Goal: Task Accomplishment & Management: Use online tool/utility

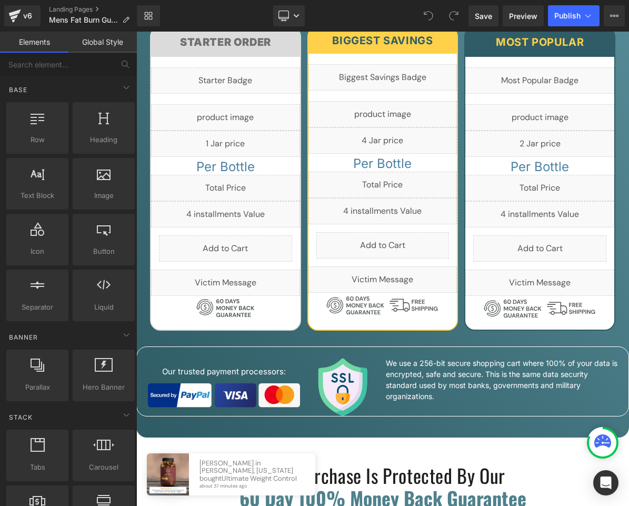
scroll to position [5058, 0]
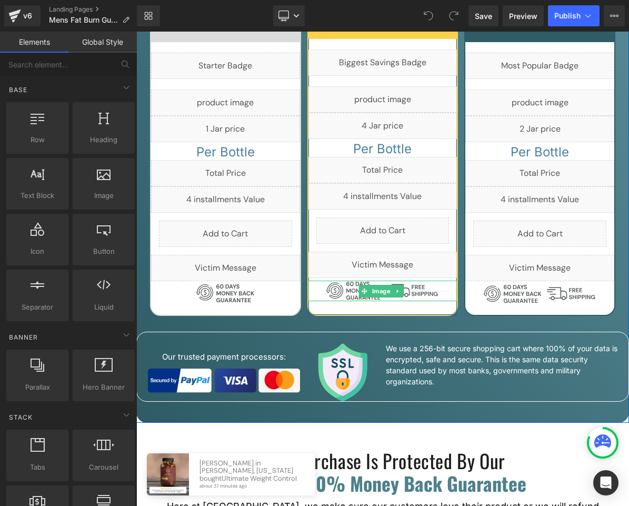
click at [444, 281] on div at bounding box center [383, 291] width 149 height 21
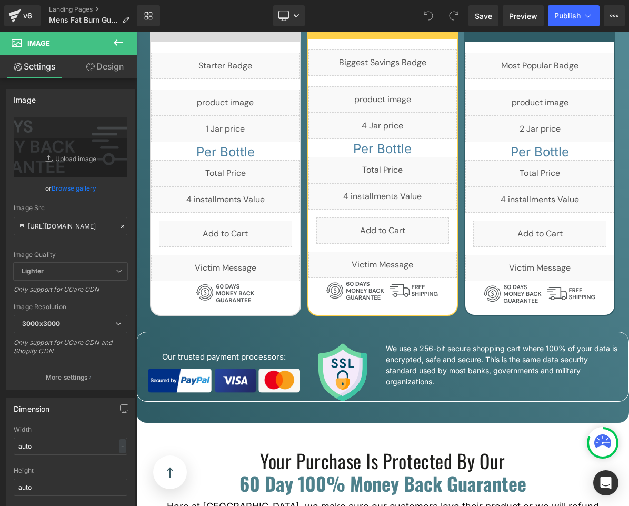
click at [113, 43] on icon at bounding box center [118, 42] width 13 height 13
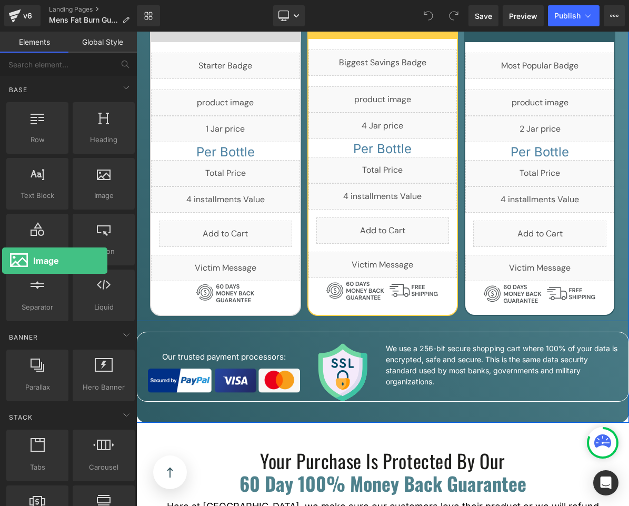
drag, startPoint x: 97, startPoint y: 186, endPoint x: 2, endPoint y: 261, distance: 120.8
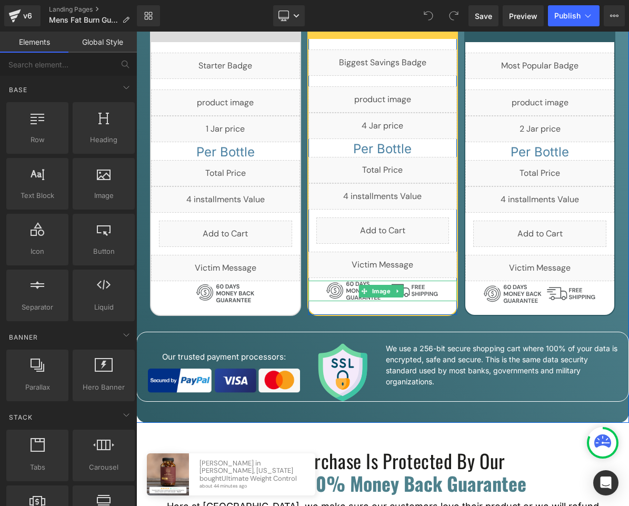
click at [318, 281] on div at bounding box center [383, 291] width 149 height 21
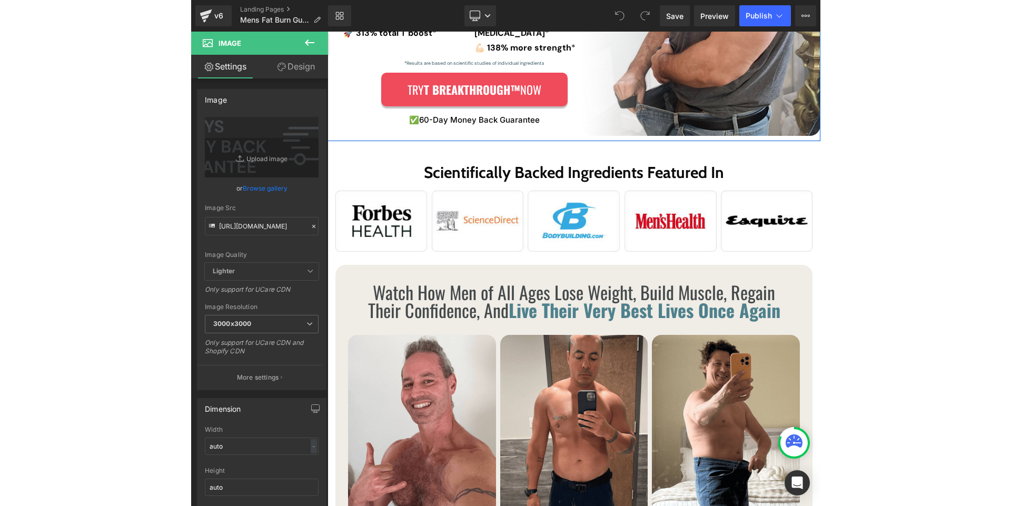
scroll to position [0, 0]
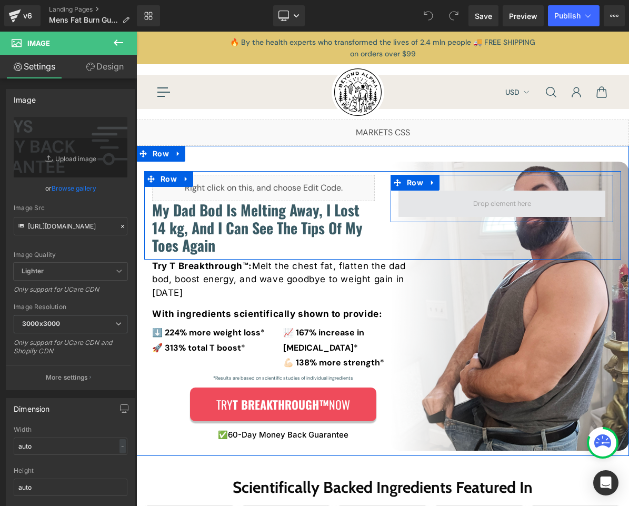
click at [434, 201] on span at bounding box center [502, 204] width 207 height 26
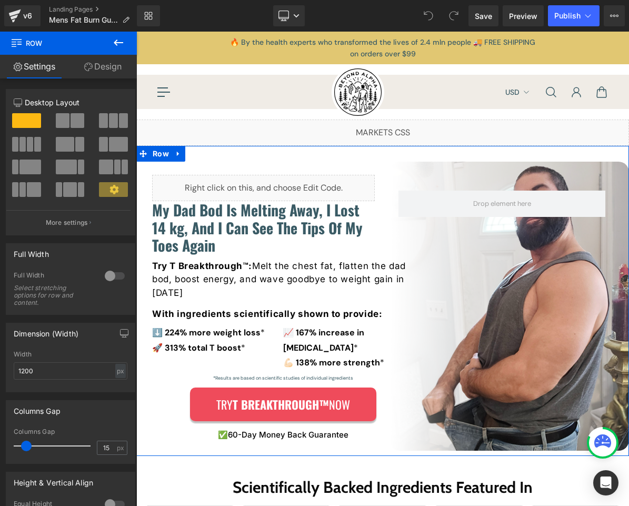
click at [119, 42] on icon at bounding box center [118, 42] width 13 height 13
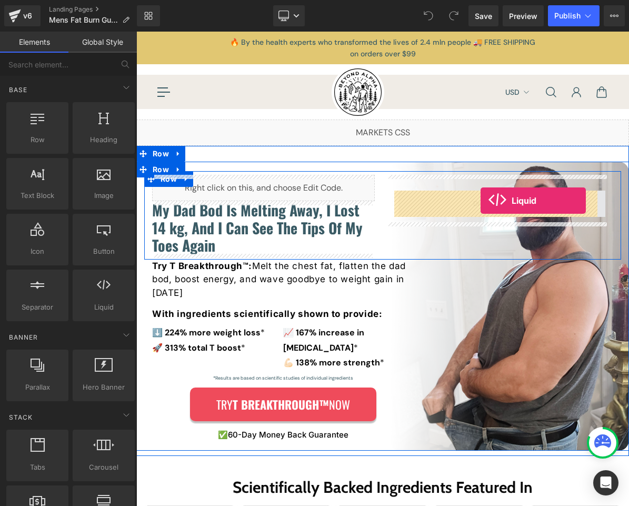
drag, startPoint x: 238, startPoint y: 328, endPoint x: 481, endPoint y: 201, distance: 274.2
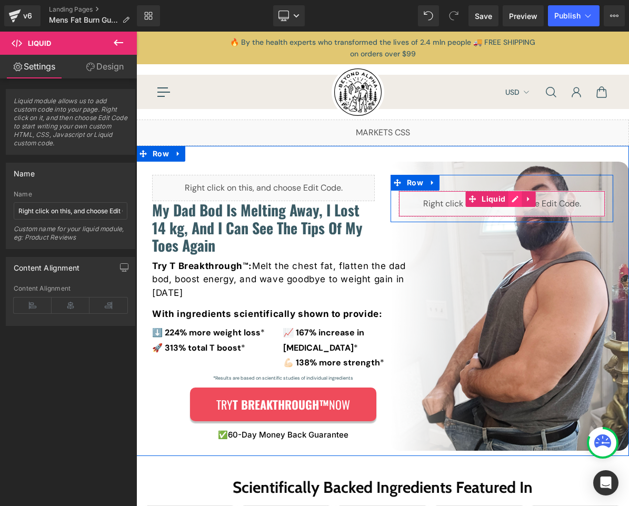
click at [507, 200] on div "Liquid" at bounding box center [502, 204] width 207 height 26
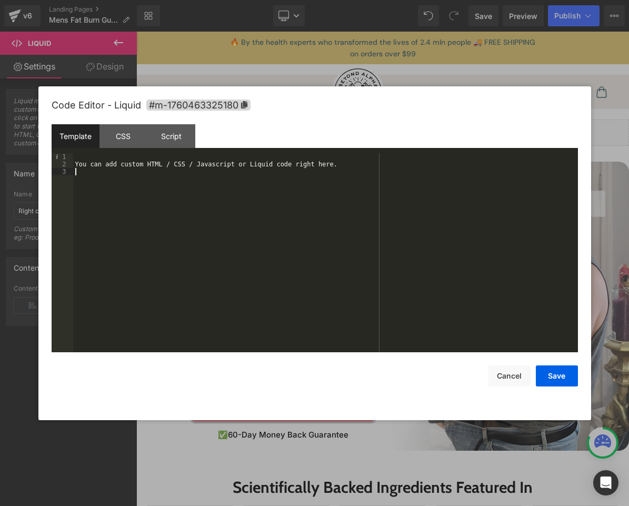
click at [157, 189] on div "You can add custom HTML / CSS / Javascript or Liquid code right here." at bounding box center [325, 260] width 505 height 214
click at [200, 226] on div "You can add custom HTML / CSS / Javascript or Liquid code right here." at bounding box center [325, 260] width 505 height 214
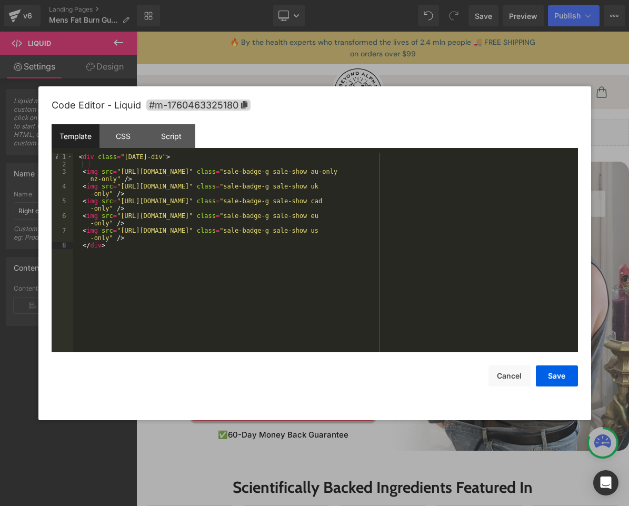
click at [506, 175] on div "< div class = "[DATE]-div" > < img src = "[URL][DOMAIN_NAME]" class = "sale-bad…" at bounding box center [325, 260] width 505 height 214
click at [126, 144] on div "CSS" at bounding box center [124, 136] width 48 height 24
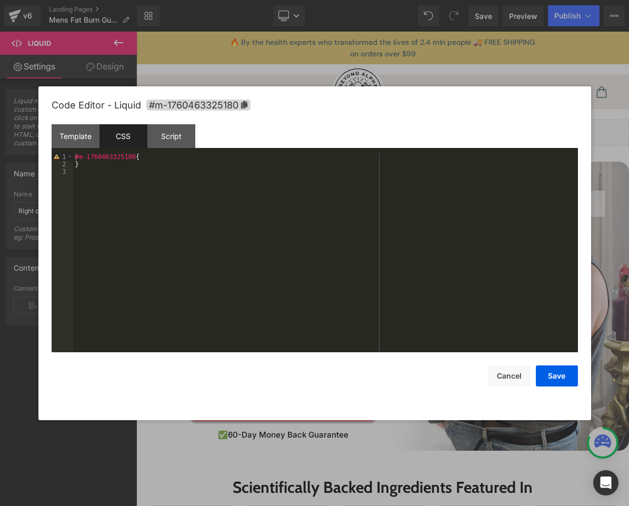
click at [142, 169] on div "#m-1760463325180 { }" at bounding box center [325, 260] width 505 height 214
click at [120, 181] on div "#m-1760463325180 { }" at bounding box center [325, 260] width 505 height 214
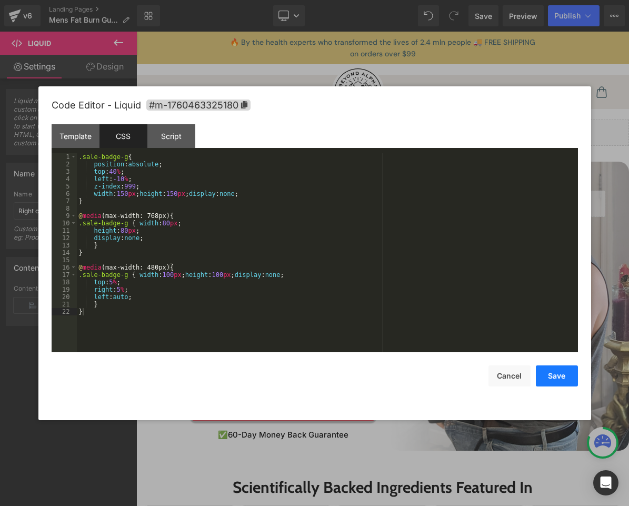
click at [550, 379] on button "Save" at bounding box center [557, 376] width 42 height 21
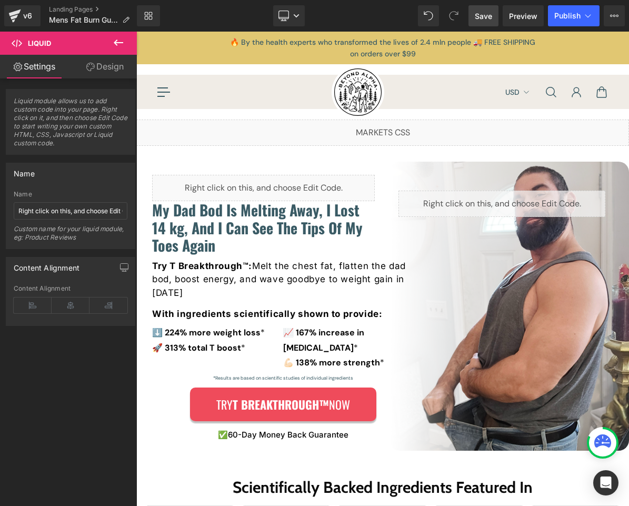
click at [489, 18] on span "Save" at bounding box center [483, 16] width 17 height 11
click at [516, 22] on link "Preview" at bounding box center [523, 15] width 41 height 21
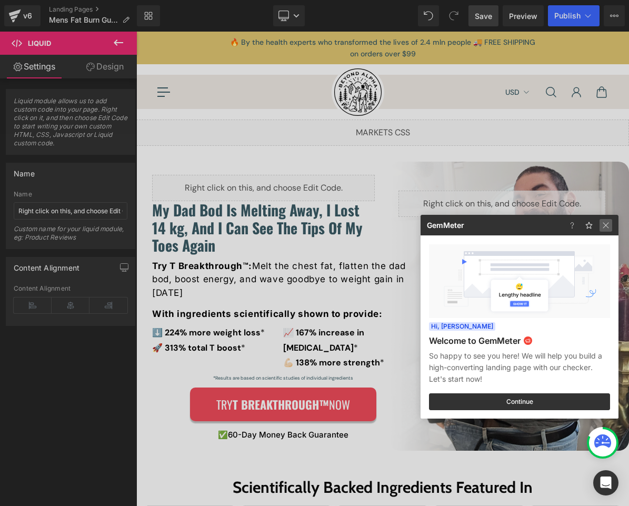
click at [612, 222] on img at bounding box center [606, 225] width 13 height 13
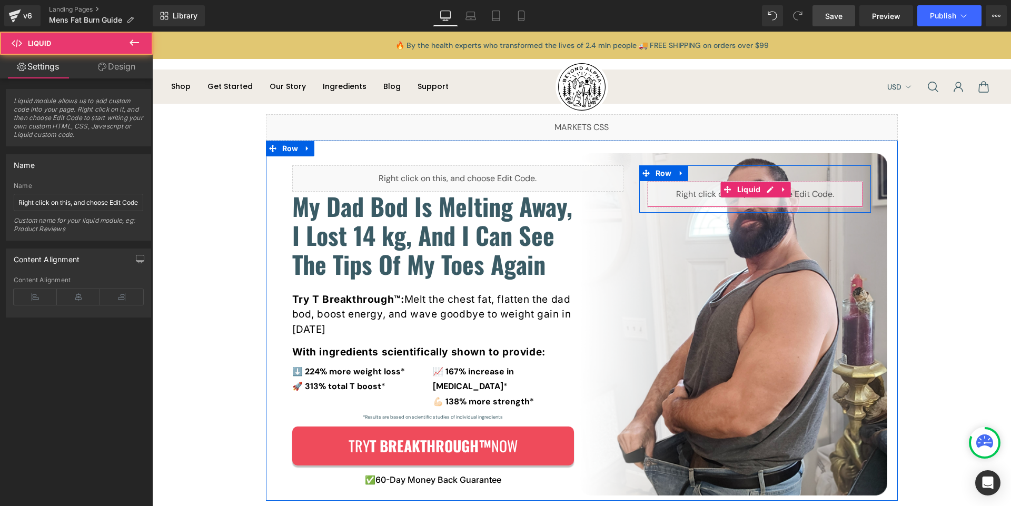
click at [703, 193] on div "Liquid" at bounding box center [755, 194] width 216 height 26
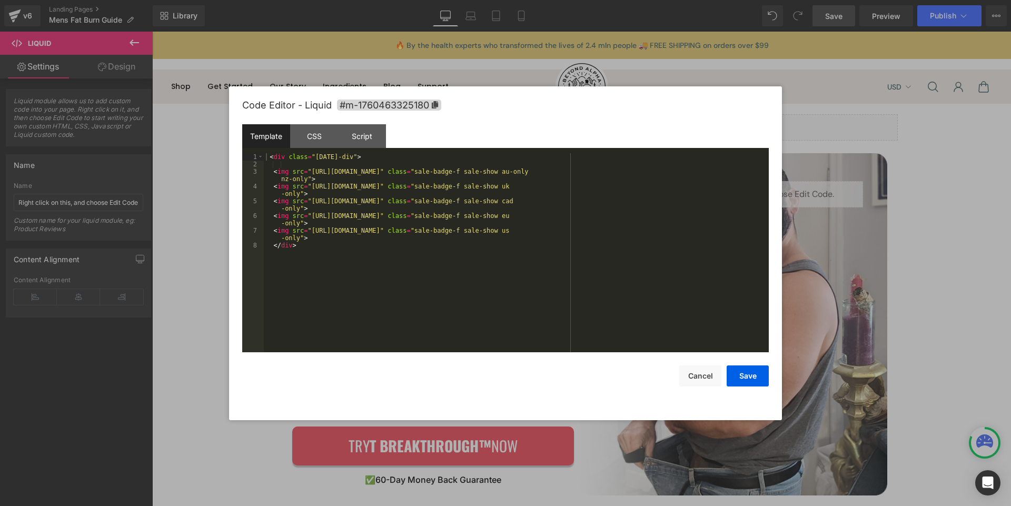
click at [698, 0] on div "Liquid You are previewing how the will restyle your page. You can not edit Elem…" at bounding box center [505, 0] width 1011 height 0
click at [318, 134] on div "CSS" at bounding box center [314, 136] width 48 height 24
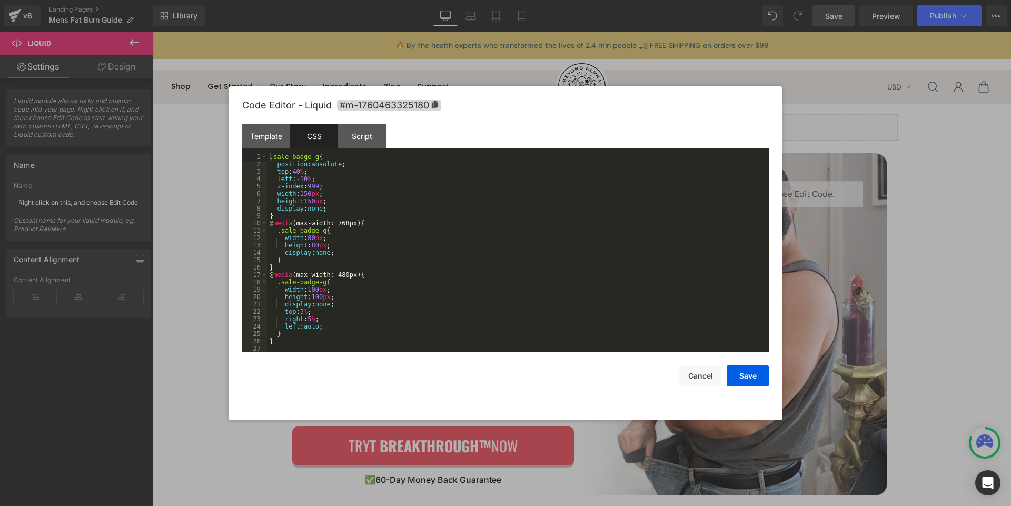
click at [319, 156] on div ".sale-badge-g { position : absolute ; top : 40 % ; left : -10 % ; z-index : 999…" at bounding box center [518, 260] width 501 height 214
click at [748, 369] on button "Save" at bounding box center [748, 376] width 42 height 21
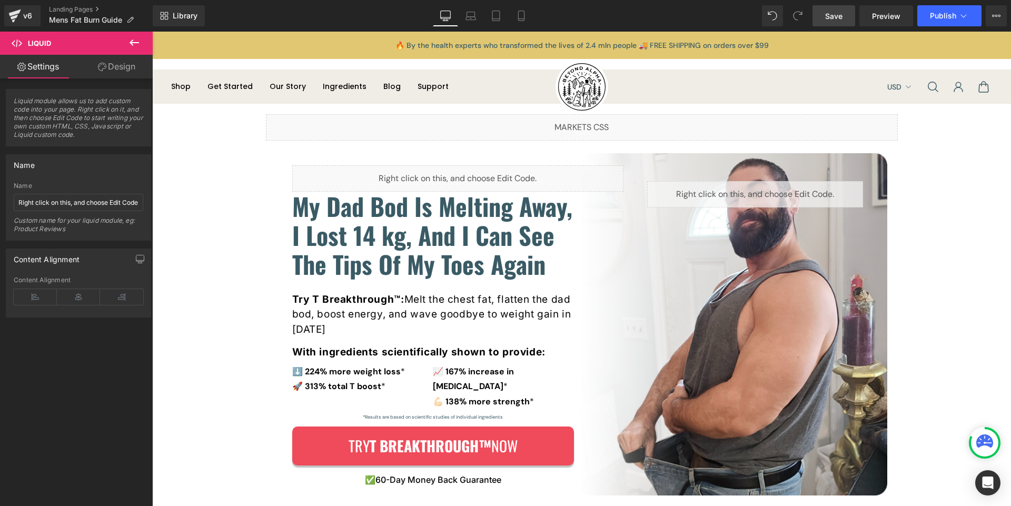
click at [831, 21] on span "Save" at bounding box center [833, 16] width 17 height 11
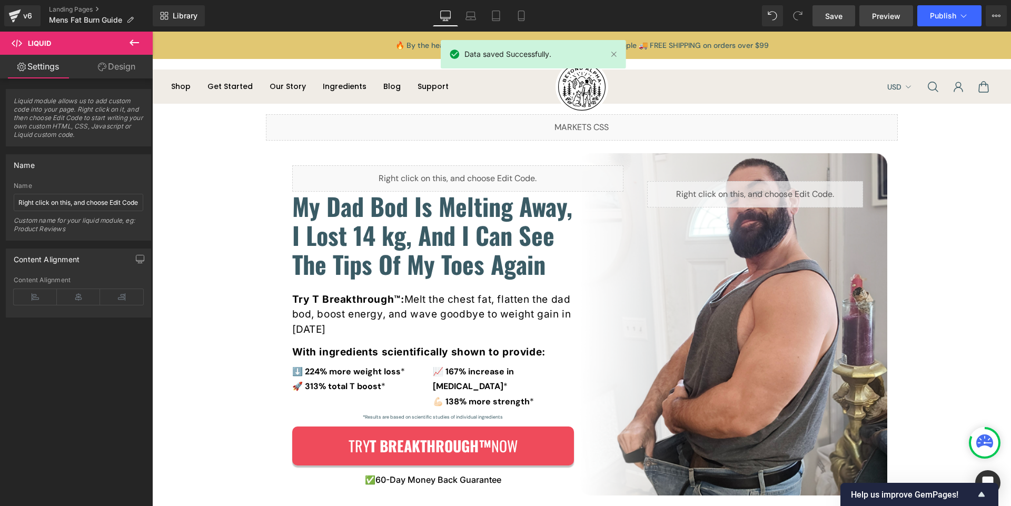
click at [886, 21] on span "Preview" at bounding box center [886, 16] width 28 height 11
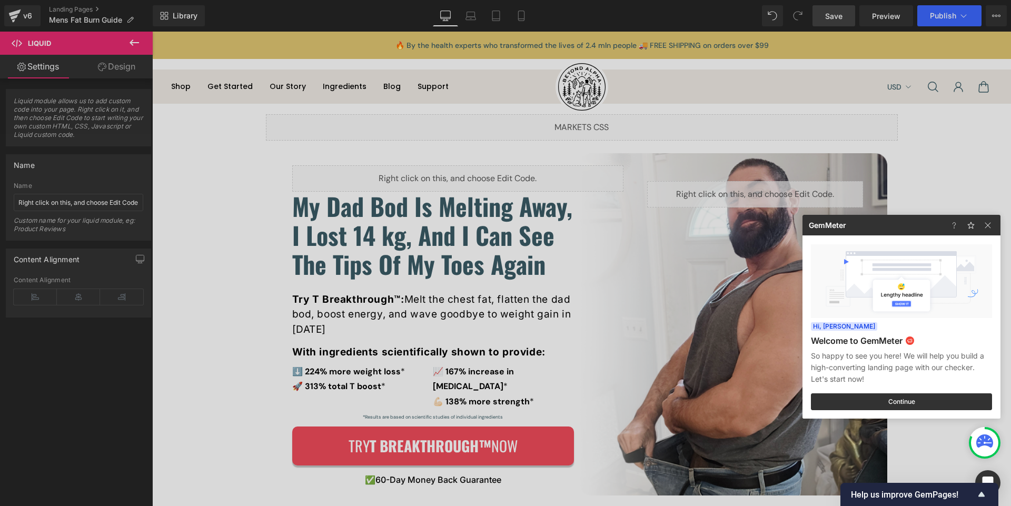
click at [726, 195] on div at bounding box center [505, 253] width 1011 height 506
click at [726, 195] on div "Liquid" at bounding box center [755, 194] width 216 height 26
click at [727, 195] on span at bounding box center [732, 189] width 11 height 13
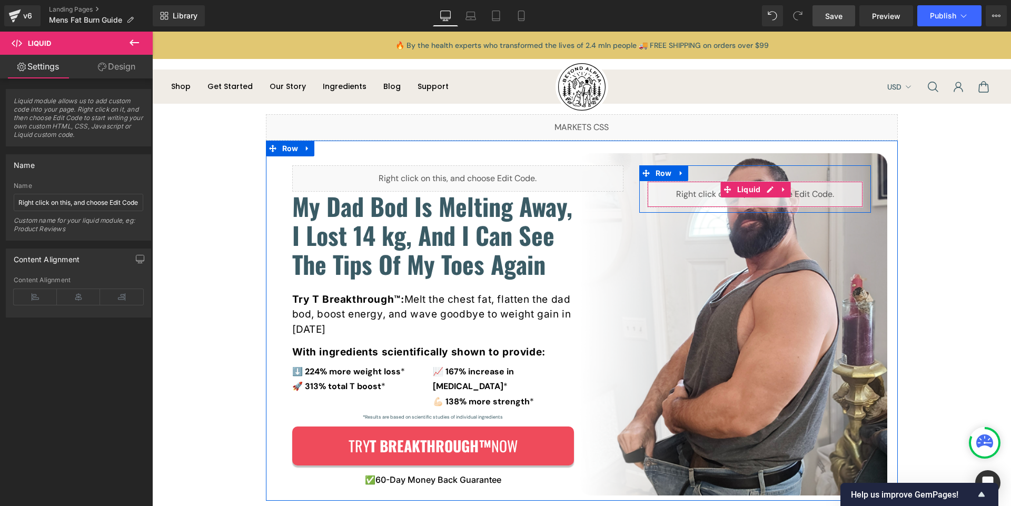
click at [678, 196] on div "Liquid" at bounding box center [755, 194] width 216 height 26
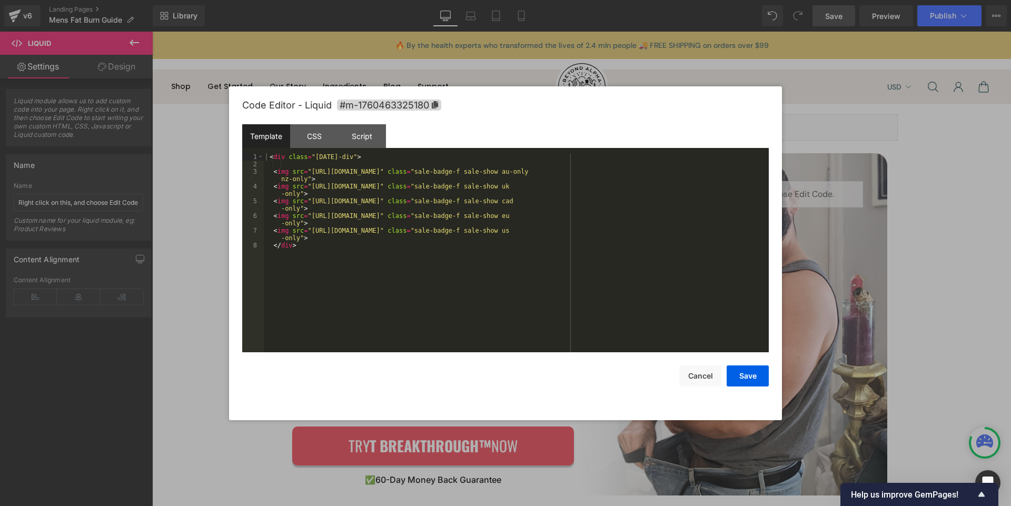
click at [666, 0] on div "Liquid You are previewing how the will restyle your page. You can not edit Elem…" at bounding box center [505, 0] width 1011 height 0
click at [320, 142] on div "CSS" at bounding box center [314, 136] width 48 height 24
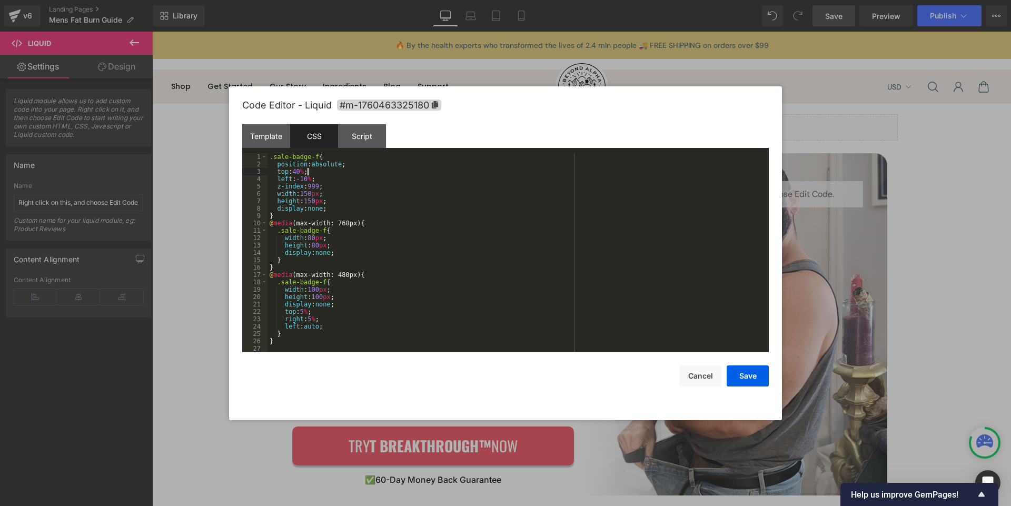
click at [306, 170] on div ".sale-badge-f { position : absolute ; top : 40 % ; left : -10 % ; z-index : 999…" at bounding box center [518, 260] width 501 height 214
click at [756, 382] on button "Save" at bounding box center [748, 376] width 42 height 21
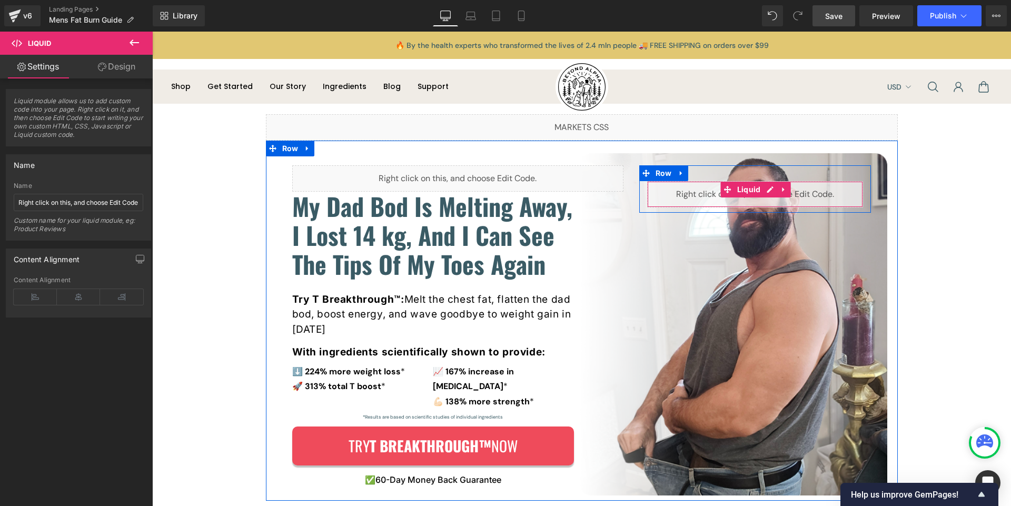
click at [695, 196] on div "Liquid" at bounding box center [755, 194] width 216 height 26
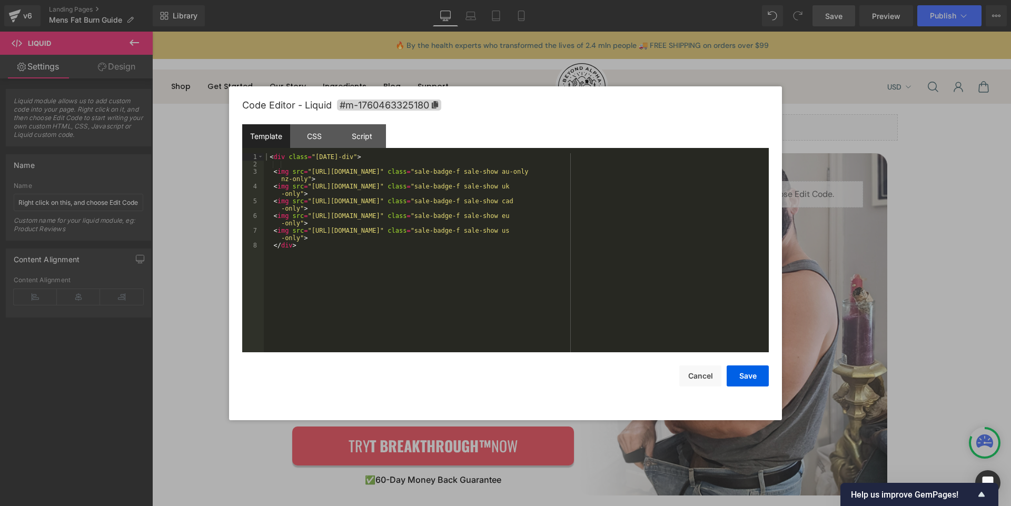
click at [687, 0] on div "Liquid You are previewing how the will restyle your page. You can not edit Elem…" at bounding box center [505, 0] width 1011 height 0
click at [309, 140] on div "CSS" at bounding box center [314, 136] width 48 height 24
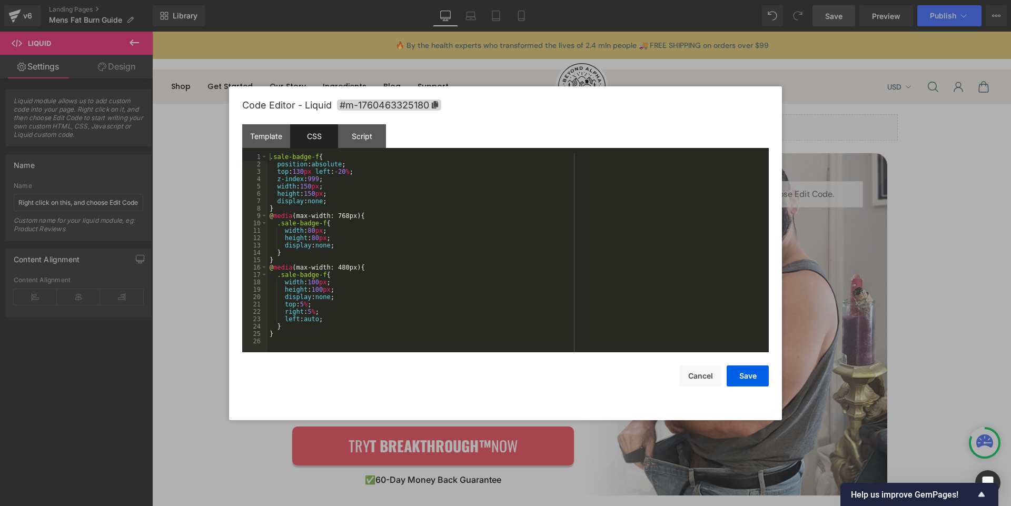
click at [367, 279] on div ".sale-badge-f { position : absolute ; top : 130 px left : -20 % ; z-index : 999…" at bounding box center [518, 260] width 501 height 214
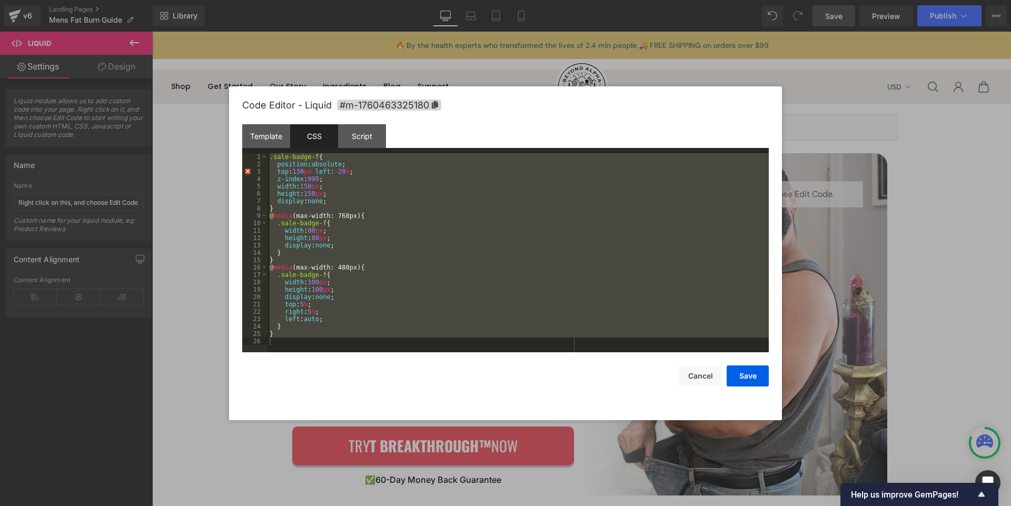
click at [311, 170] on div ".sale-badge-f { position : absolute ; top : 130 px left : -20 % ; z-index : 999…" at bounding box center [518, 252] width 501 height 199
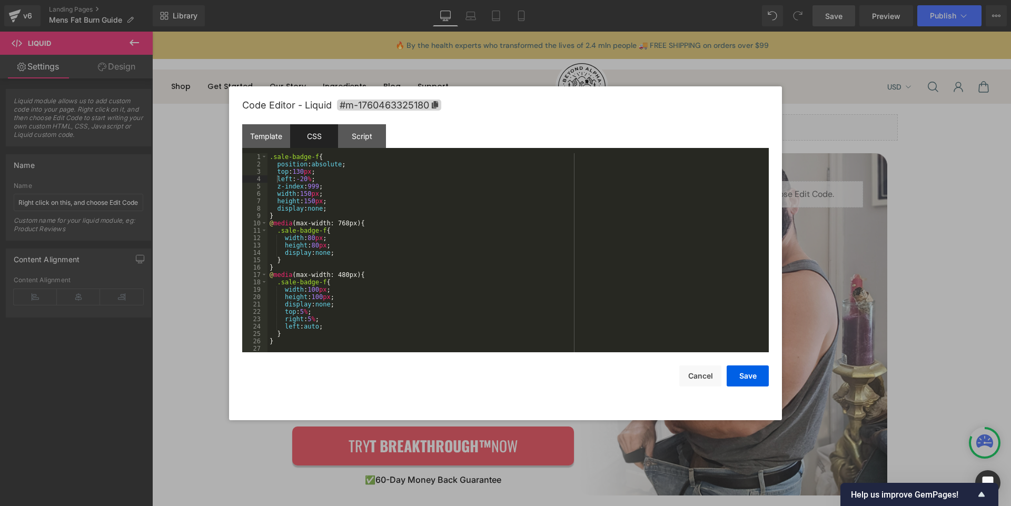
click at [360, 214] on div ".sale-badge-f { position : absolute ; top : 130 px ; left : -20 % ; z-index : 9…" at bounding box center [518, 260] width 501 height 214
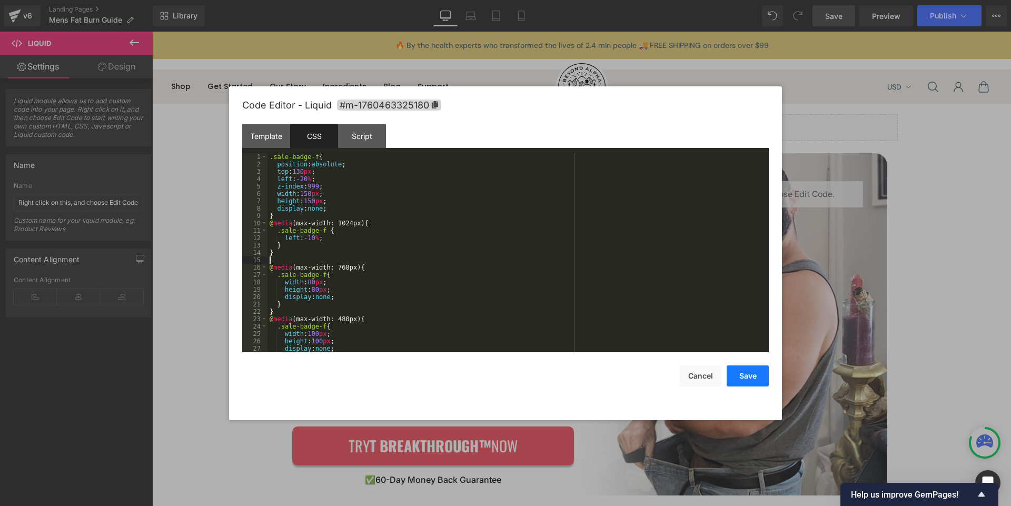
click at [742, 370] on button "Save" at bounding box center [748, 376] width 42 height 21
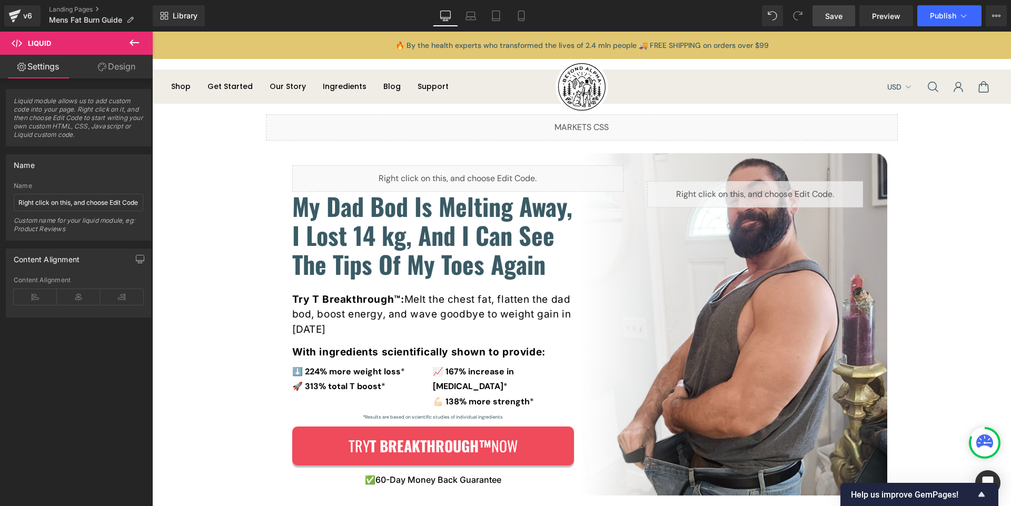
click at [840, 15] on span "Save" at bounding box center [833, 16] width 17 height 11
click at [878, 15] on span "Preview" at bounding box center [886, 16] width 28 height 11
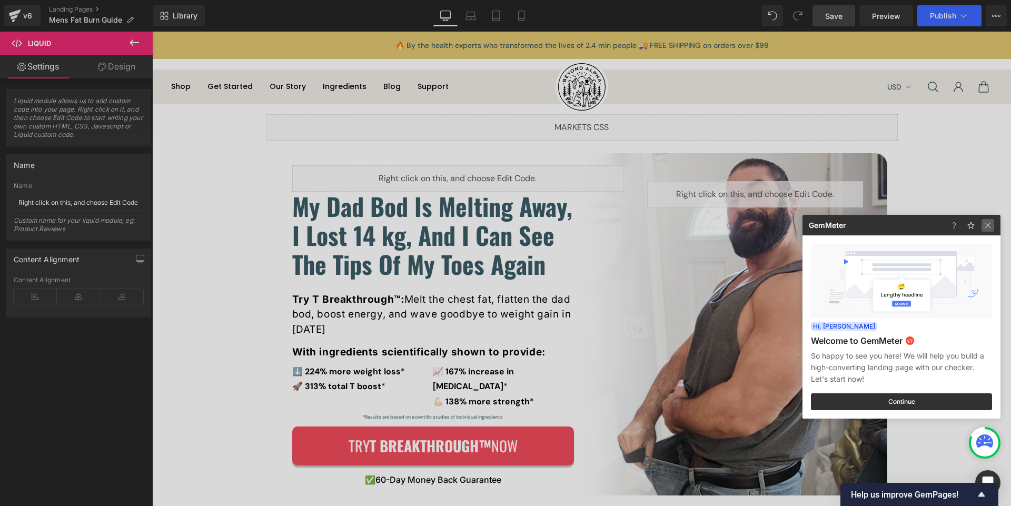
click at [984, 223] on img at bounding box center [988, 225] width 13 height 13
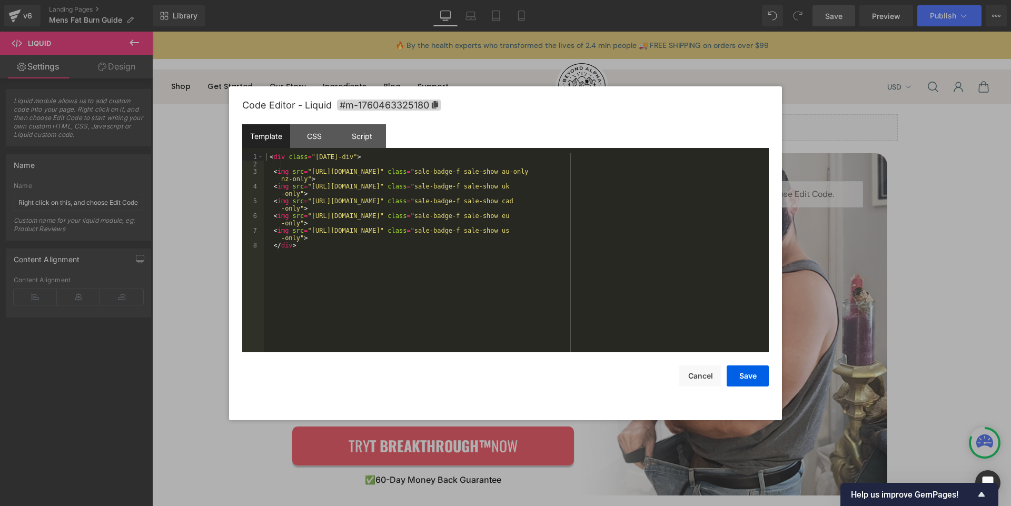
click at [655, 0] on div "Liquid You are previewing how the will restyle your page. You can not edit Elem…" at bounding box center [505, 0] width 1011 height 0
click at [323, 133] on div "CSS" at bounding box center [314, 136] width 48 height 24
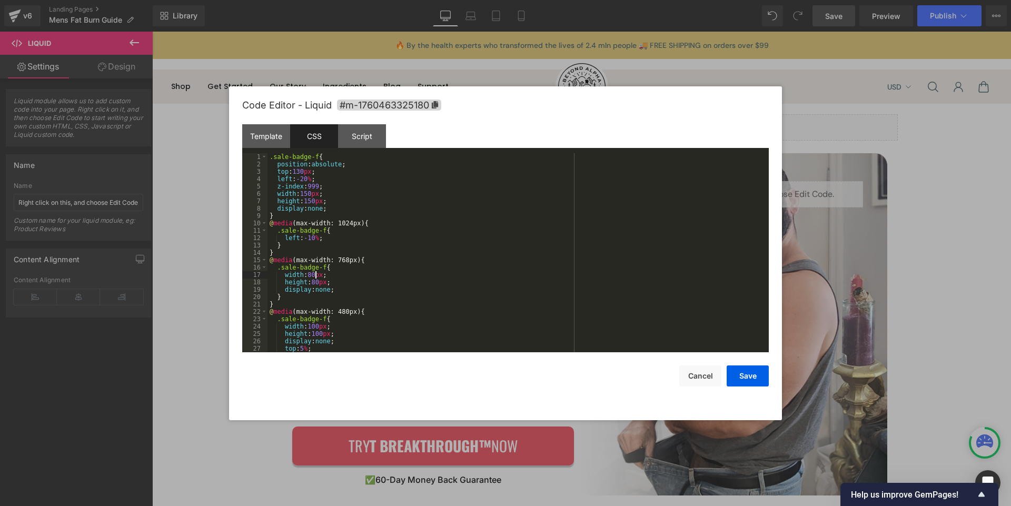
click at [316, 274] on div ".sale-badge-f { position : absolute ; top : 130 px ; left : -20 % ; z-index : 9…" at bounding box center [516, 260] width 497 height 214
click at [347, 282] on div ".sale-badge-f { position : absolute ; top : 130 px ; left : -20 % ; z-index : 9…" at bounding box center [516, 260] width 497 height 214
click at [753, 378] on button "Save" at bounding box center [748, 376] width 42 height 21
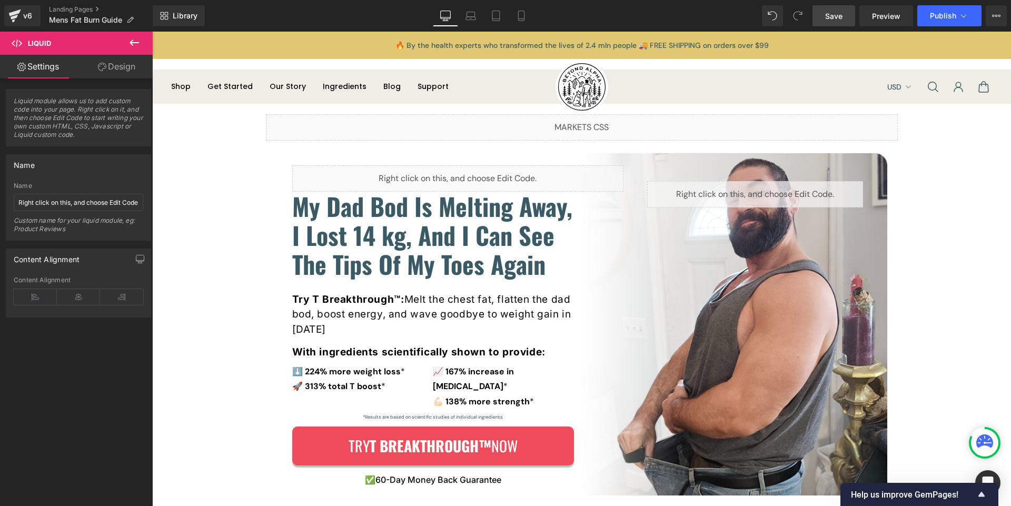
click at [827, 24] on link "Save" at bounding box center [834, 15] width 43 height 21
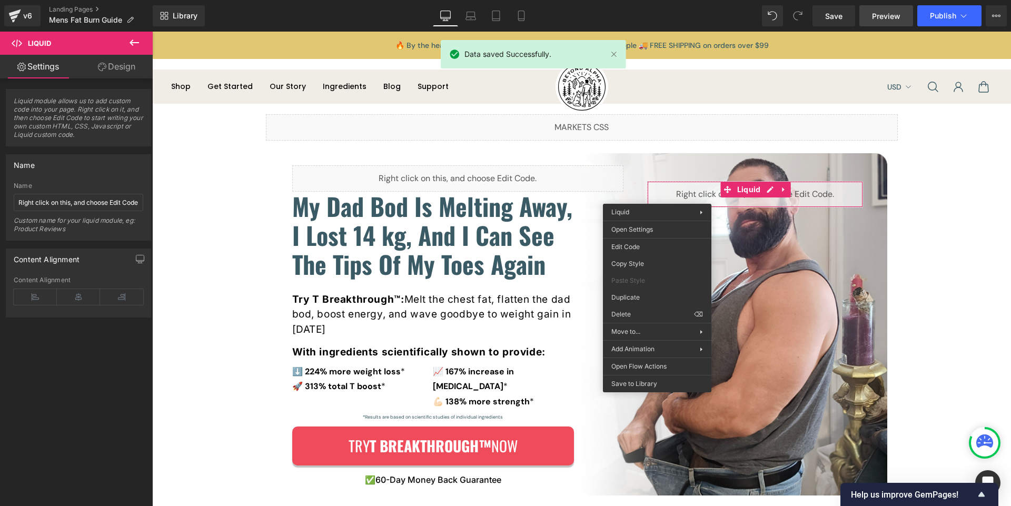
click at [869, 22] on link "Preview" at bounding box center [887, 15] width 54 height 21
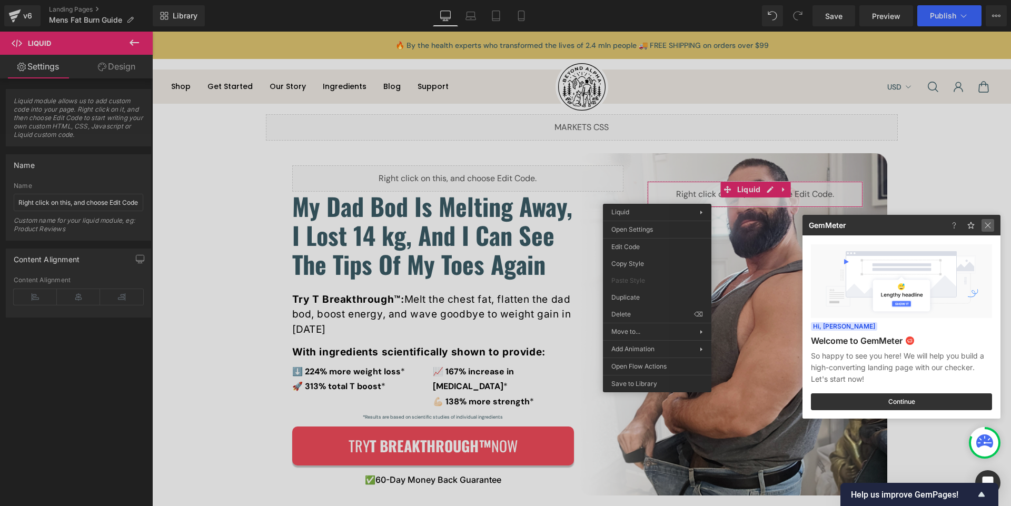
click at [992, 226] on img at bounding box center [988, 225] width 13 height 13
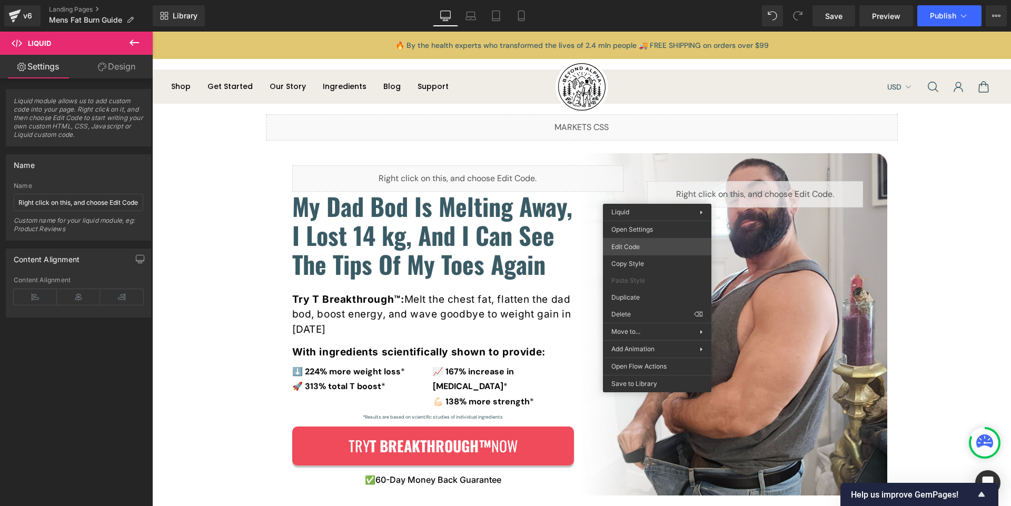
click at [656, 0] on div "Liquid You are previewing how the will restyle your page. You can not edit Elem…" at bounding box center [505, 0] width 1011 height 0
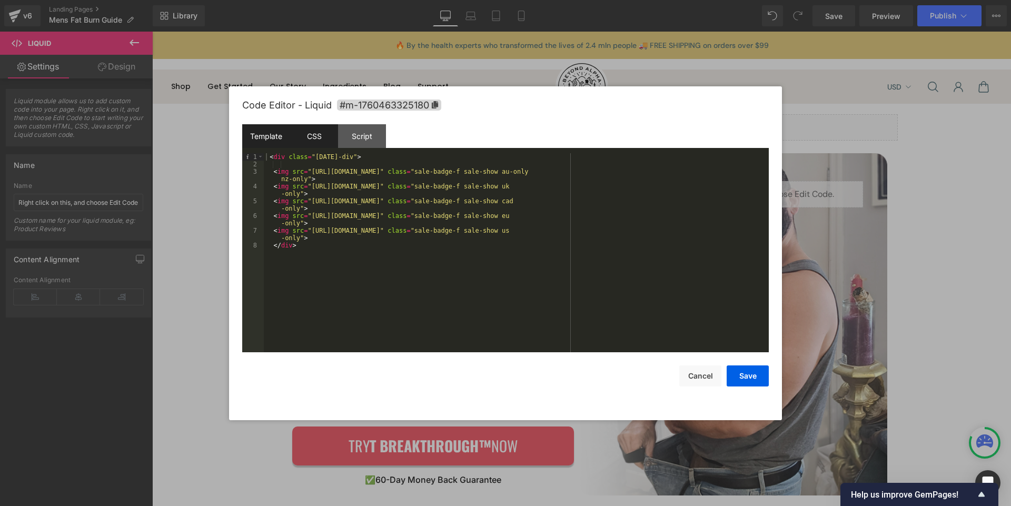
click at [311, 136] on div "CSS" at bounding box center [314, 136] width 48 height 24
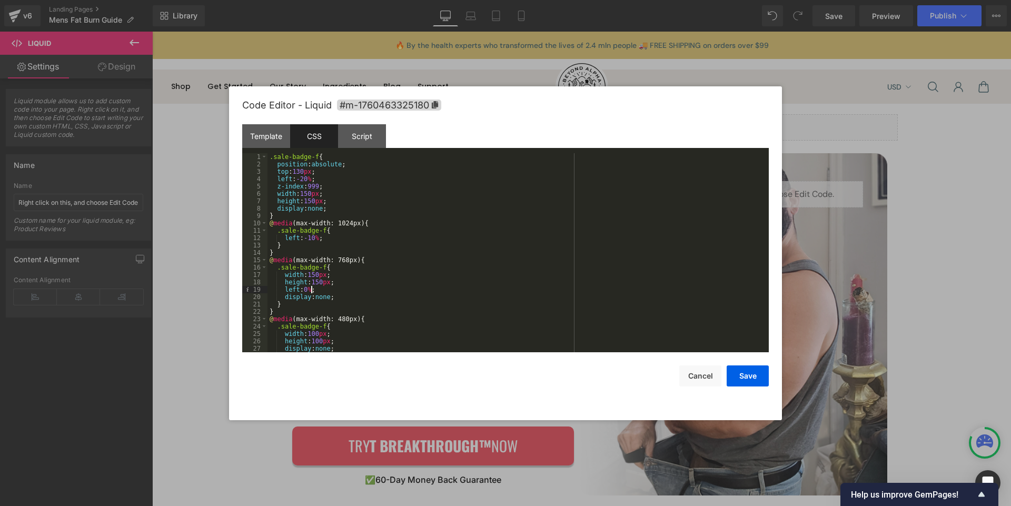
click at [310, 290] on div ".sale-badge-f { position : absolute ; top : 130 px ; left : -20 % ; z-index : 9…" at bounding box center [516, 260] width 497 height 214
click at [318, 277] on div ".sale-badge-f { position : absolute ; top : 130 px ; left : -20 % ; z-index : 9…" at bounding box center [516, 260] width 497 height 214
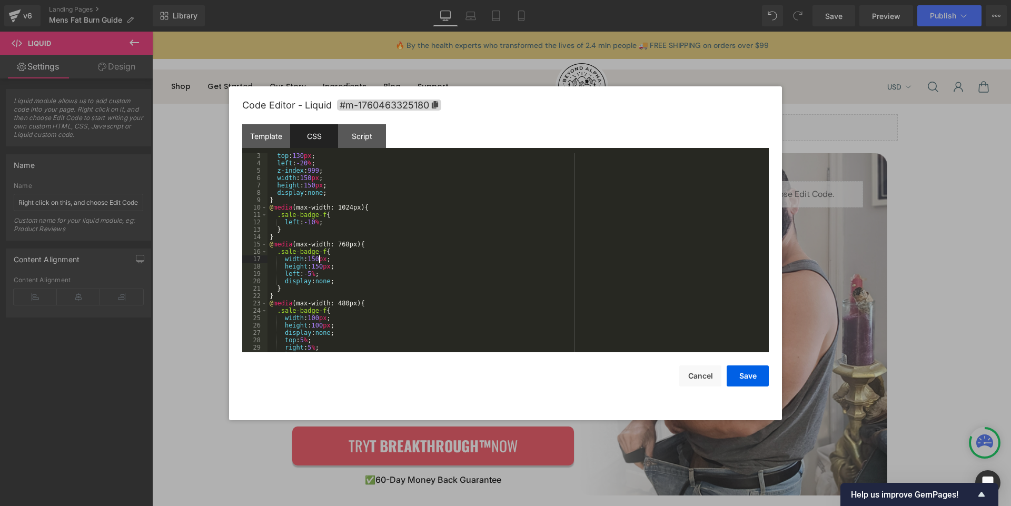
scroll to position [44, 0]
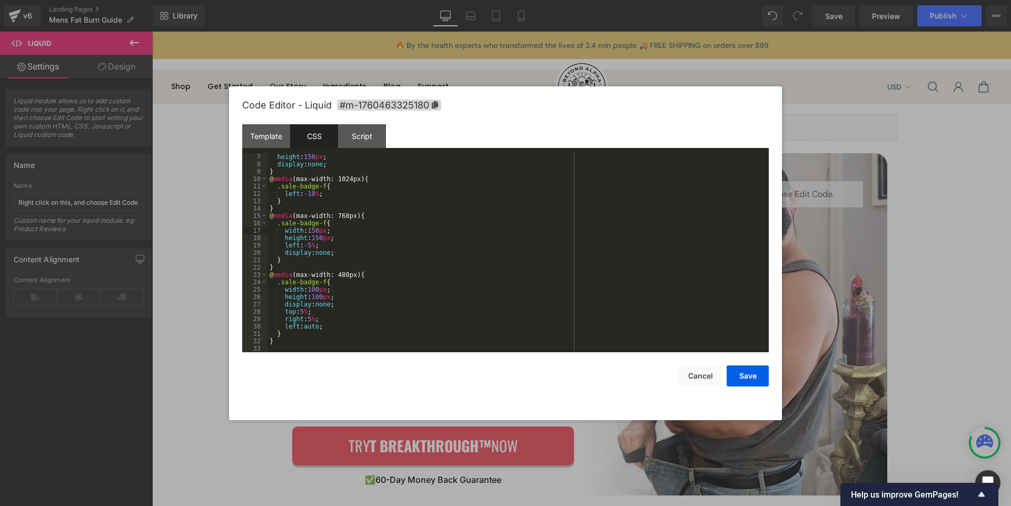
click at [345, 276] on div "height : 150 px ; display : none ; } @ media (max-width: 1024px) { .sale-badge-…" at bounding box center [516, 260] width 497 height 214
click at [742, 375] on button "Save" at bounding box center [748, 376] width 42 height 21
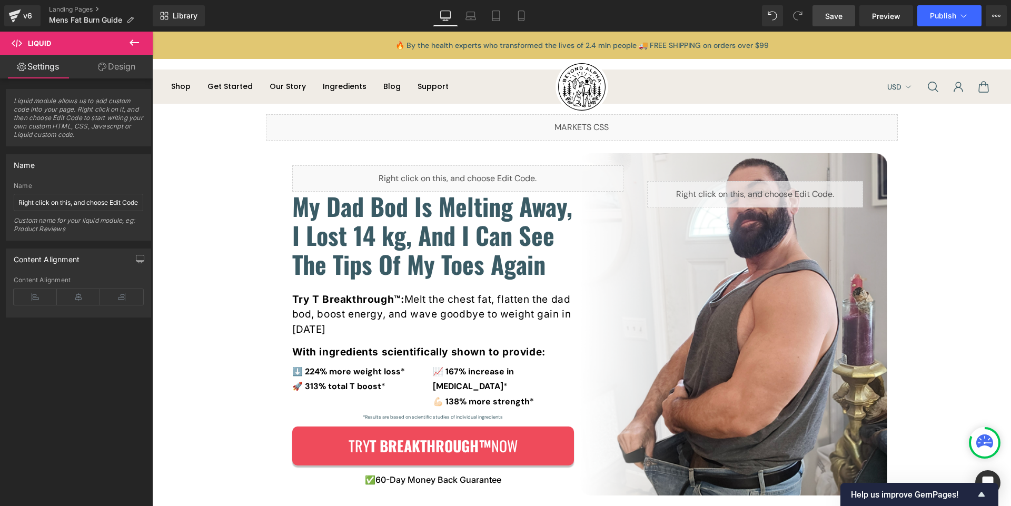
click at [834, 16] on span "Save" at bounding box center [833, 16] width 17 height 11
click at [875, 17] on span "Preview" at bounding box center [886, 16] width 28 height 11
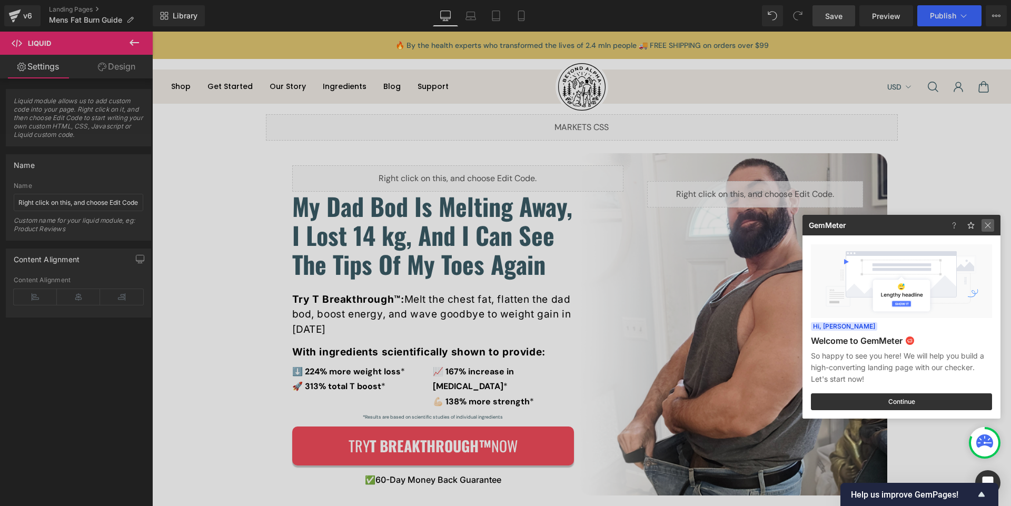
click at [987, 224] on img at bounding box center [988, 225] width 13 height 13
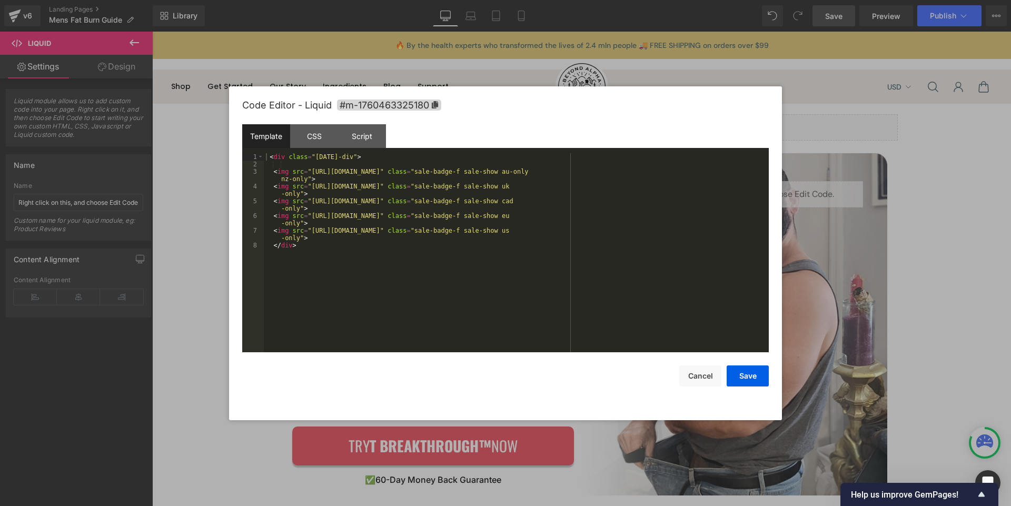
click at [667, 0] on div "Liquid You are previewing how the will restyle your page. You can not edit Elem…" at bounding box center [505, 0] width 1011 height 0
click at [312, 134] on div "CSS" at bounding box center [314, 136] width 48 height 24
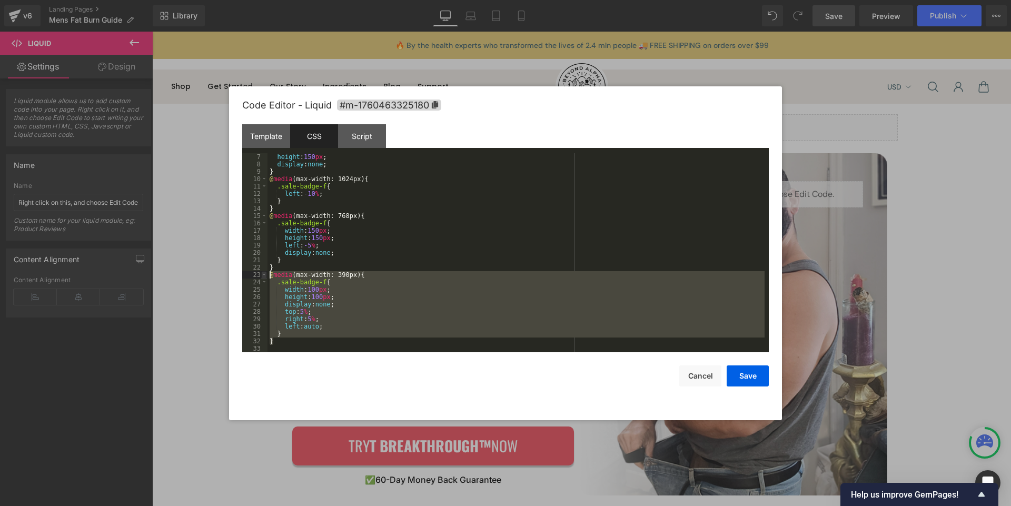
drag, startPoint x: 278, startPoint y: 334, endPoint x: 263, endPoint y: 275, distance: 60.7
click at [263, 275] on pre "7 8 9 10 11 12 13 14 15 16 17 18 19 20 21 22 23 24 25 26 27 28 29 30 31 32 33 h…" at bounding box center [505, 252] width 527 height 199
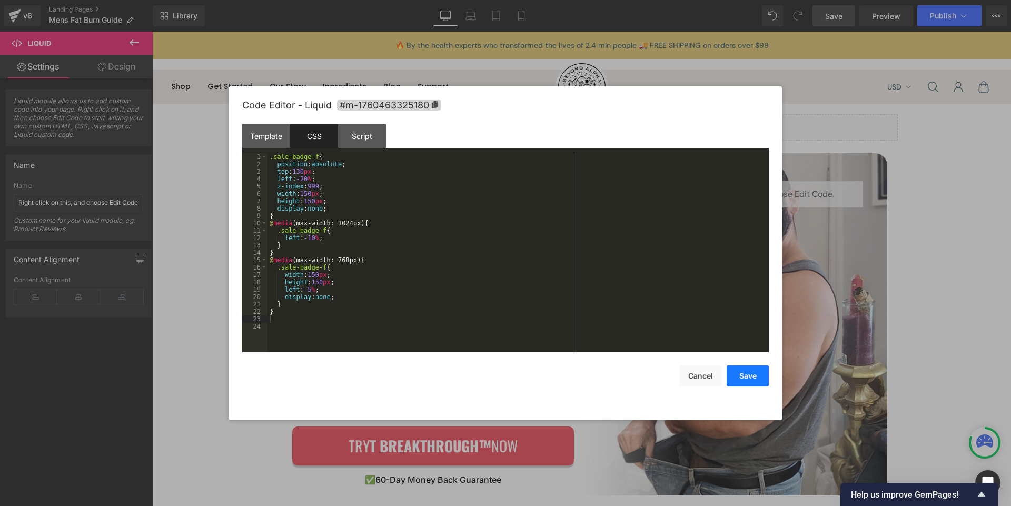
click at [747, 373] on button "Save" at bounding box center [748, 376] width 42 height 21
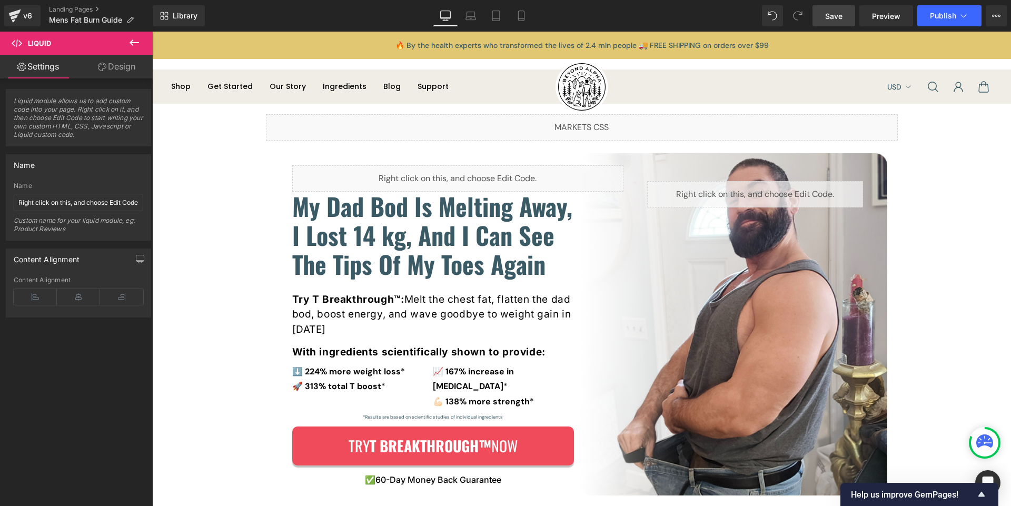
click at [832, 22] on link "Save" at bounding box center [834, 15] width 43 height 21
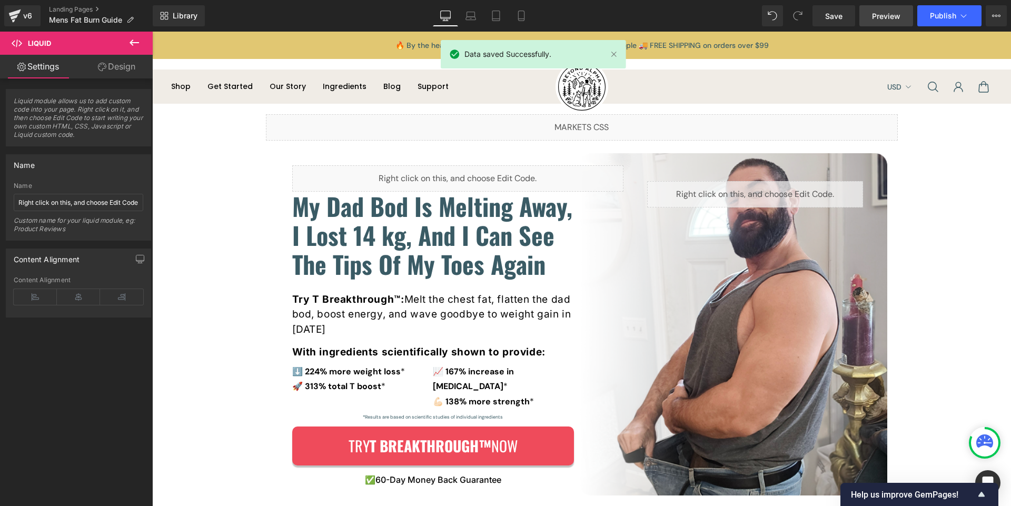
click at [881, 25] on link "Preview" at bounding box center [887, 15] width 54 height 21
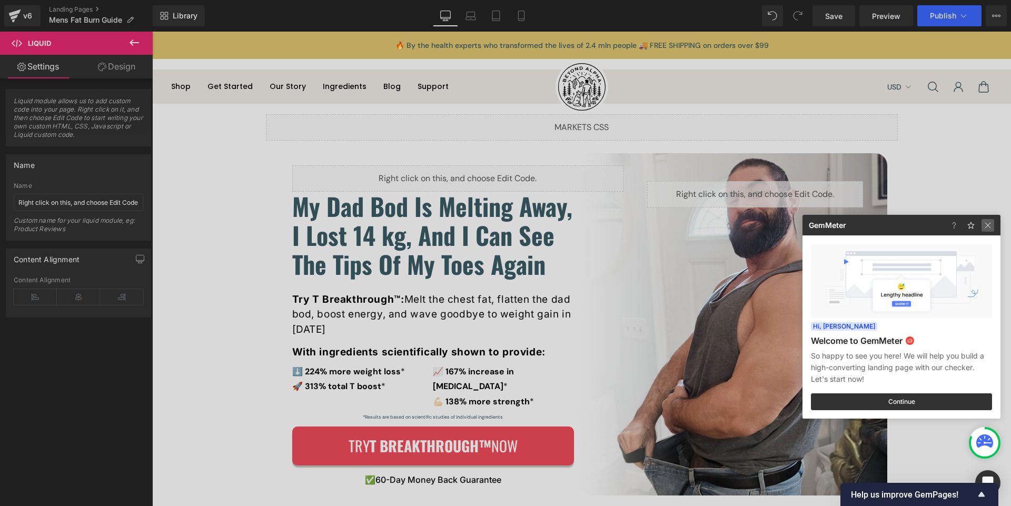
click at [992, 220] on img at bounding box center [988, 225] width 13 height 13
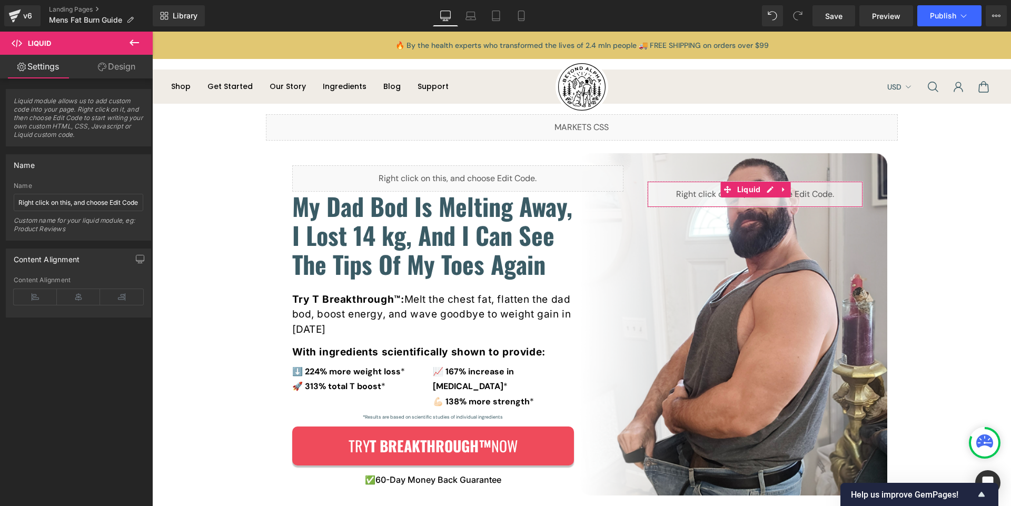
click at [115, 69] on link "Design" at bounding box center [116, 67] width 76 height 24
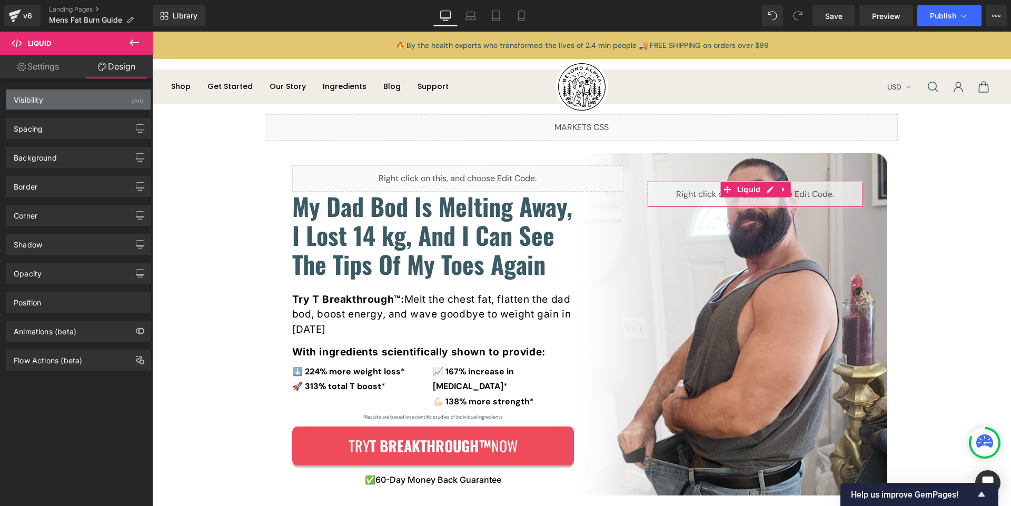
click at [85, 98] on div "Visibility (All)" at bounding box center [78, 100] width 144 height 20
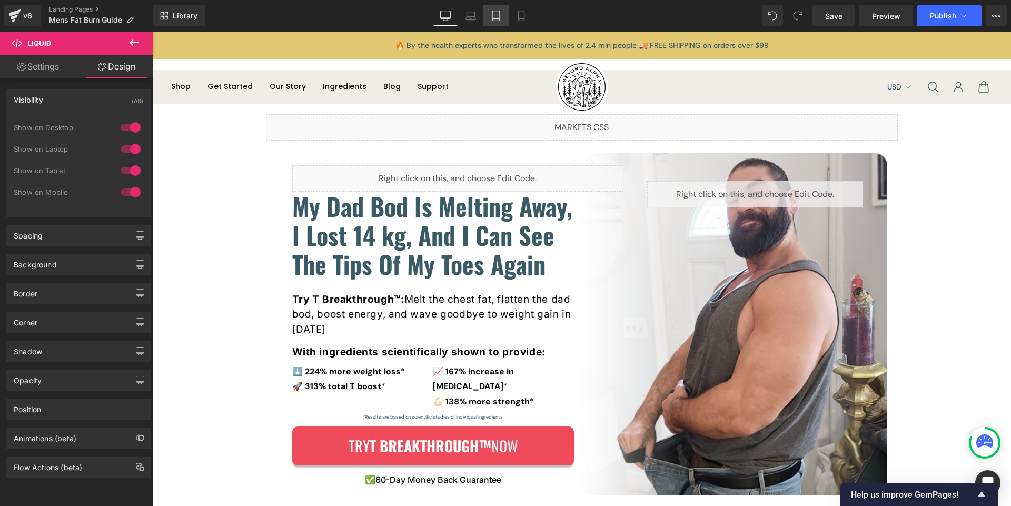
click at [506, 16] on link "Tablet" at bounding box center [496, 15] width 25 height 21
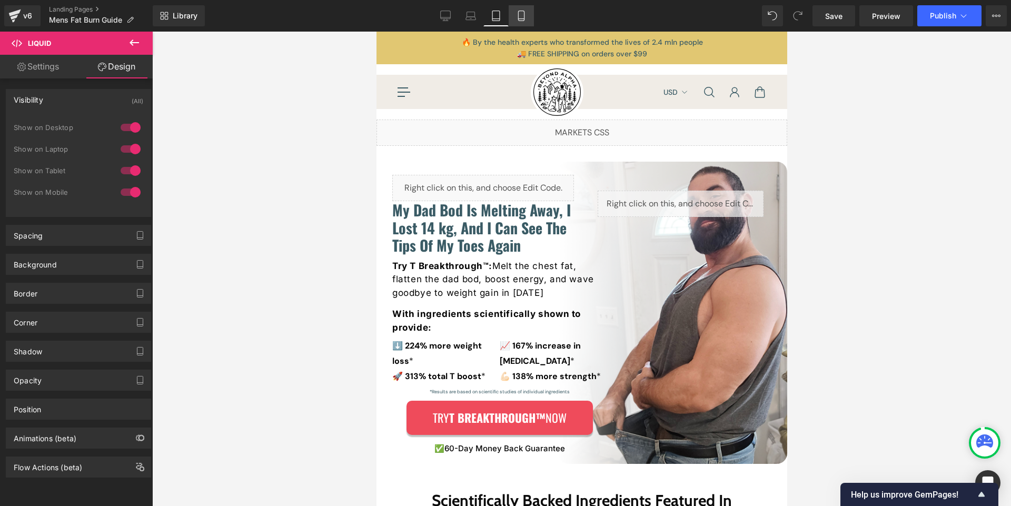
click at [523, 17] on icon at bounding box center [521, 16] width 11 height 11
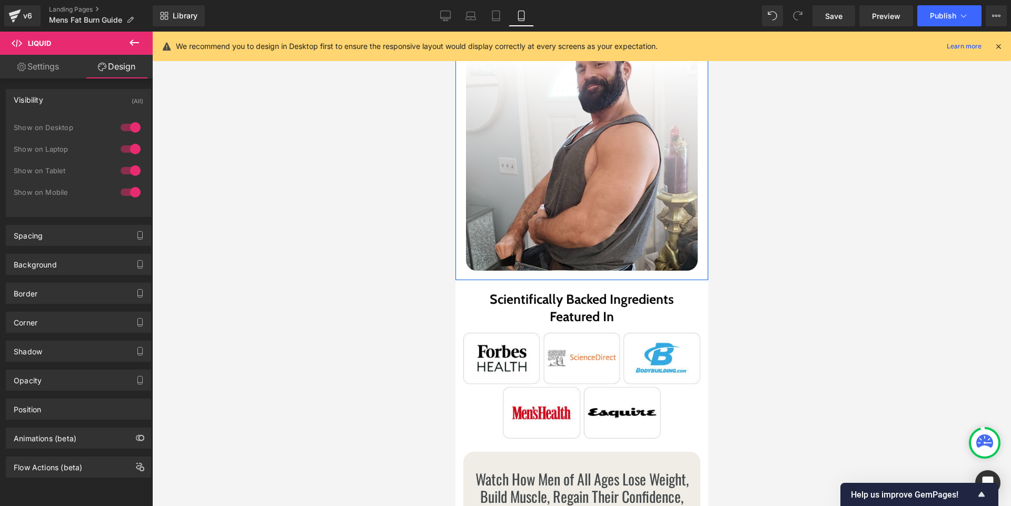
scroll to position [0, 0]
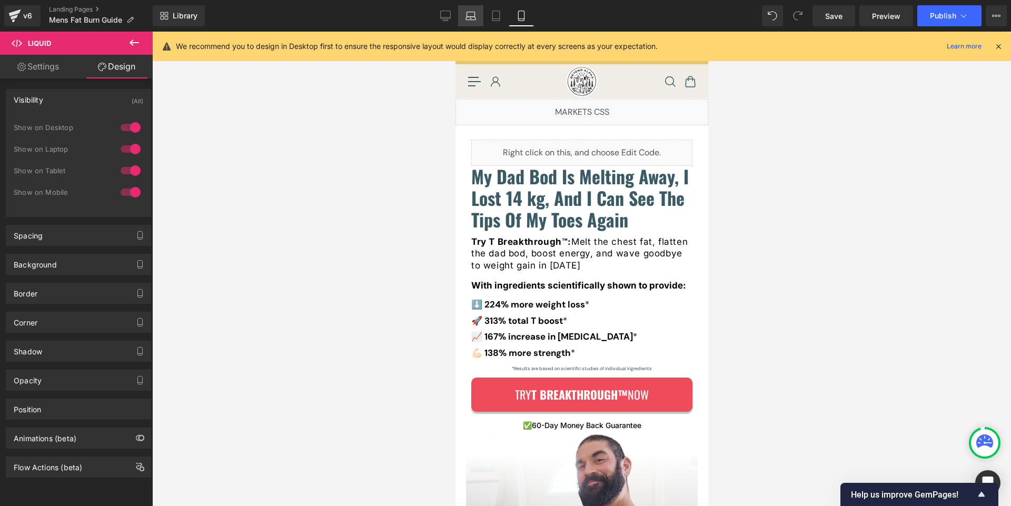
click at [467, 19] on icon at bounding box center [471, 18] width 10 height 3
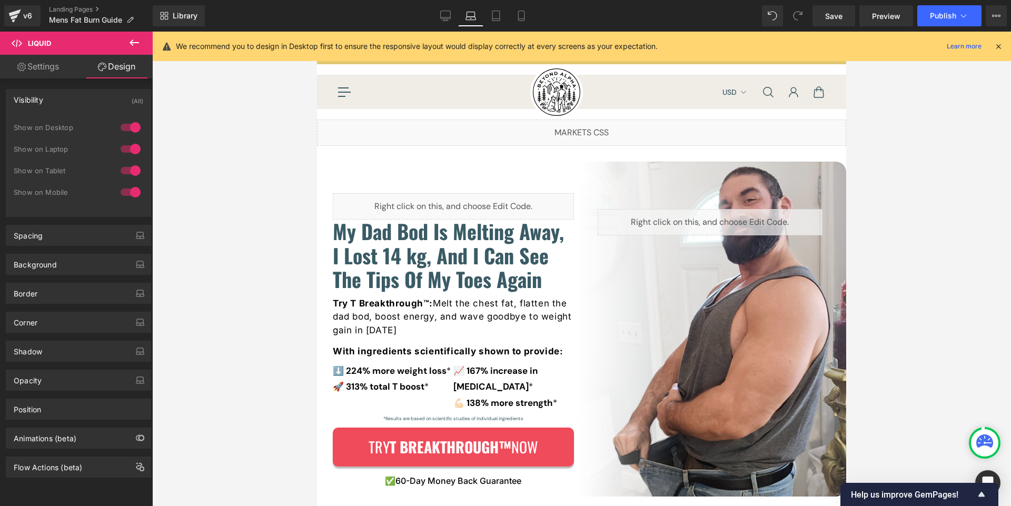
scroll to position [17, 0]
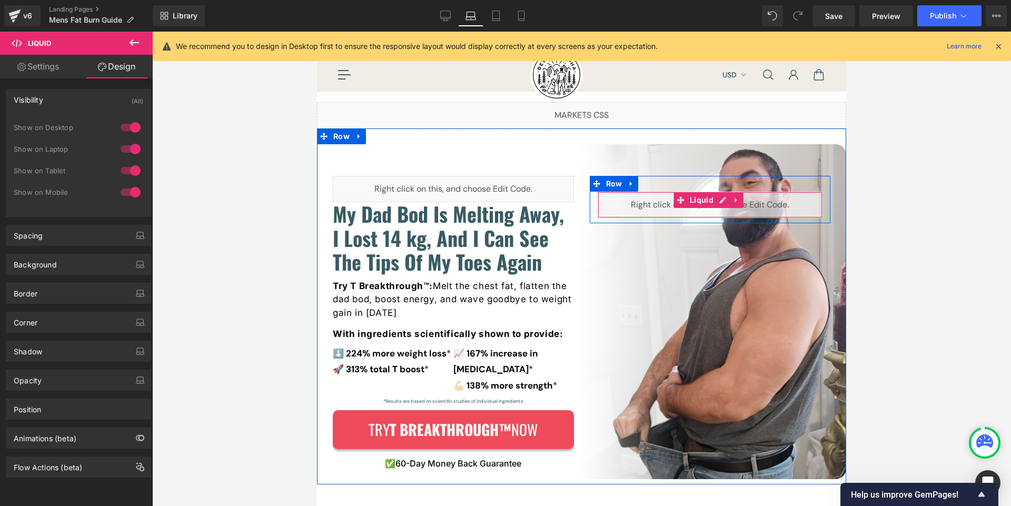
click at [649, 205] on div "Liquid" at bounding box center [710, 205] width 225 height 26
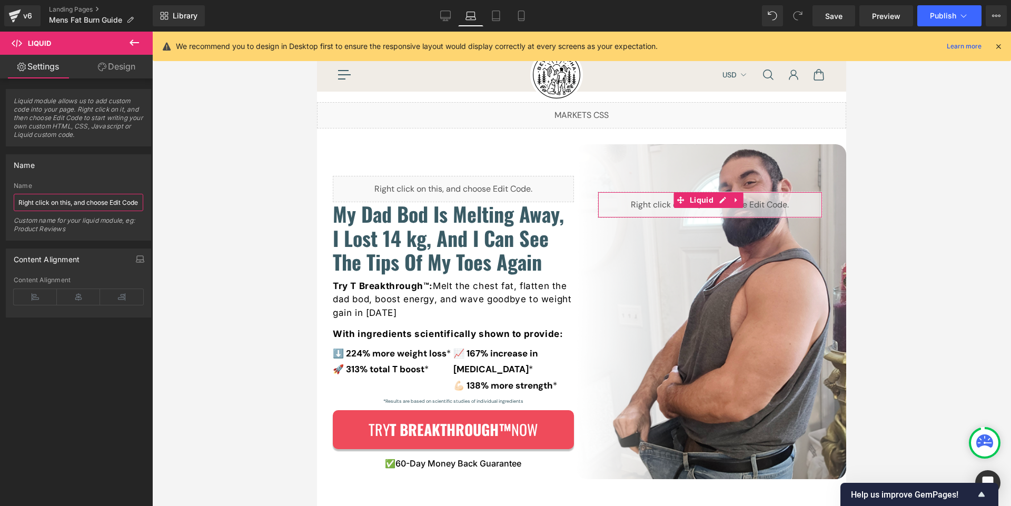
click at [19, 201] on input "Right click on this, and choose Edit Code." at bounding box center [79, 202] width 130 height 17
type input "badge Right click on this, and choose Edit Code."
click at [513, 18] on link "Mobile" at bounding box center [521, 15] width 25 height 21
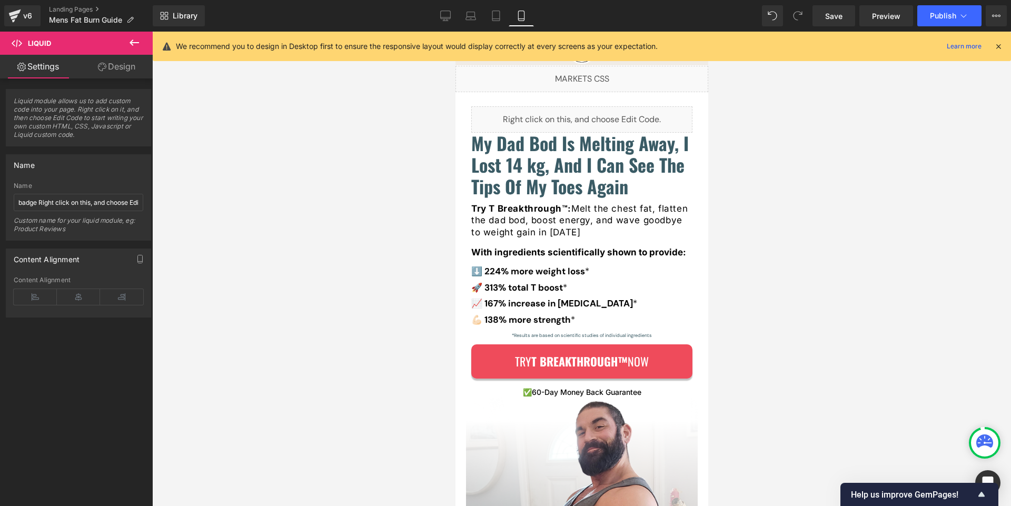
scroll to position [32, 0]
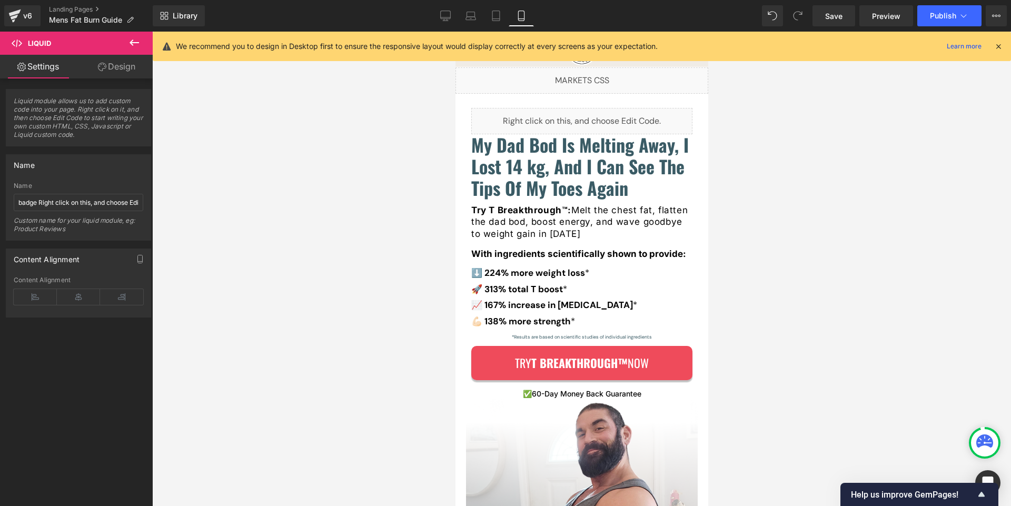
click at [98, 68] on icon at bounding box center [102, 67] width 8 height 8
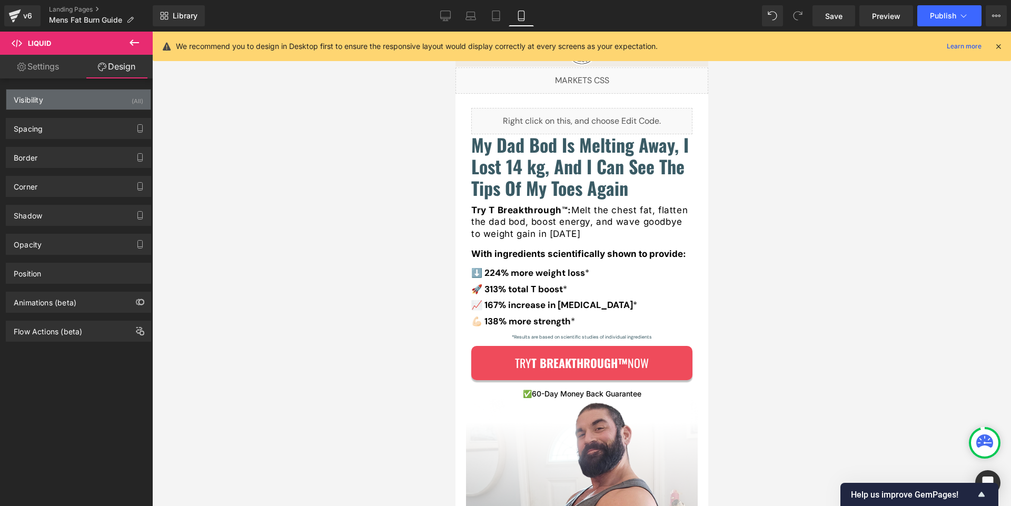
click at [70, 100] on div "Visibility (All)" at bounding box center [78, 100] width 144 height 20
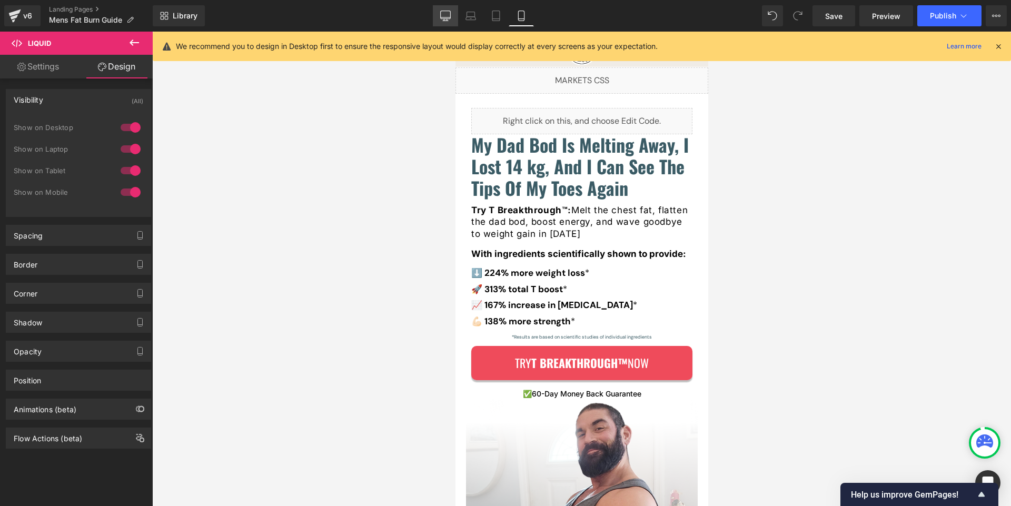
click at [450, 22] on link "Desktop" at bounding box center [445, 15] width 25 height 21
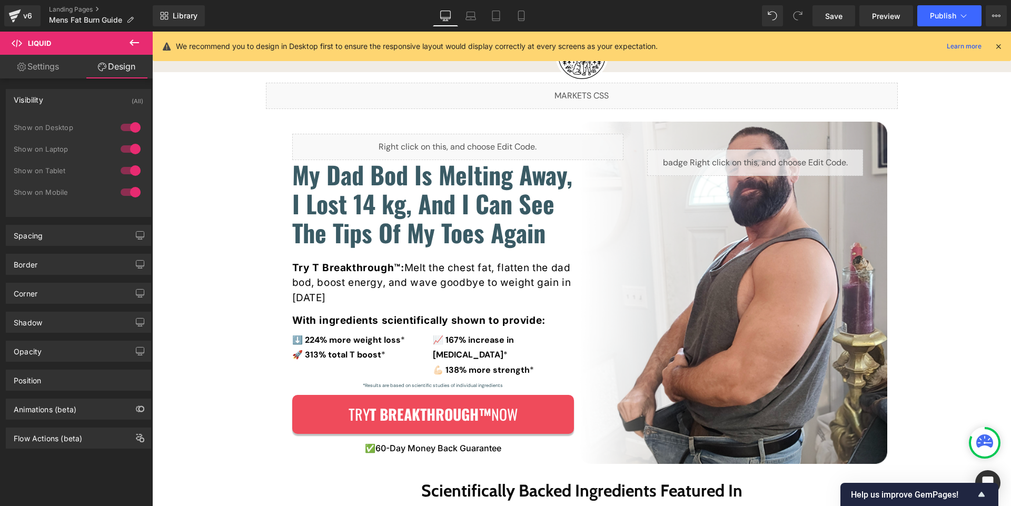
scroll to position [0, 0]
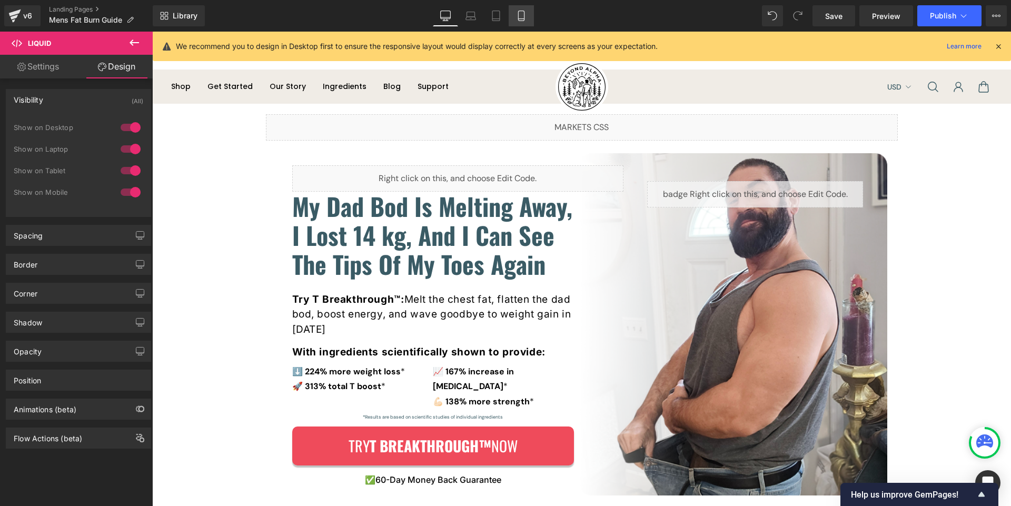
click at [524, 15] on icon at bounding box center [521, 16] width 6 height 10
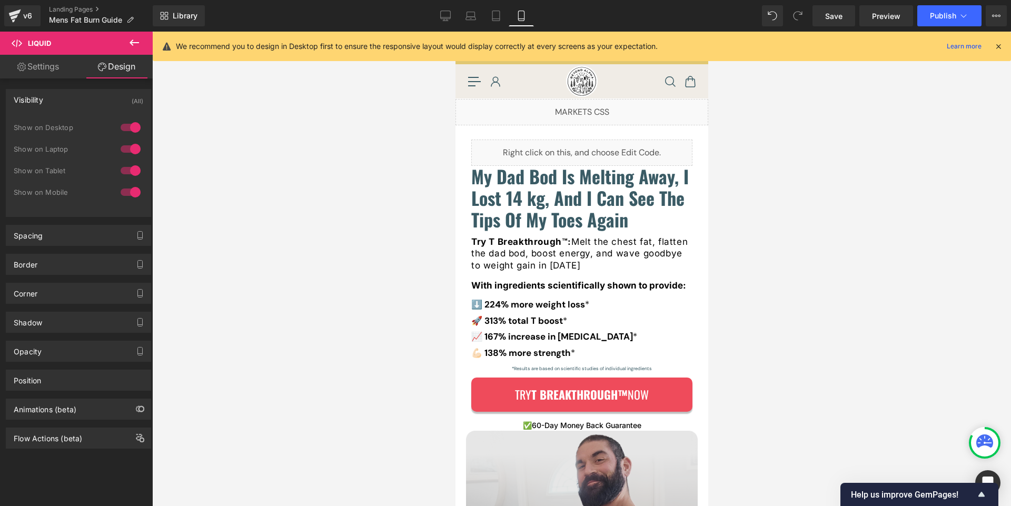
scroll to position [302, 0]
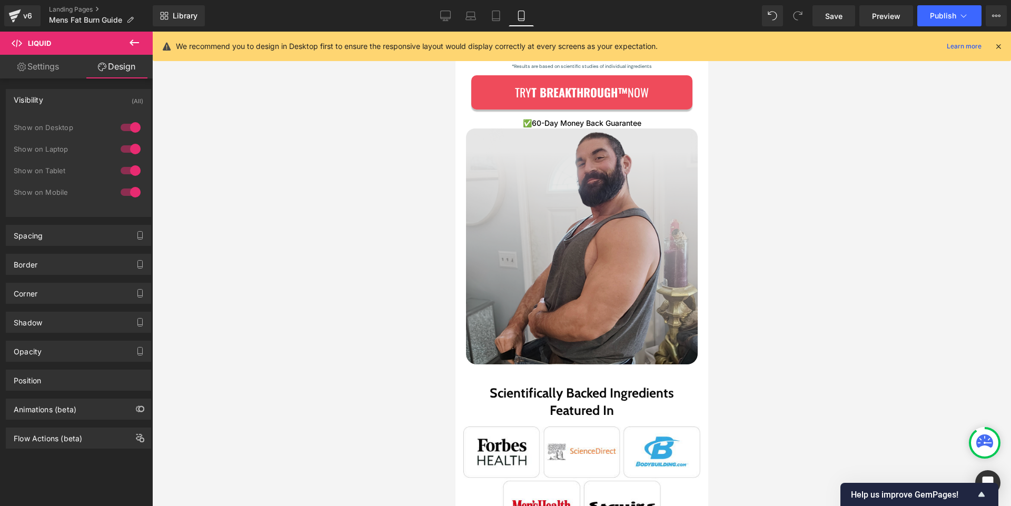
click at [549, 223] on img at bounding box center [582, 247] width 232 height 237
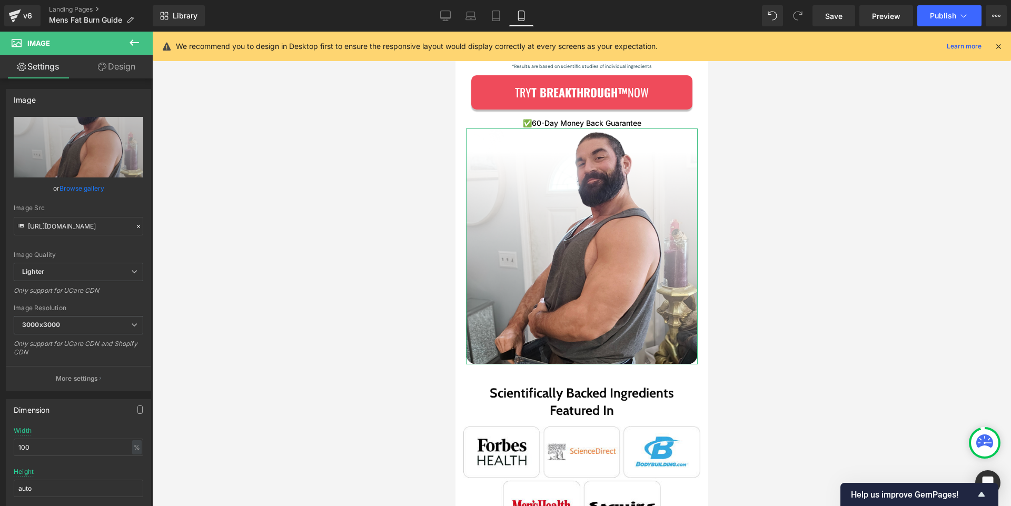
click at [119, 70] on link "Design" at bounding box center [116, 67] width 76 height 24
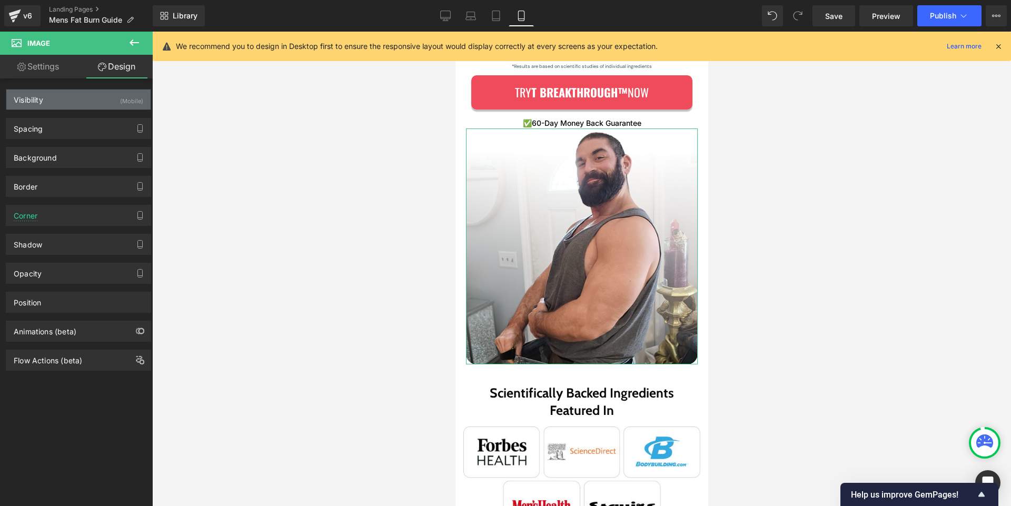
click at [89, 106] on div "Visibility (Mobile)" at bounding box center [78, 100] width 144 height 20
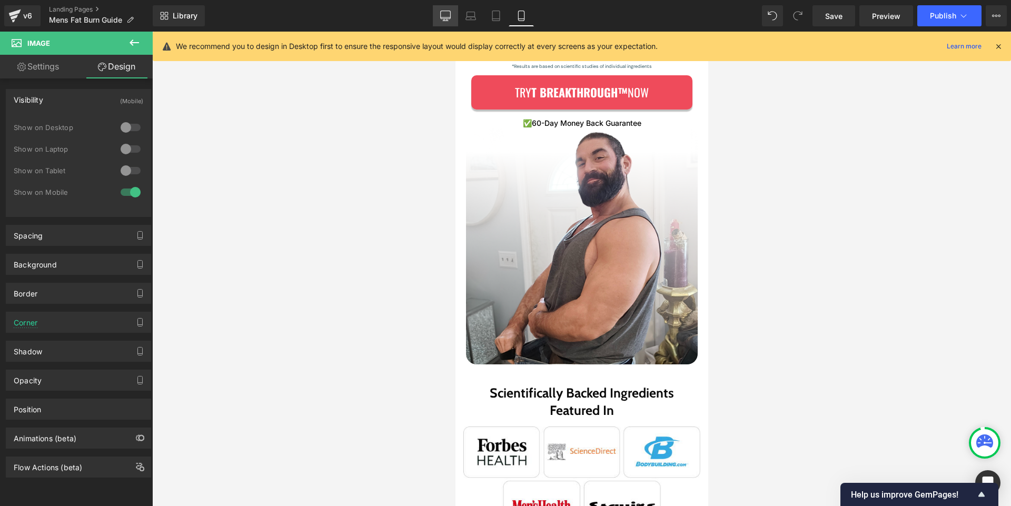
click at [453, 15] on link "Desktop" at bounding box center [445, 15] width 25 height 21
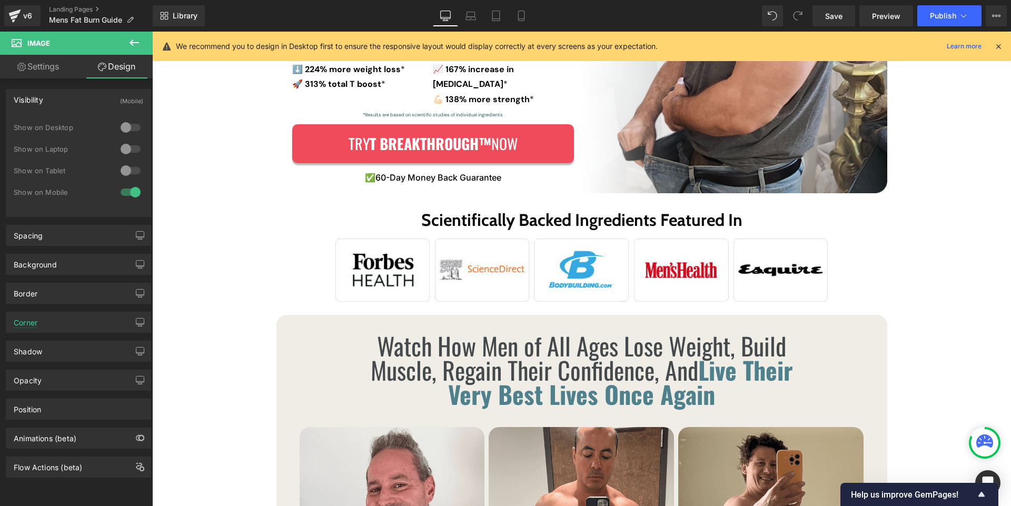
scroll to position [0, 0]
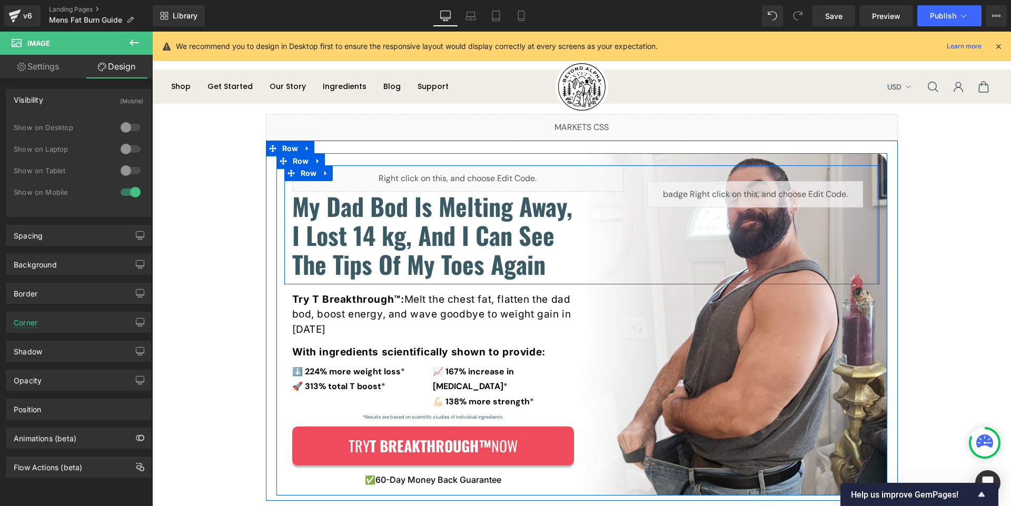
click at [877, 251] on div at bounding box center [878, 224] width 3 height 119
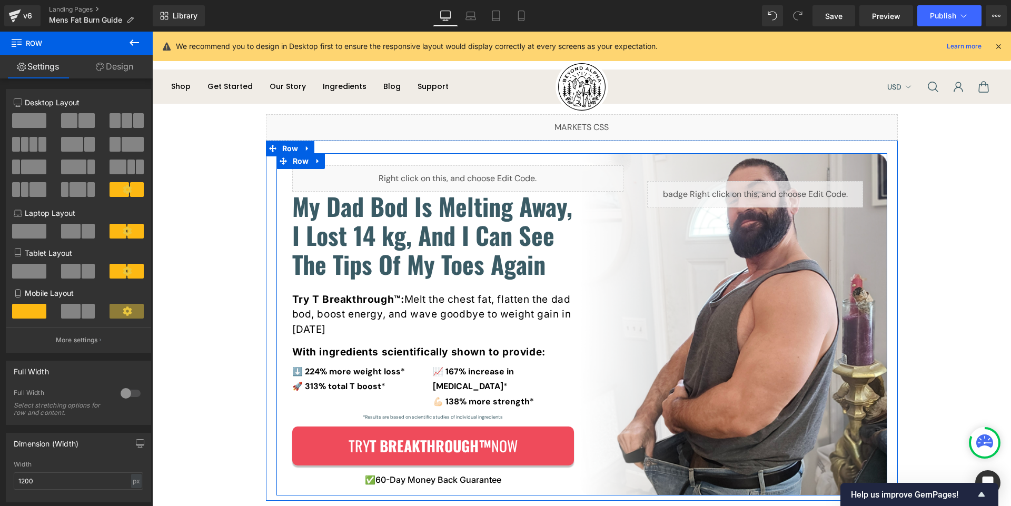
click at [683, 156] on div "Liquid My Dad Bod Is Melting Away, I Lost 14 kg, And I Can See The Tips Of My T…" at bounding box center [582, 324] width 611 height 342
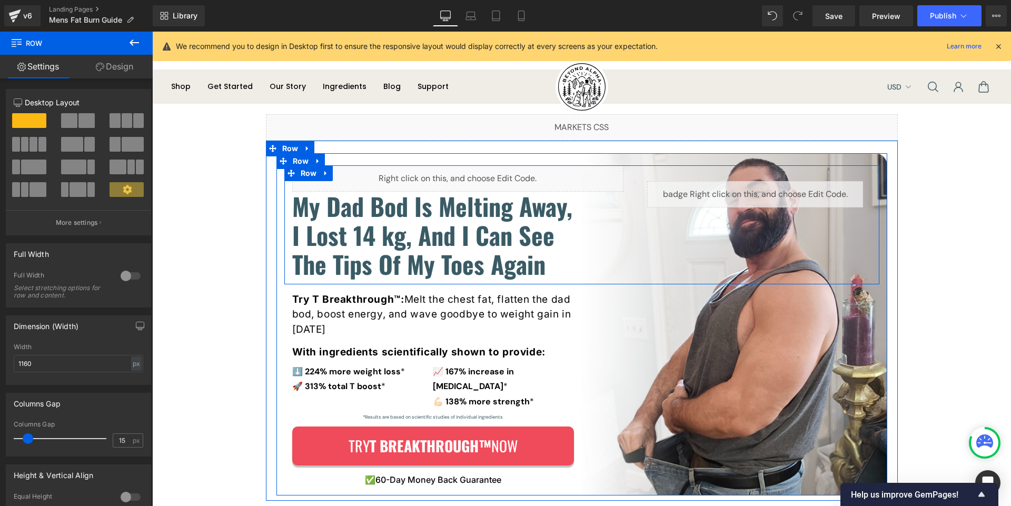
click at [699, 233] on div "Liquid My Dad Bod Is Melting Away, I Lost 14 kg, And I Can See The Tips Of My T…" at bounding box center [581, 224] width 595 height 119
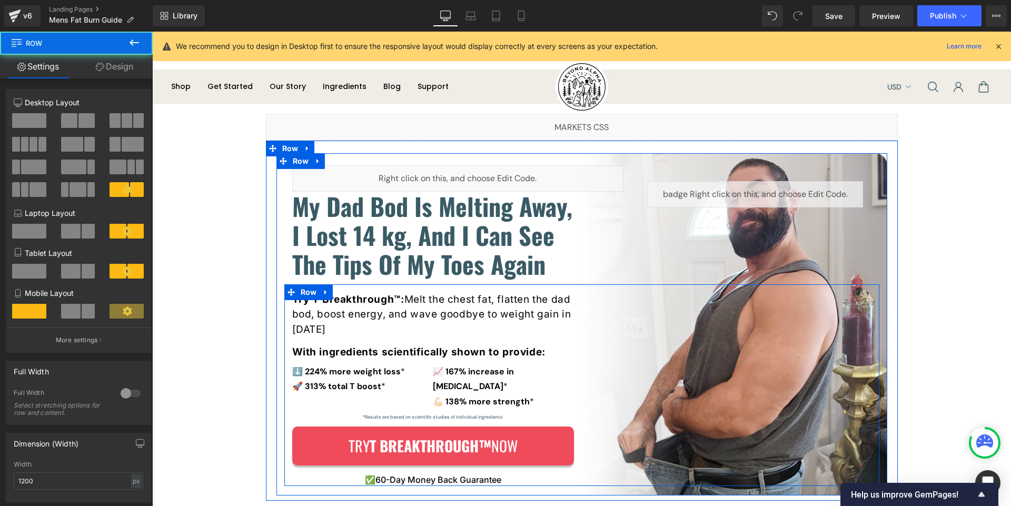
click at [738, 380] on div "Try T Breakthrough™: Melt the chest fat, flatten the dad bod, boost energy, and…" at bounding box center [581, 385] width 595 height 202
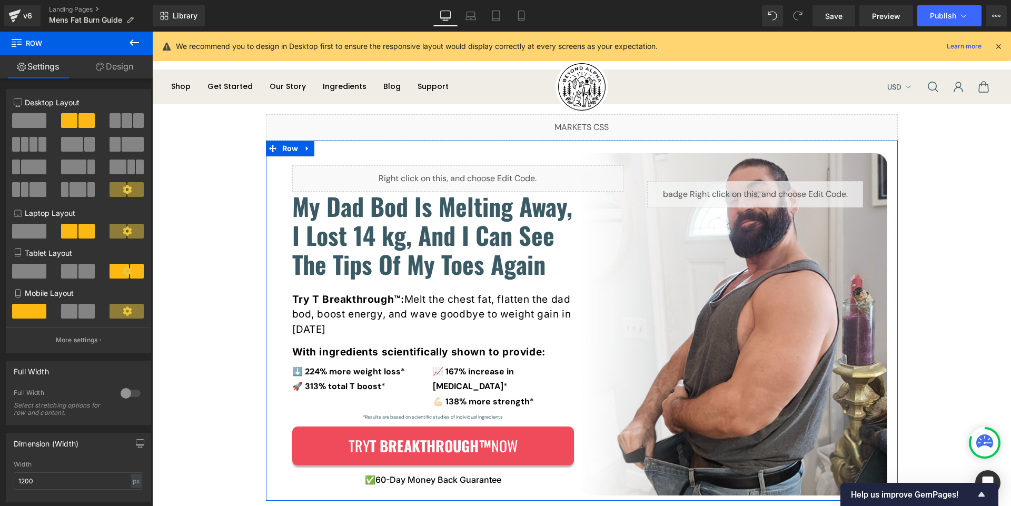
click at [889, 430] on div "Liquid My Dad Bod Is Melting Away, I Lost 14 kg, And I Can See The Tips Of My T…" at bounding box center [582, 324] width 632 height 342
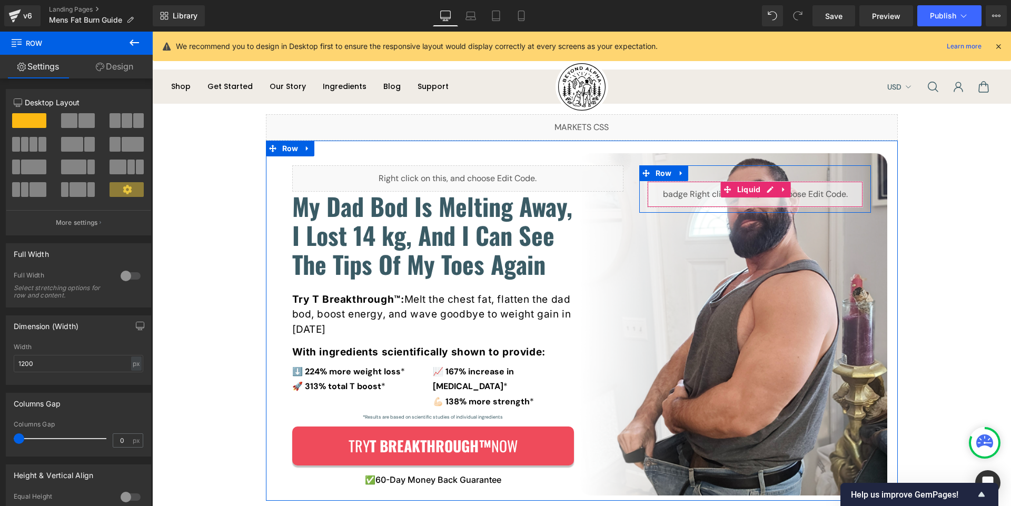
click at [668, 186] on div "Liquid" at bounding box center [755, 194] width 216 height 26
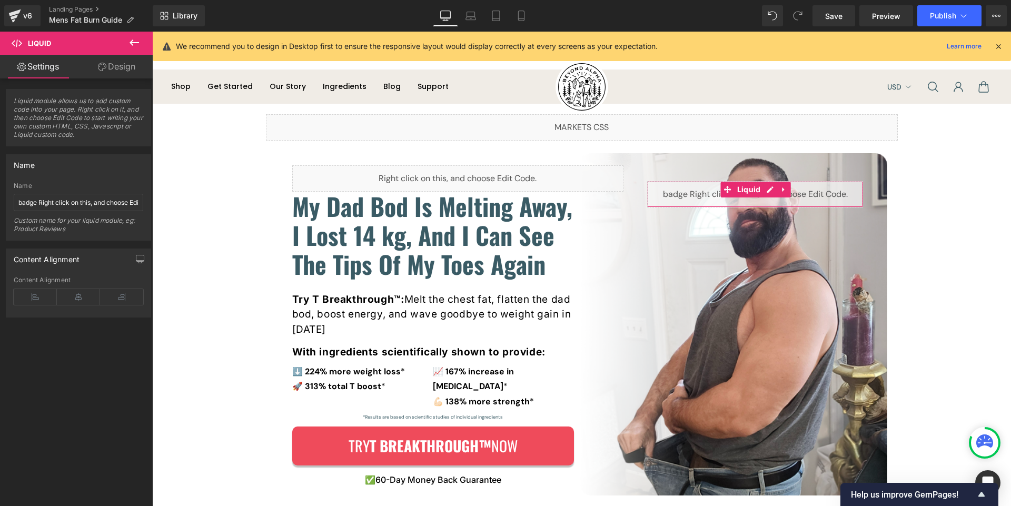
click at [112, 71] on link "Design" at bounding box center [116, 67] width 76 height 24
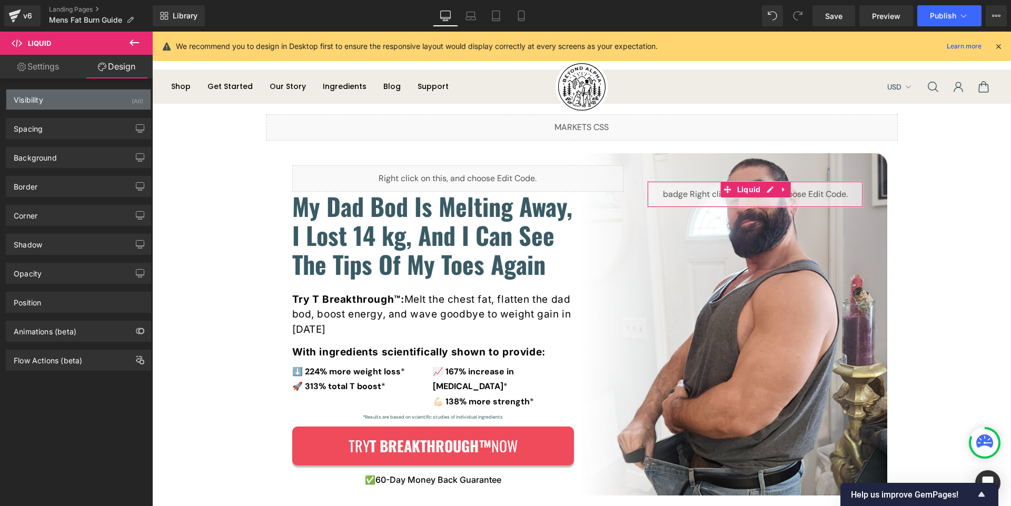
click at [75, 100] on div "Visibility (All)" at bounding box center [78, 100] width 144 height 20
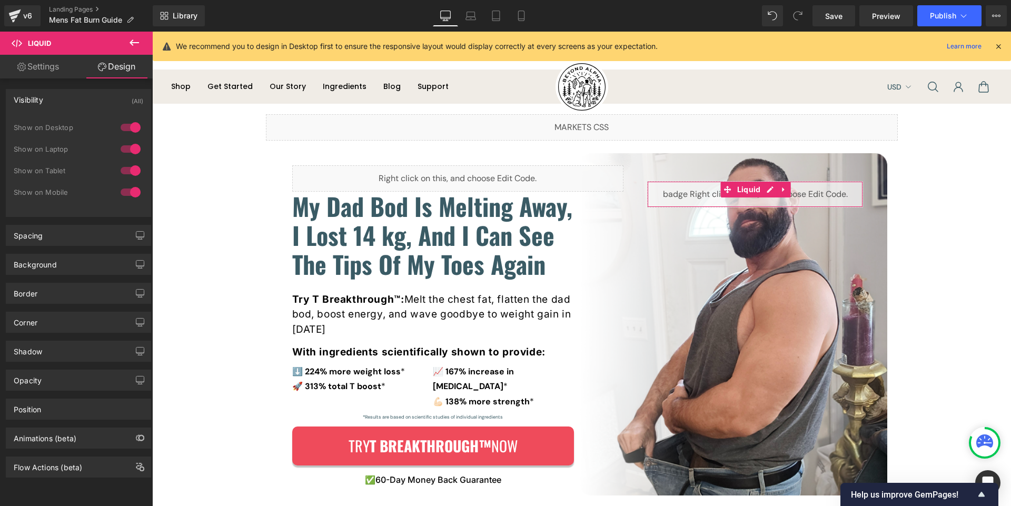
click at [125, 189] on div at bounding box center [130, 192] width 25 height 17
click at [517, 13] on icon at bounding box center [521, 16] width 11 height 11
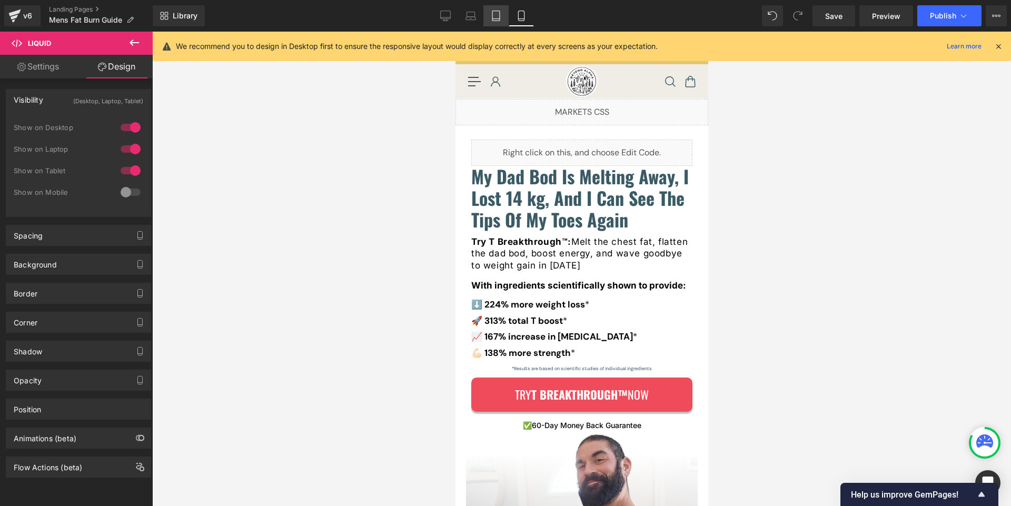
click at [500, 13] on icon at bounding box center [495, 16] width 7 height 10
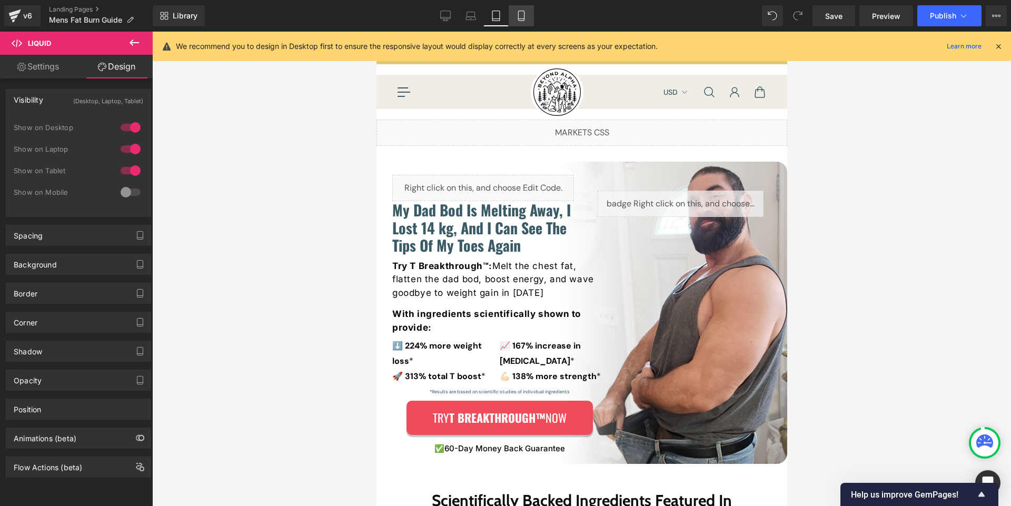
click at [518, 20] on icon at bounding box center [521, 16] width 11 height 11
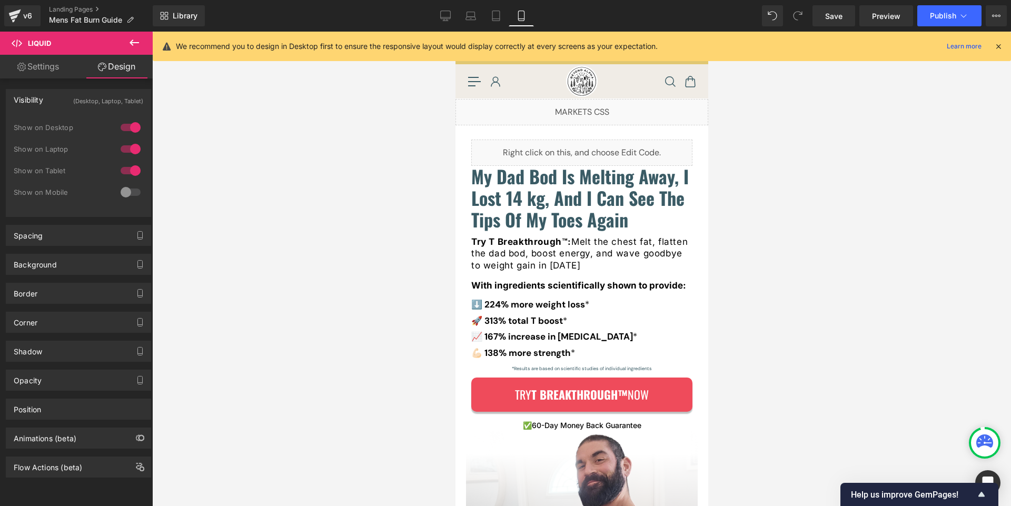
click at [129, 43] on icon at bounding box center [134, 42] width 13 height 13
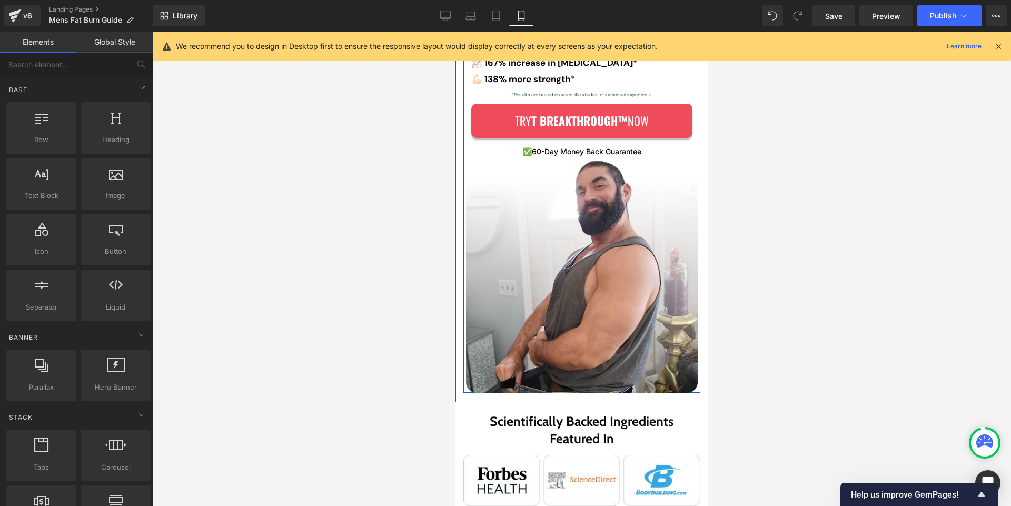
scroll to position [278, 0]
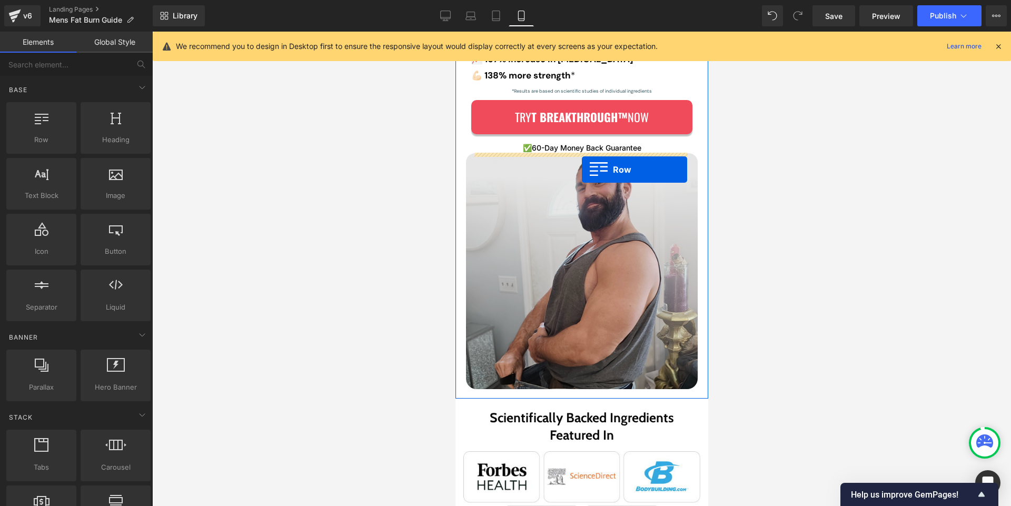
drag, startPoint x: 604, startPoint y: 199, endPoint x: 582, endPoint y: 170, distance: 36.5
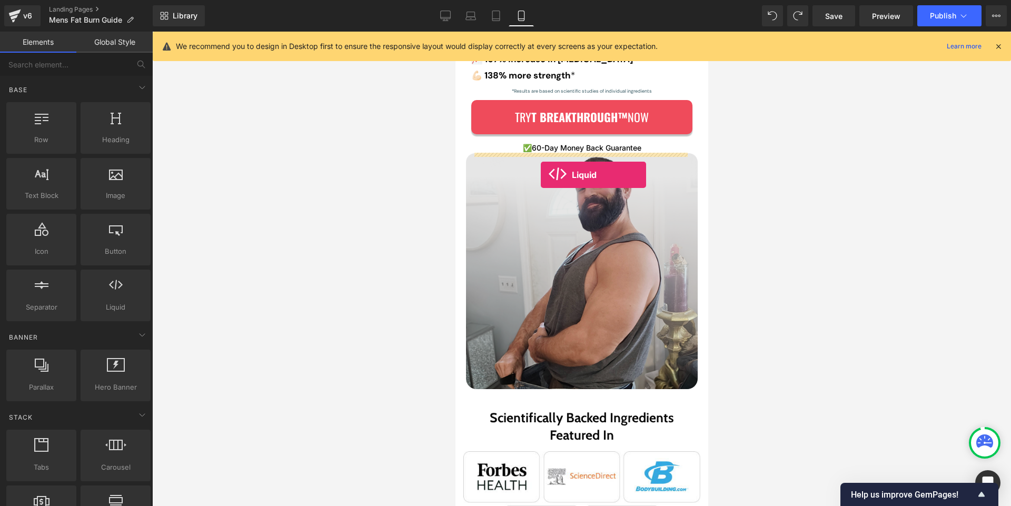
drag, startPoint x: 570, startPoint y: 324, endPoint x: 540, endPoint y: 175, distance: 152.0
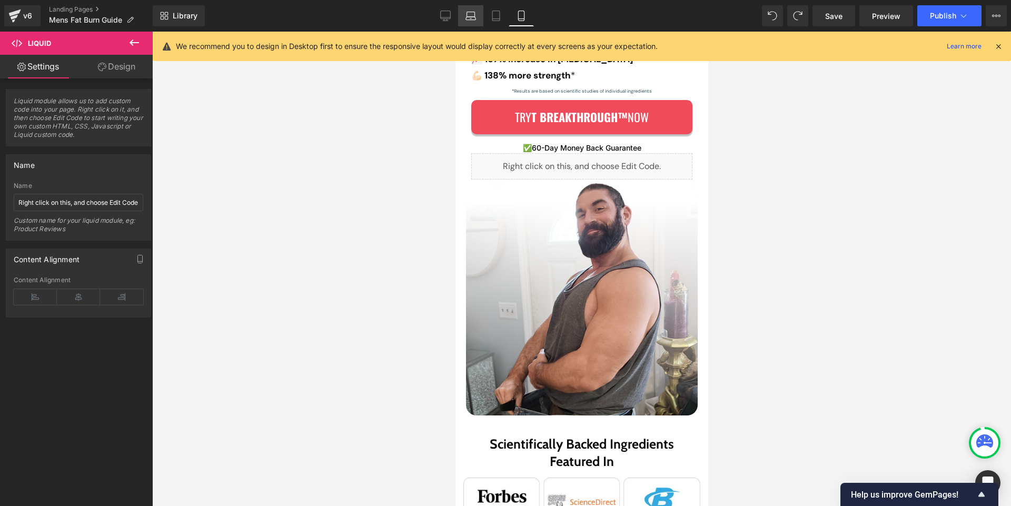
click at [473, 15] on icon at bounding box center [471, 16] width 11 height 11
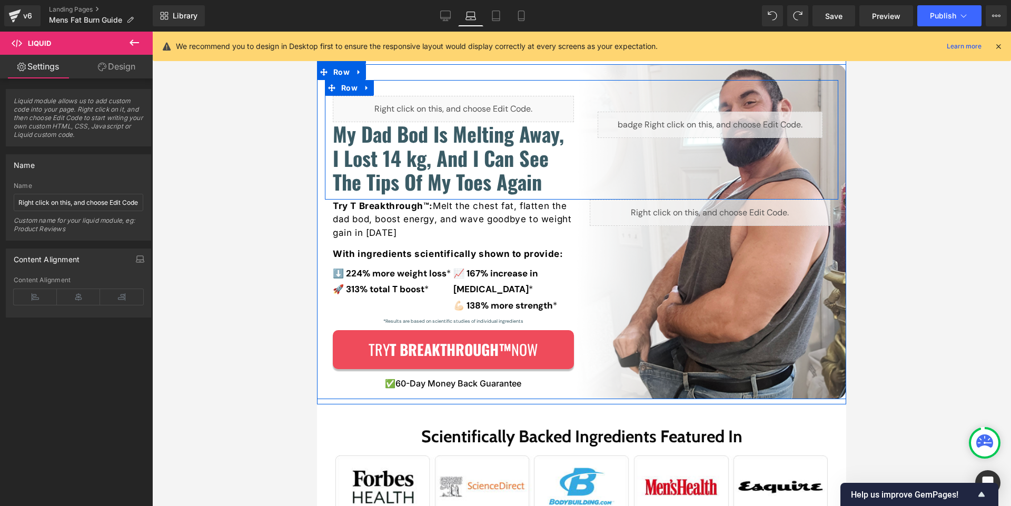
scroll to position [57, 0]
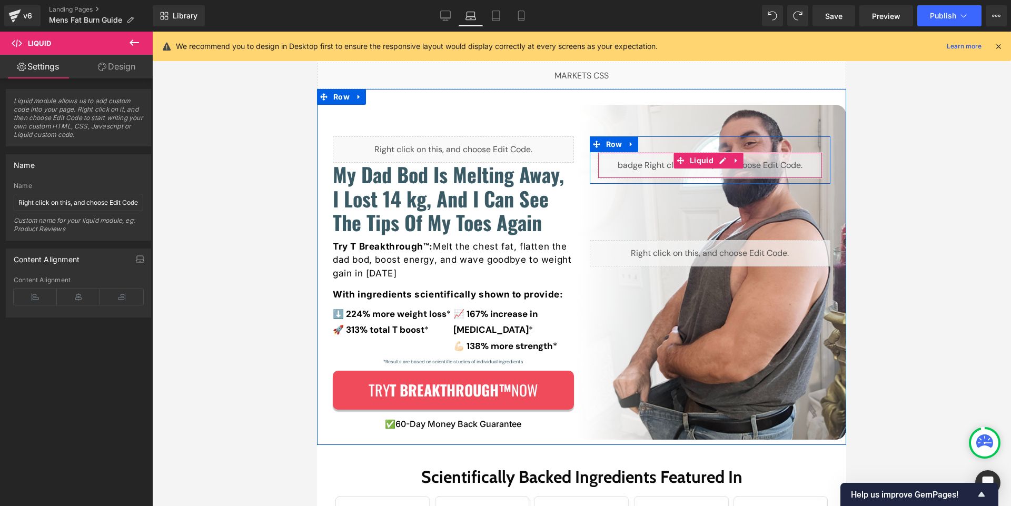
click at [646, 165] on div "Liquid" at bounding box center [710, 165] width 225 height 26
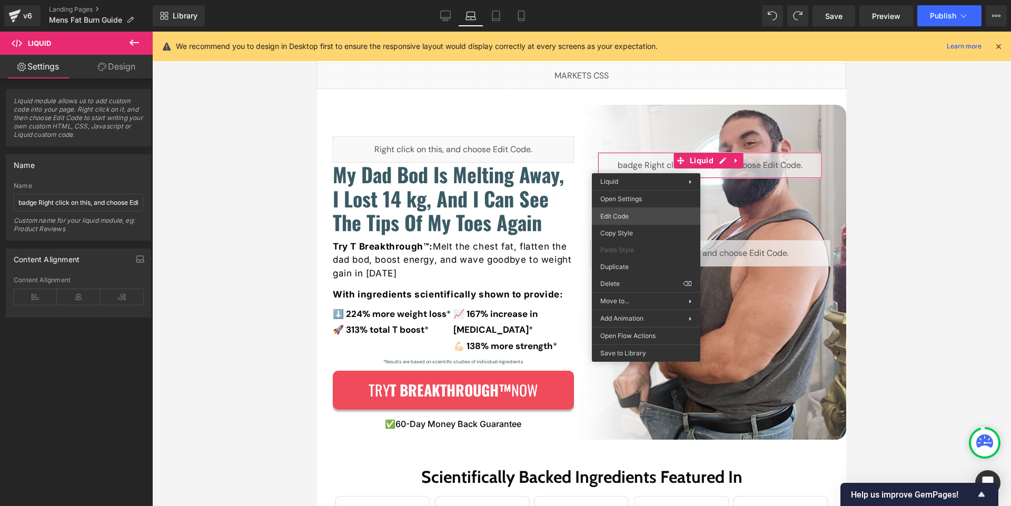
click at [641, 0] on div "Liquid You are previewing how the will restyle your page. You can not edit Elem…" at bounding box center [505, 0] width 1011 height 0
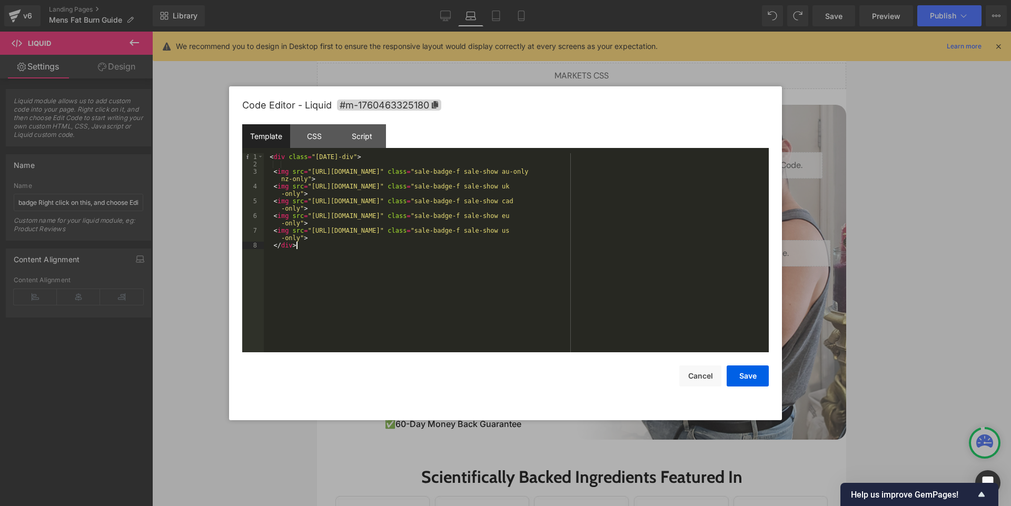
click at [420, 271] on div "< div class = "[DATE]-div" > < img src = "[URL][DOMAIN_NAME]" class = "sale-bad…" at bounding box center [516, 260] width 505 height 214
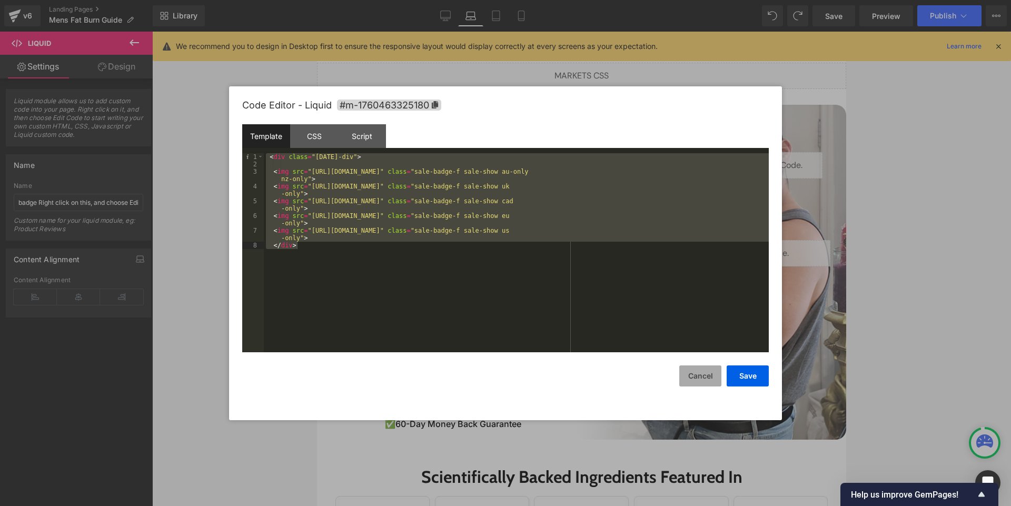
click at [692, 371] on button "Cancel" at bounding box center [700, 376] width 42 height 21
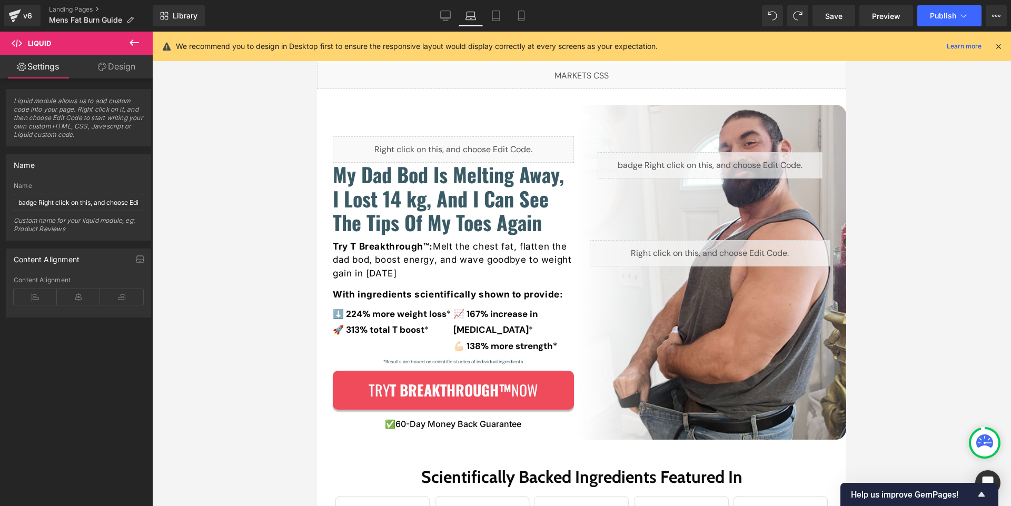
click at [525, 4] on div "Library Laptop Desktop Laptop Tablet Mobile Save Preview Publish Scheduled View…" at bounding box center [582, 16] width 859 height 32
click at [527, 12] on icon at bounding box center [521, 16] width 11 height 11
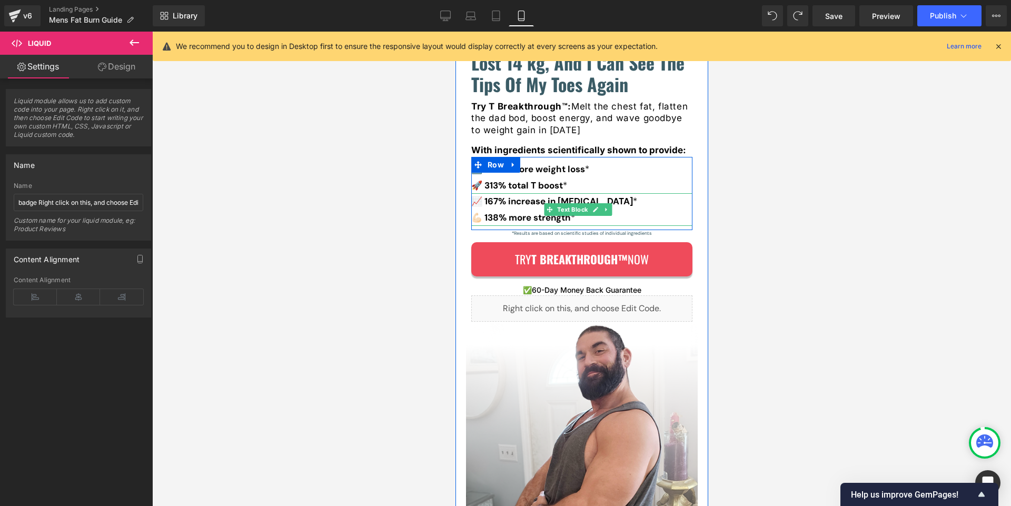
scroll to position [144, 0]
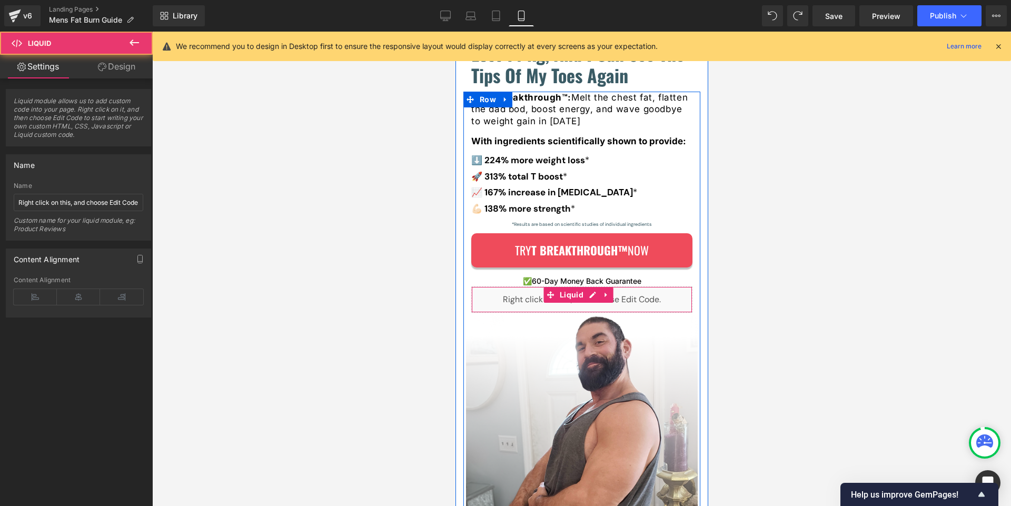
click at [514, 298] on div "Liquid" at bounding box center [581, 300] width 221 height 26
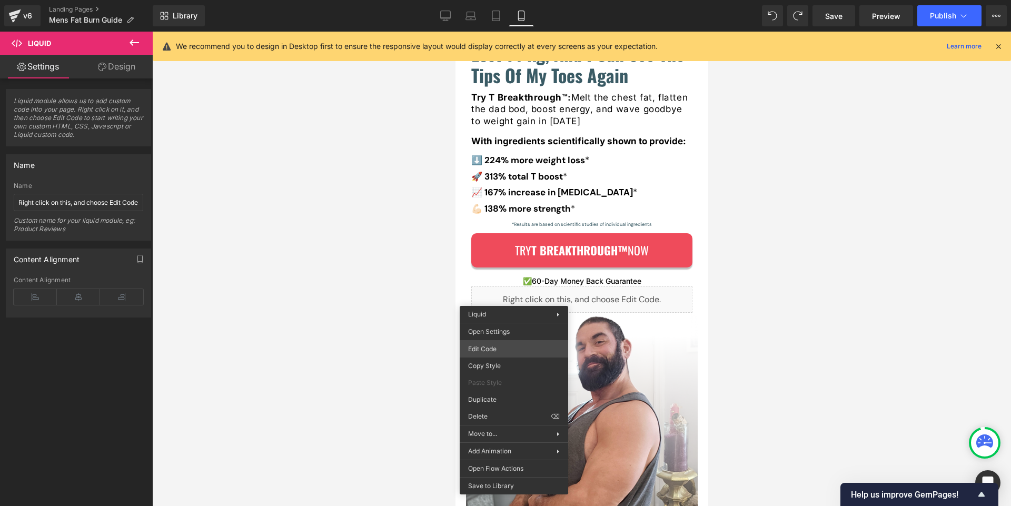
click at [501, 0] on div "Liquid You are previewing how the will restyle your page. You can not edit Elem…" at bounding box center [505, 0] width 1011 height 0
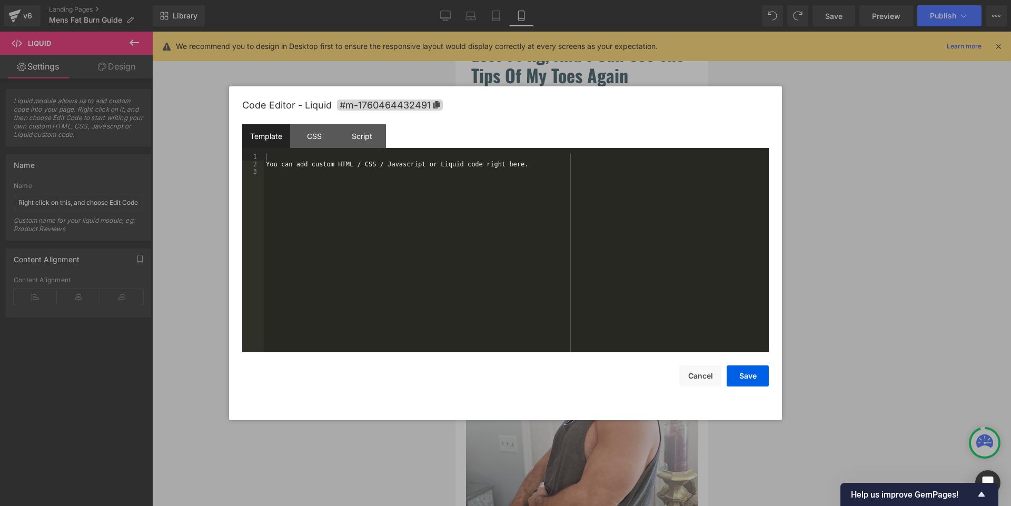
click at [407, 253] on div "You can add custom HTML / CSS / Javascript or Liquid code right here." at bounding box center [516, 260] width 505 height 214
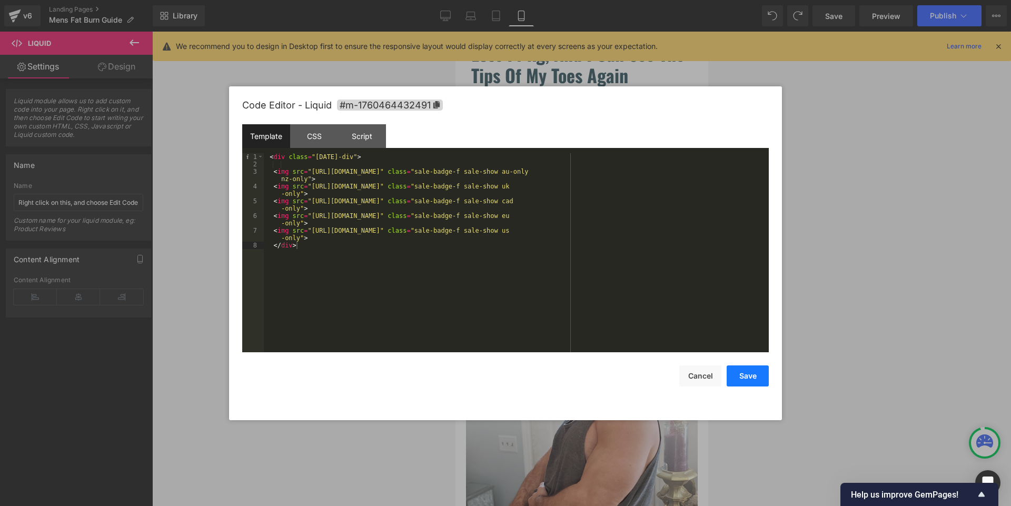
click at [739, 371] on button "Save" at bounding box center [748, 376] width 42 height 21
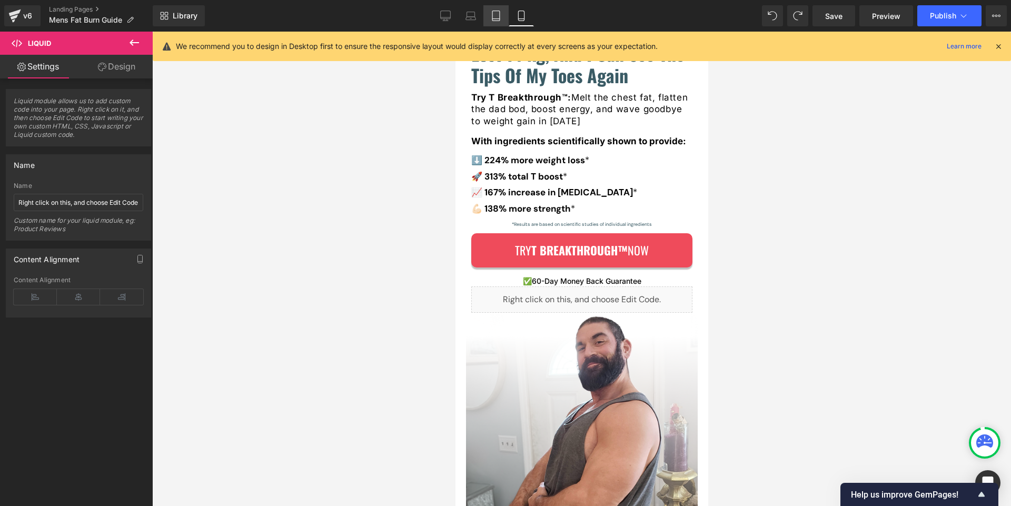
click at [490, 17] on link "Tablet" at bounding box center [496, 15] width 25 height 21
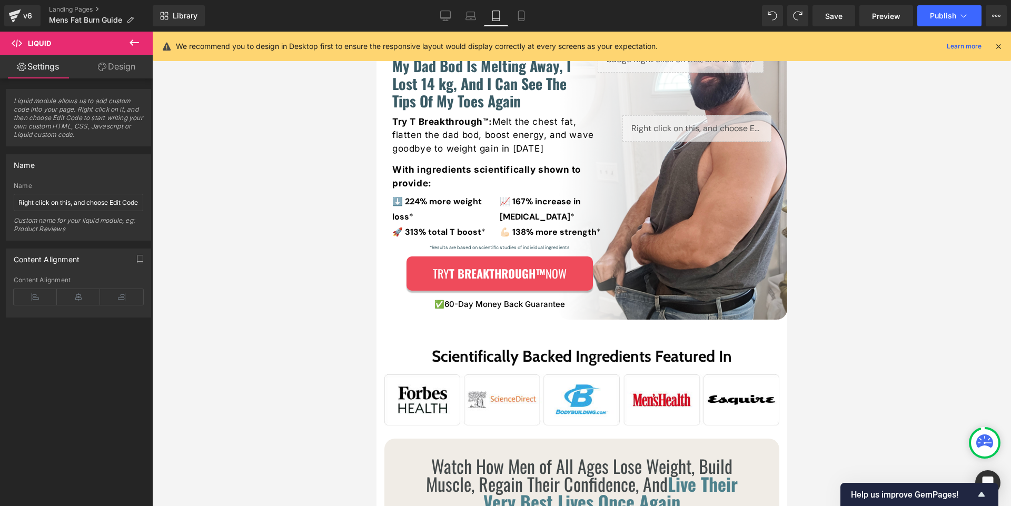
scroll to position [0, 0]
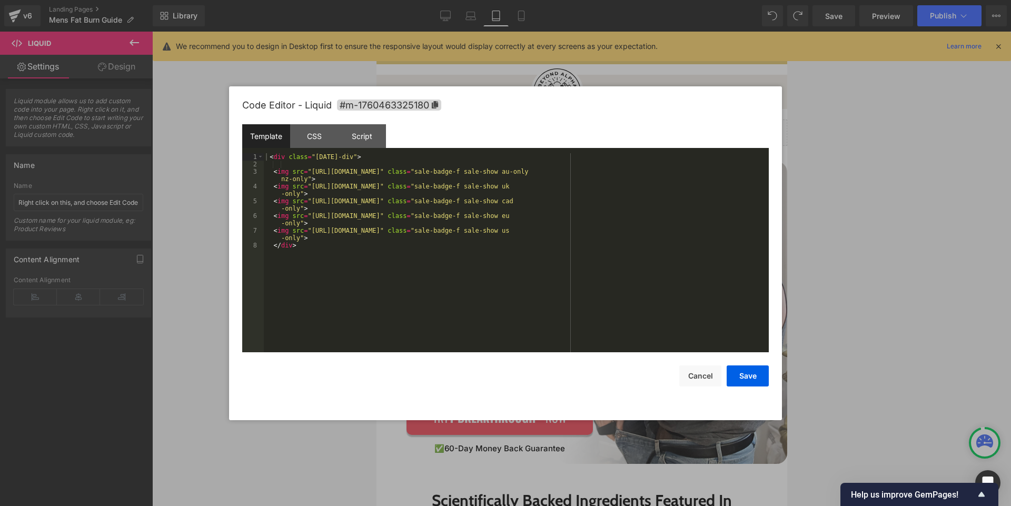
click at [612, 0] on div "Liquid You are previewing how the will restyle your page. You can not edit Elem…" at bounding box center [505, 0] width 1011 height 0
click at [333, 143] on div "CSS" at bounding box center [314, 136] width 48 height 24
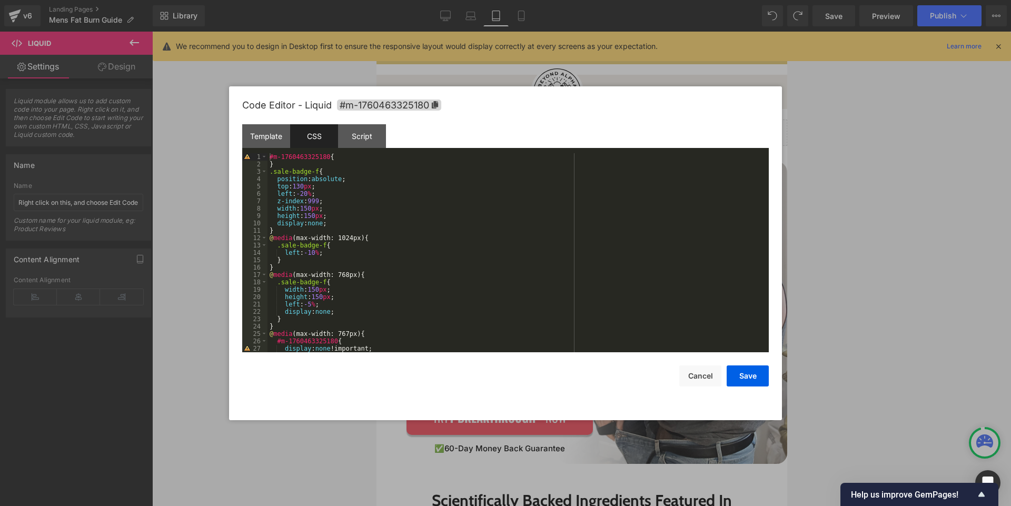
click at [393, 210] on div "#m-1760463325180 { } .sale-badge-f { position : absolute ; top : 130 px ; left …" at bounding box center [516, 260] width 497 height 214
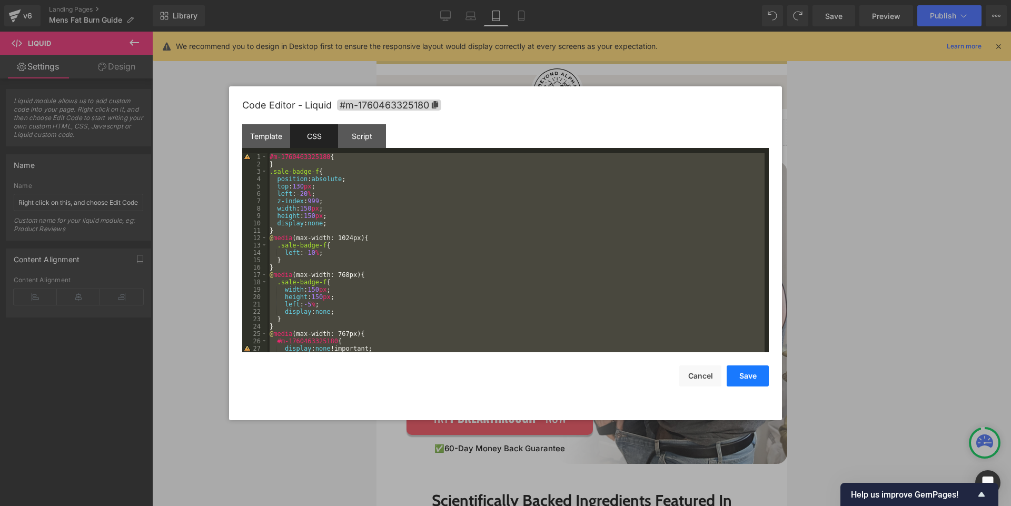
click at [733, 371] on button "Save" at bounding box center [748, 376] width 42 height 21
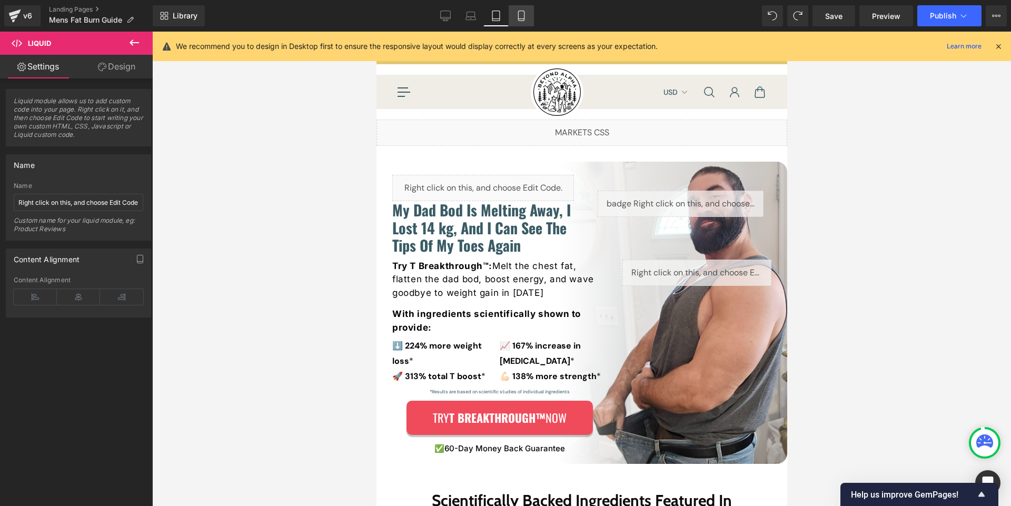
click at [524, 13] on icon at bounding box center [521, 16] width 6 height 10
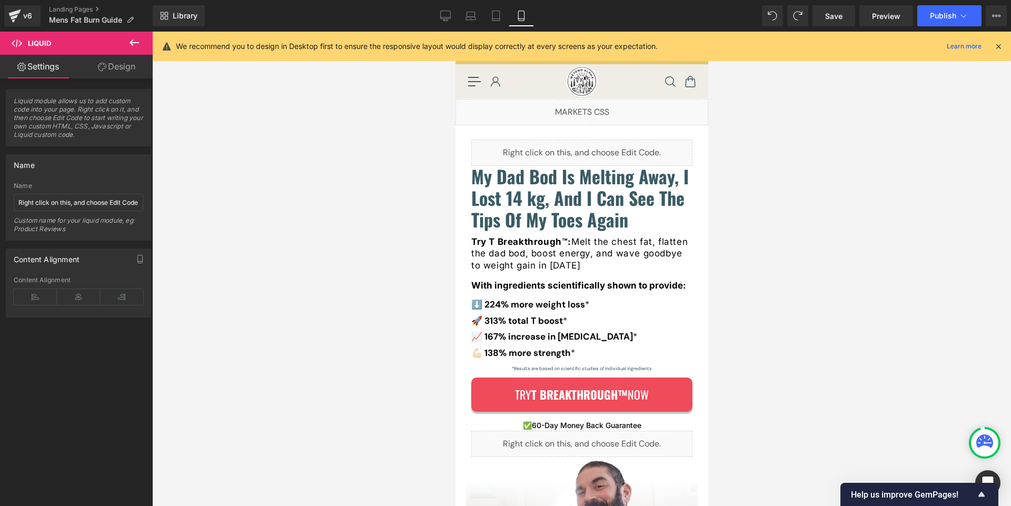
scroll to position [171, 0]
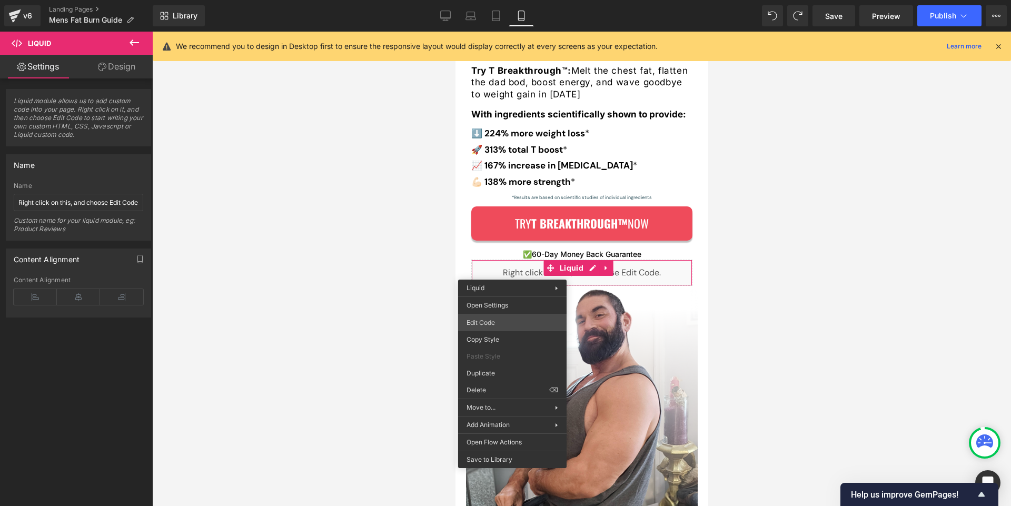
click at [499, 0] on div "Liquid You are previewing how the will restyle your page. You can not edit Elem…" at bounding box center [505, 0] width 1011 height 0
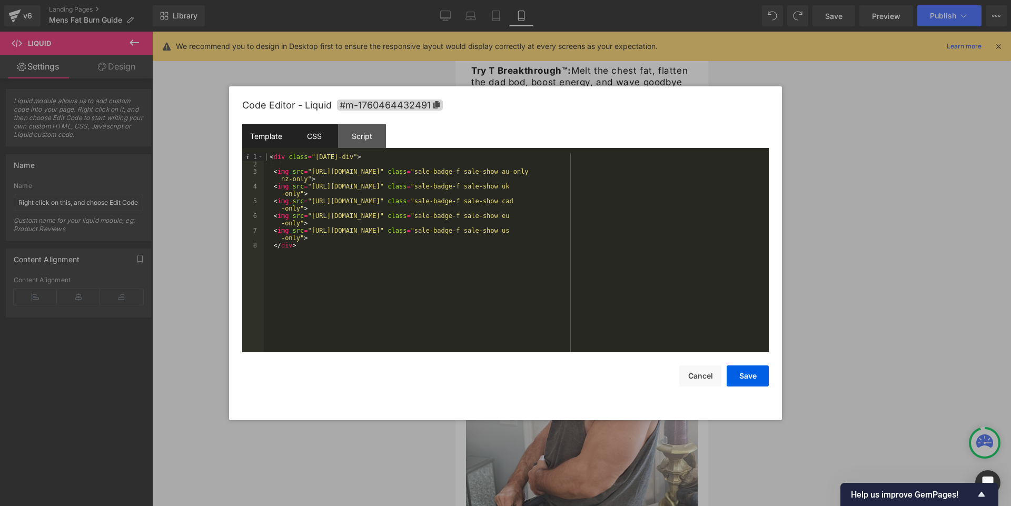
click at [323, 141] on div "CSS" at bounding box center [314, 136] width 48 height 24
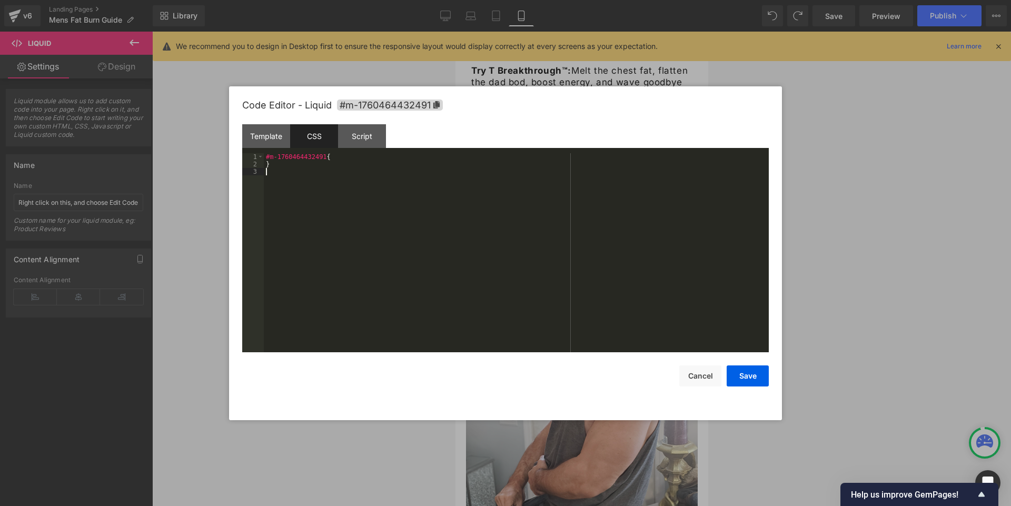
click at [355, 222] on div "#m-1760464432491 { }" at bounding box center [516, 260] width 505 height 214
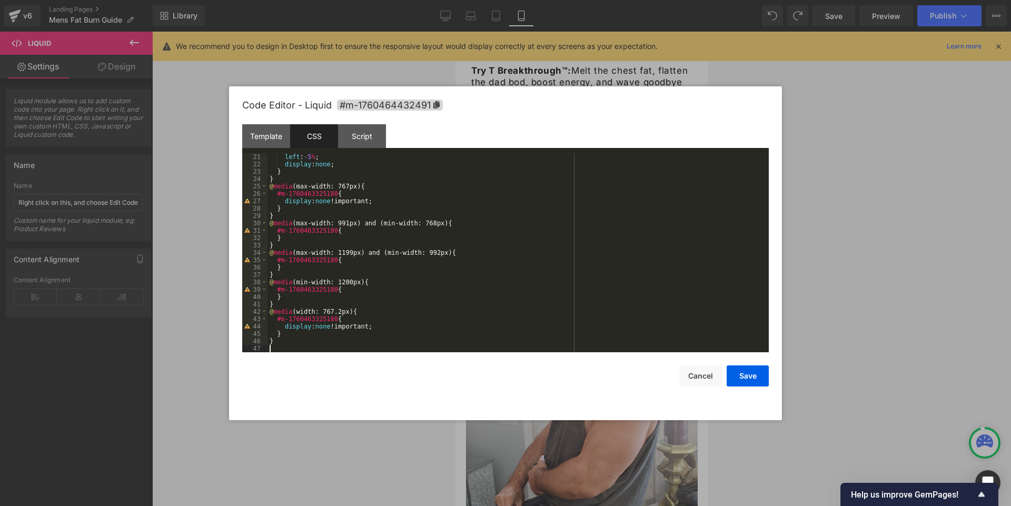
scroll to position [147, 0]
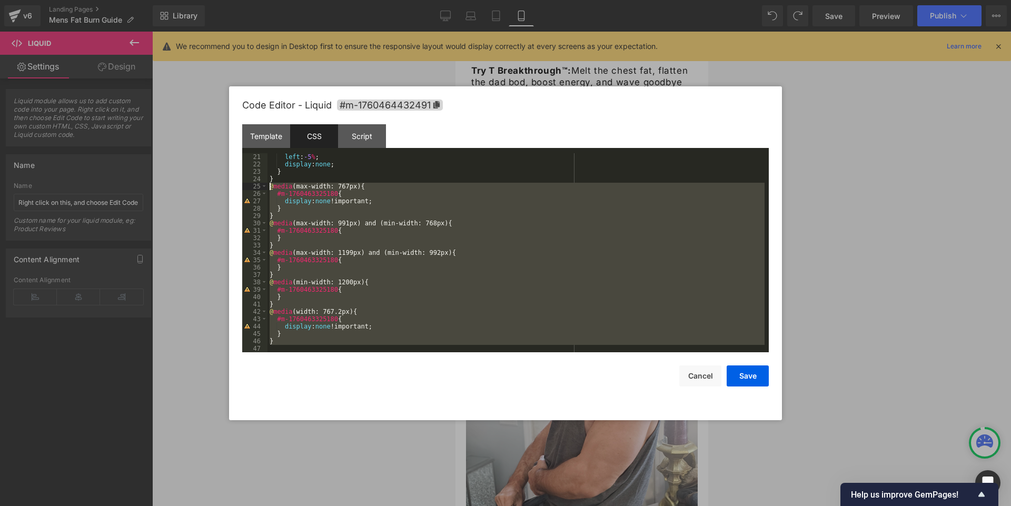
drag, startPoint x: 290, startPoint y: 345, endPoint x: 269, endPoint y: 184, distance: 162.6
click at [269, 184] on div "left : -5 % ; display : none ; } } @ media (max-width: 767px) { #m-176046332518…" at bounding box center [516, 260] width 497 height 214
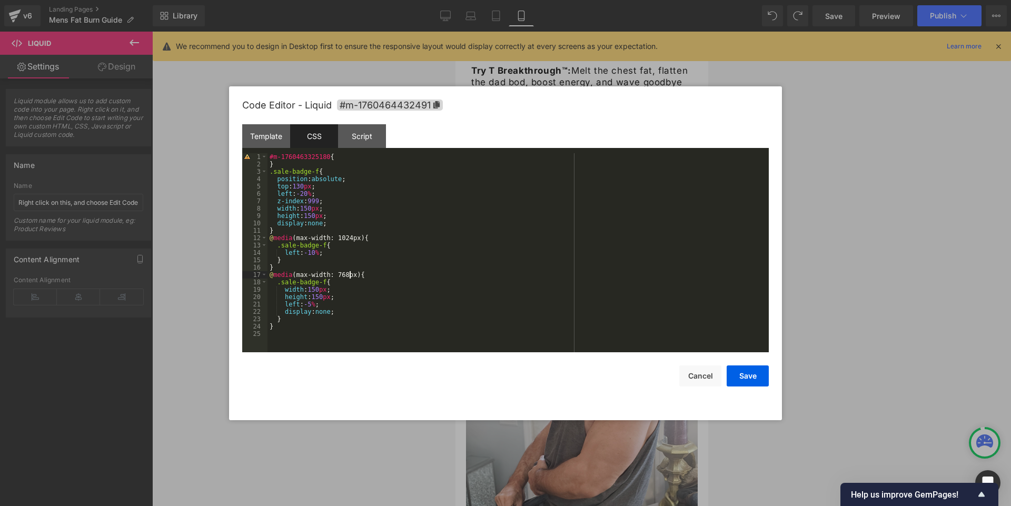
click at [349, 274] on div "#m-1760463325180 { } .sale-badge-f { position : absolute ; top : 130 px ; left …" at bounding box center [518, 260] width 501 height 214
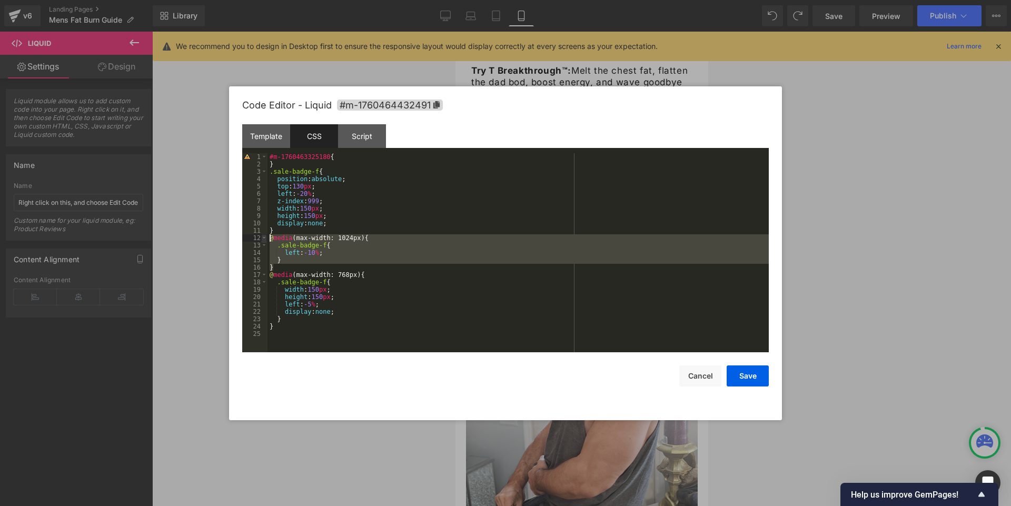
drag, startPoint x: 275, startPoint y: 270, endPoint x: 267, endPoint y: 240, distance: 30.8
click at [267, 240] on pre "1 2 3 4 5 6 7 8 9 10 11 12 13 14 15 16 17 18 19 20 21 22 23 24 25 #m-1760463325…" at bounding box center [505, 252] width 527 height 199
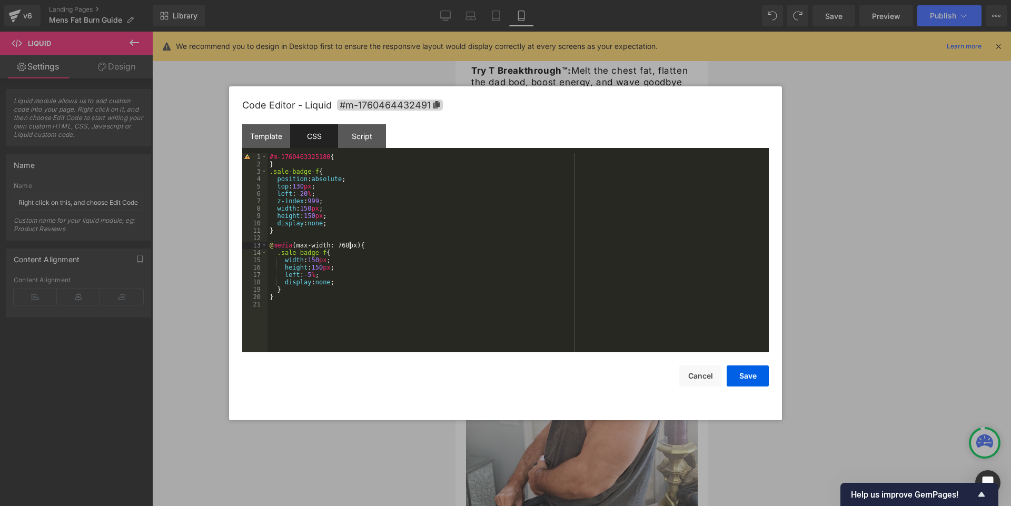
click at [350, 247] on div "#m-1760463325180 { } .sale-badge-f { position : absolute ; top : 130 px ; left …" at bounding box center [518, 260] width 501 height 214
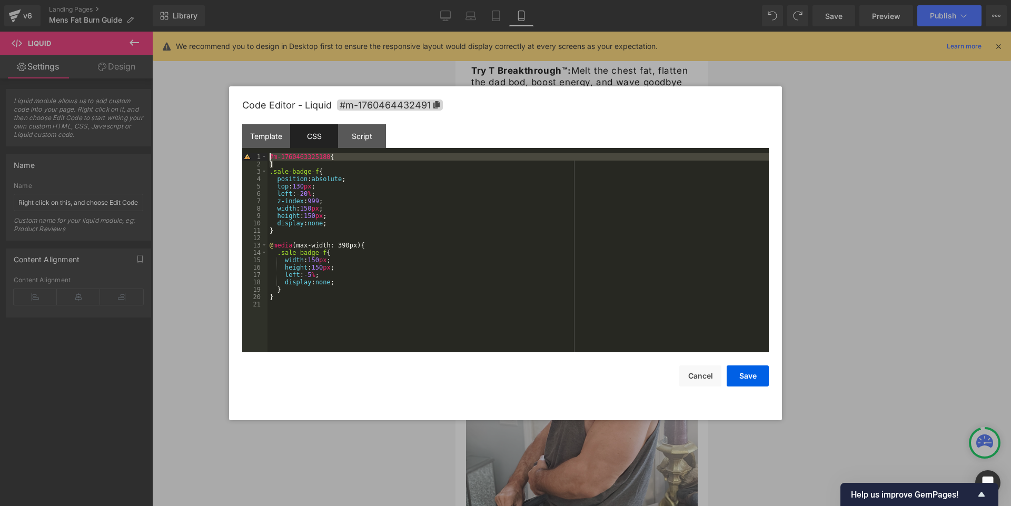
drag, startPoint x: 280, startPoint y: 167, endPoint x: 269, endPoint y: 159, distance: 13.9
click at [269, 159] on div "#m-1760463325180 { } .sale-badge-f { position : absolute ; top : 130 px ; left …" at bounding box center [518, 260] width 501 height 214
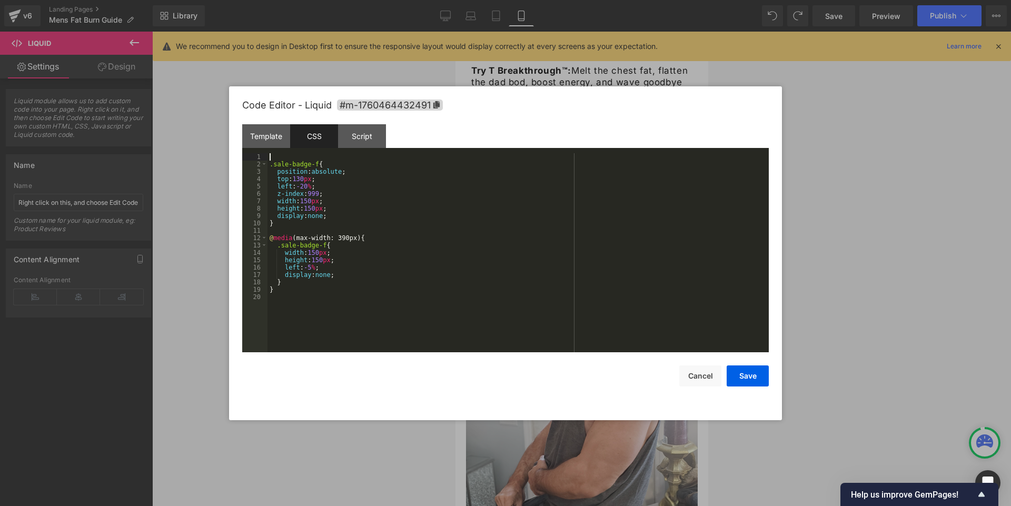
click at [319, 253] on div ".sale-badge-f { position : absolute ; top : 130 px ; left : -20 % ; z-index : 9…" at bounding box center [518, 260] width 501 height 214
click at [323, 259] on div ".sale-badge-f { position : absolute ; top : 130 px ; left : -20 % ; z-index : 9…" at bounding box center [518, 260] width 501 height 214
click at [747, 371] on button "Save" at bounding box center [748, 376] width 42 height 21
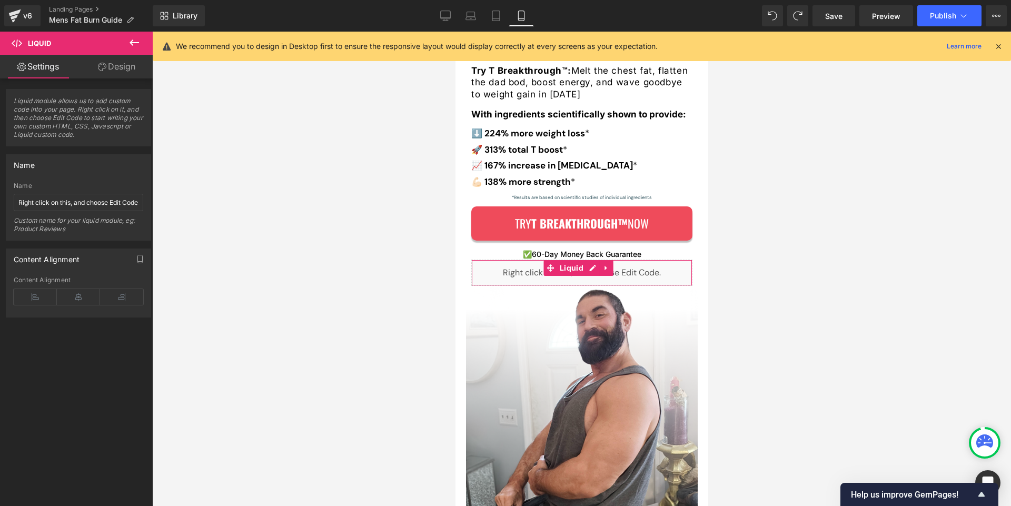
click at [123, 66] on link "Design" at bounding box center [116, 67] width 76 height 24
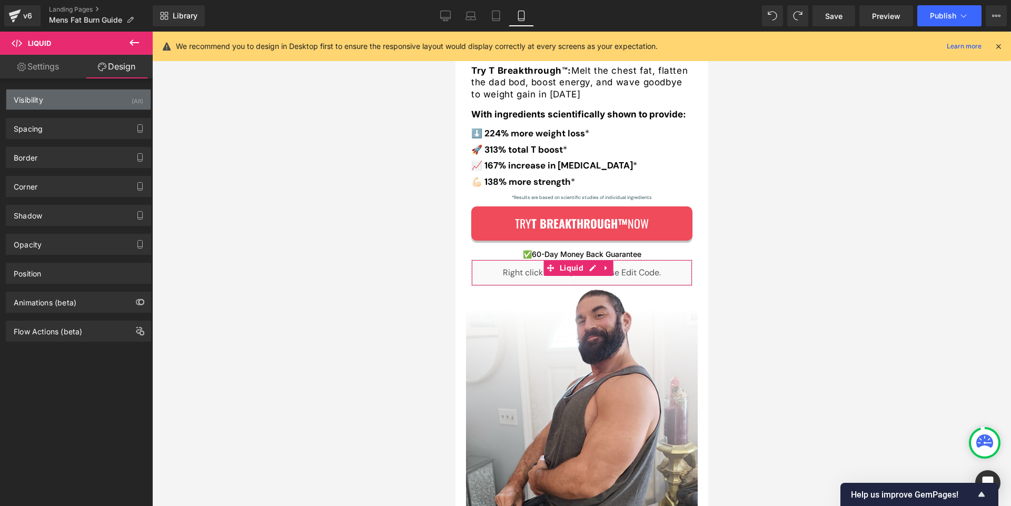
click at [75, 102] on div "Visibility (All)" at bounding box center [78, 100] width 144 height 20
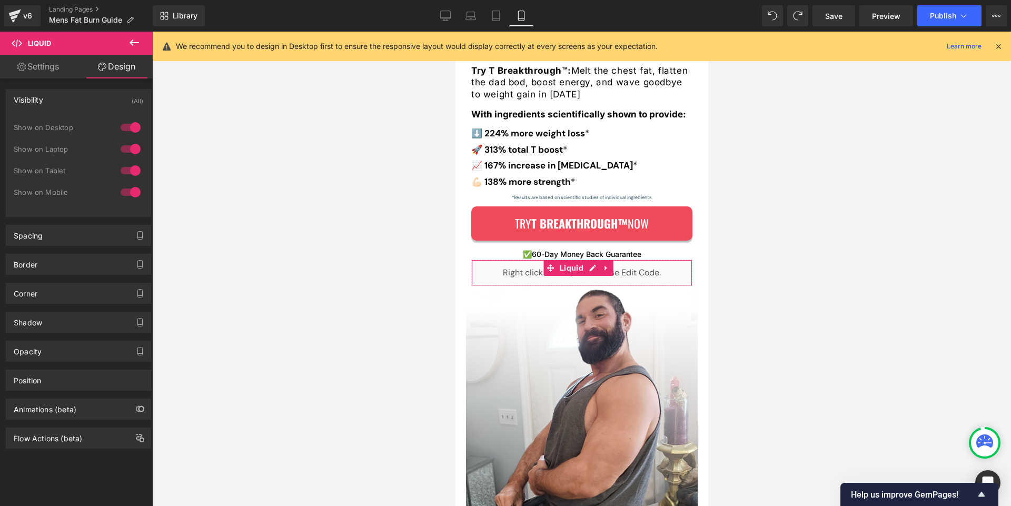
click at [118, 123] on div at bounding box center [130, 127] width 25 height 17
click at [124, 144] on div at bounding box center [130, 149] width 25 height 17
click at [130, 170] on div at bounding box center [130, 170] width 25 height 17
click at [842, 17] on span "Save" at bounding box center [833, 16] width 17 height 11
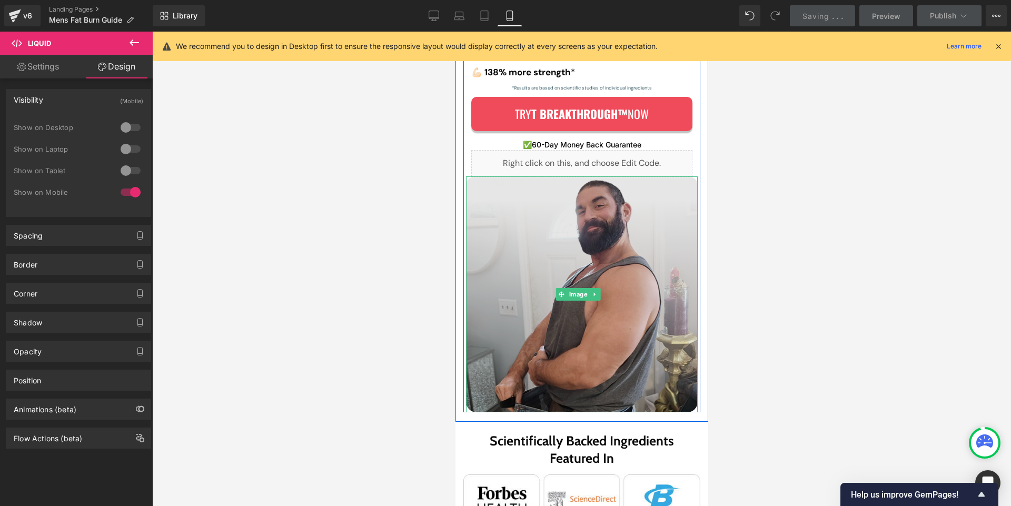
scroll to position [260, 0]
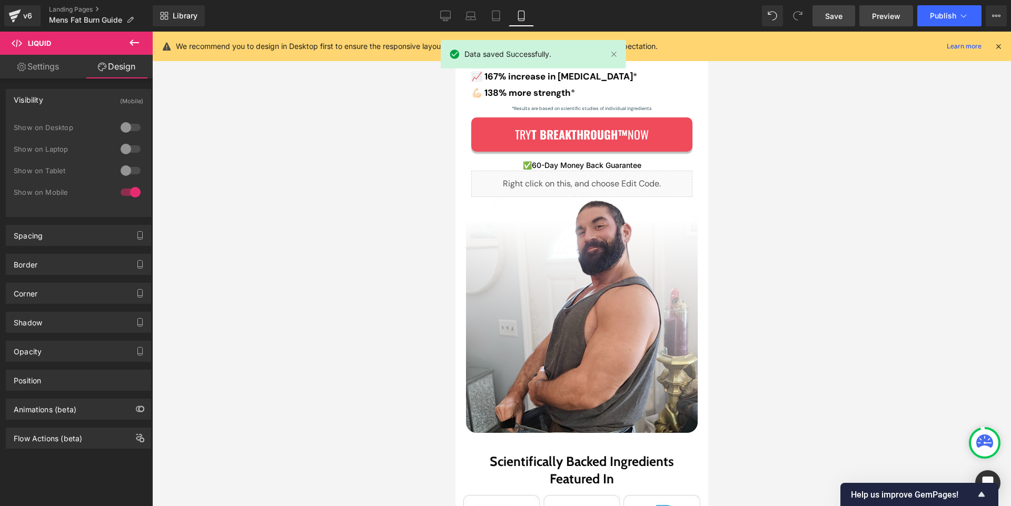
click at [874, 22] on link "Preview" at bounding box center [887, 15] width 54 height 21
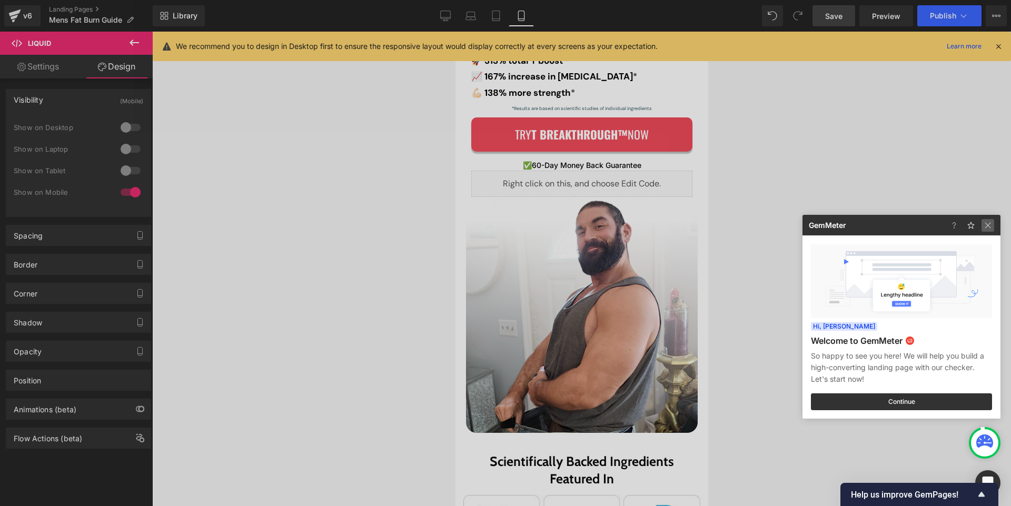
click at [989, 225] on img at bounding box center [988, 225] width 13 height 13
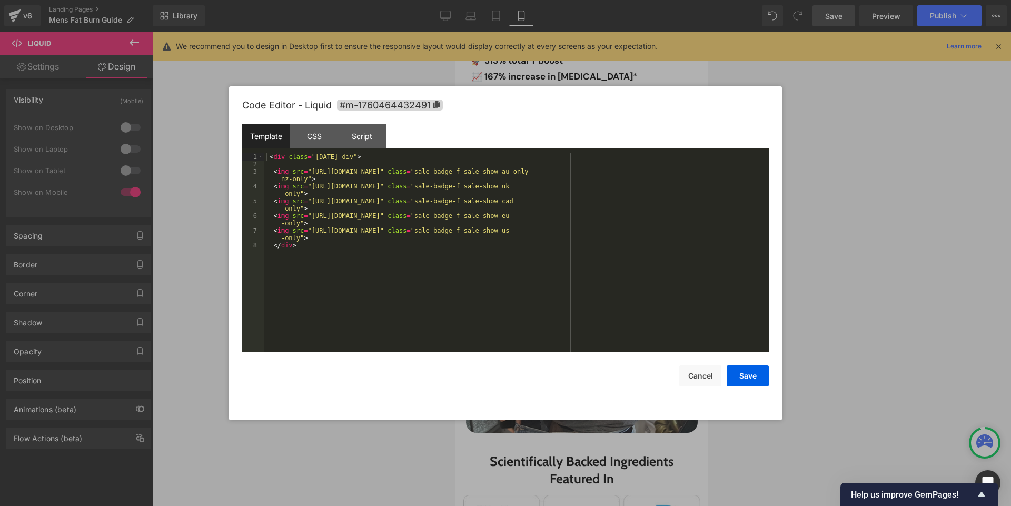
click at [616, 0] on div "Liquid You are previewing how the will restyle your page. You can not edit Elem…" at bounding box center [505, 0] width 1011 height 0
click at [358, 139] on div "Script" at bounding box center [362, 136] width 48 height 24
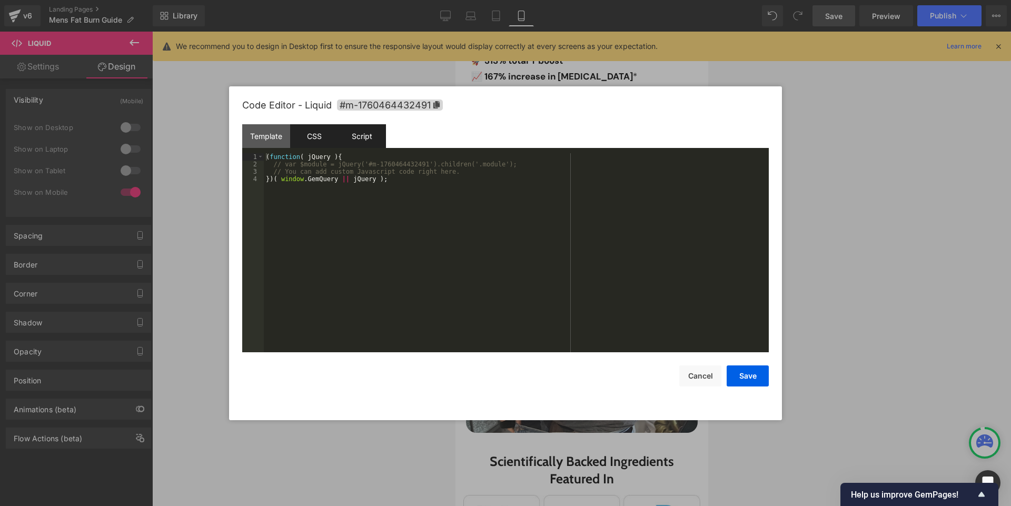
click at [328, 133] on div "CSS" at bounding box center [314, 136] width 48 height 24
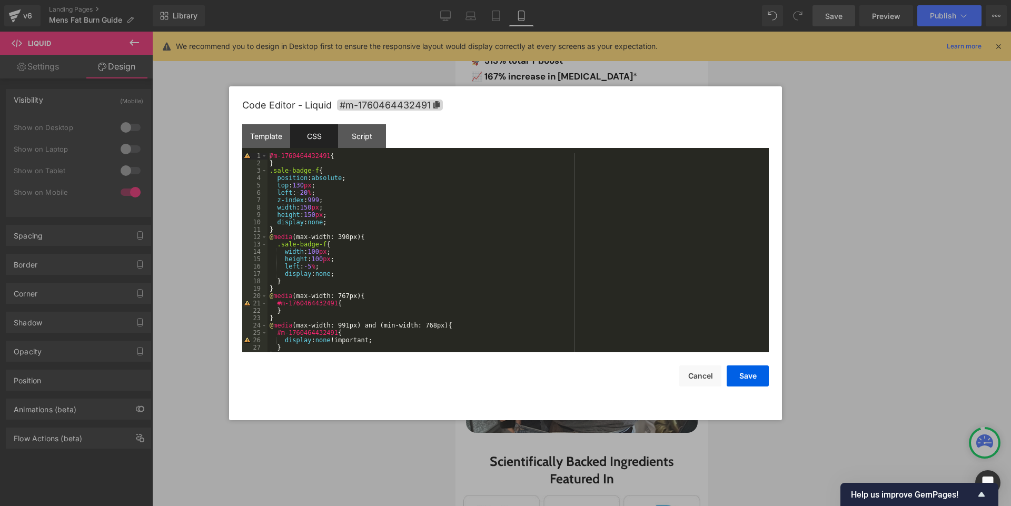
scroll to position [11, 0]
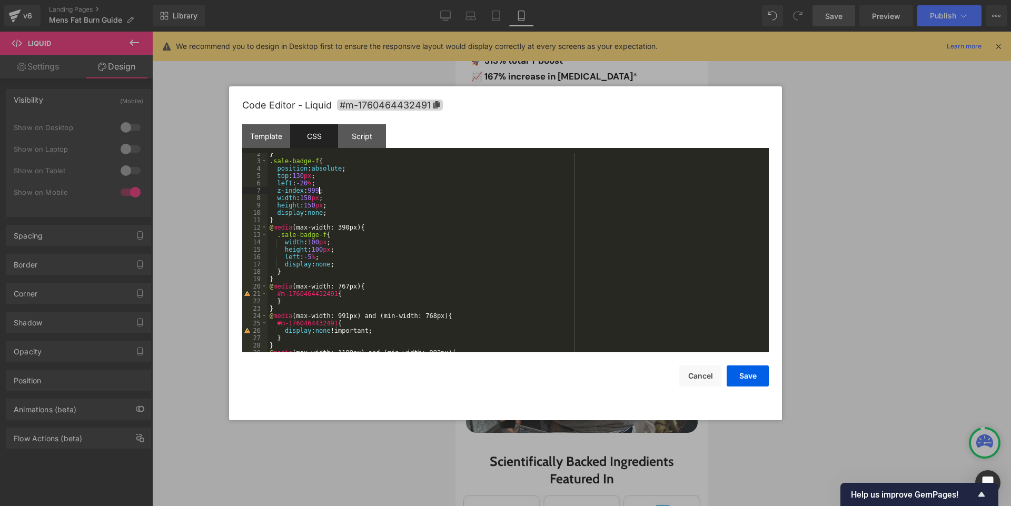
click at [319, 191] on div "} .sale-badge-f { position : absolute ; top : 130 px ; left : -20 % ; z-index :…" at bounding box center [516, 257] width 497 height 214
click at [760, 381] on button "Save" at bounding box center [748, 376] width 42 height 21
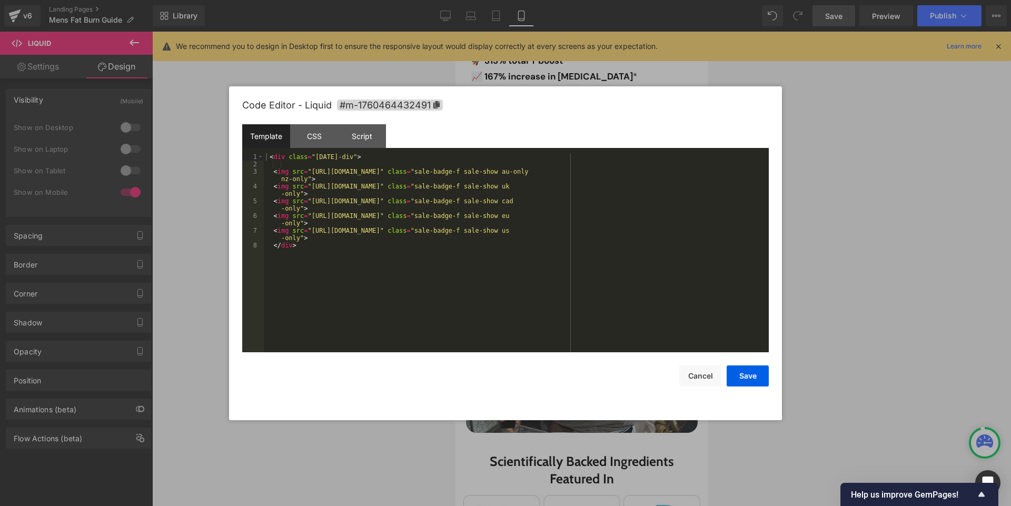
click at [602, 0] on div "Liquid You are previewing how the will restyle your page. You can not edit Elem…" at bounding box center [505, 0] width 1011 height 0
click at [311, 135] on div "CSS" at bounding box center [314, 136] width 48 height 24
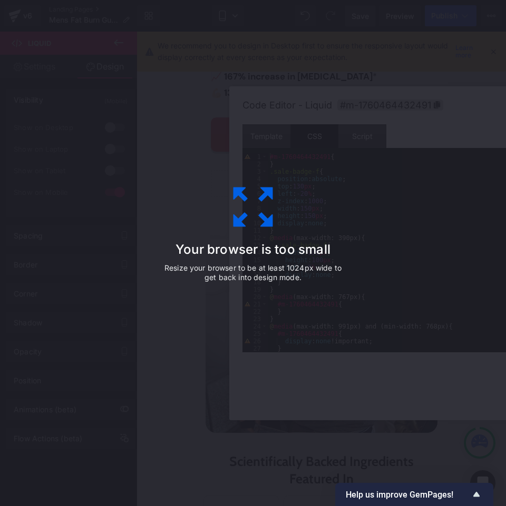
click at [293, 233] on div "Your browser is too small Resize your browser to be at least 1024px wide to get…" at bounding box center [252, 253] width 237 height 211
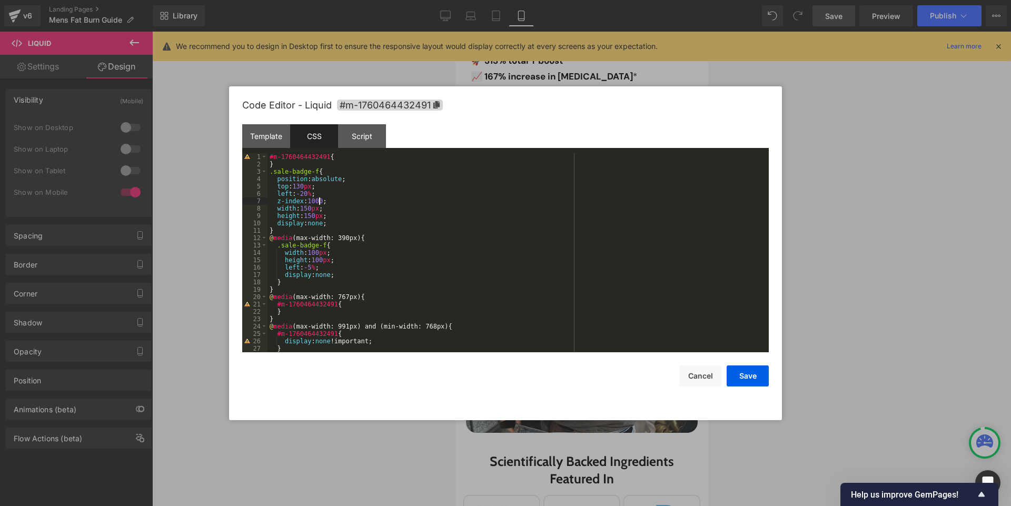
click at [319, 199] on div "#m-1760464432491 { } .sale-badge-f { position : absolute ; top : 130 px ; left …" at bounding box center [516, 260] width 497 height 214
click at [741, 377] on button "Save" at bounding box center [748, 376] width 42 height 21
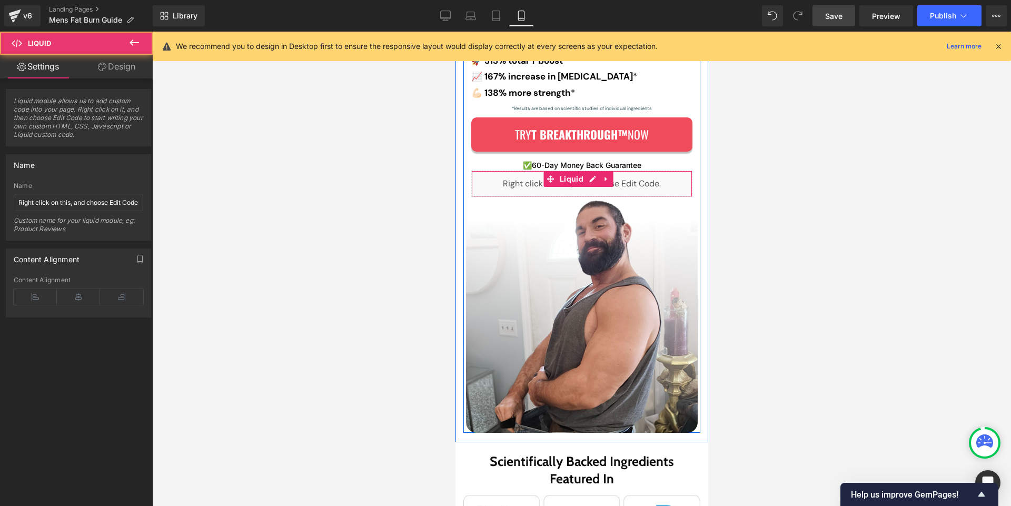
click at [484, 182] on div "Liquid" at bounding box center [581, 184] width 221 height 26
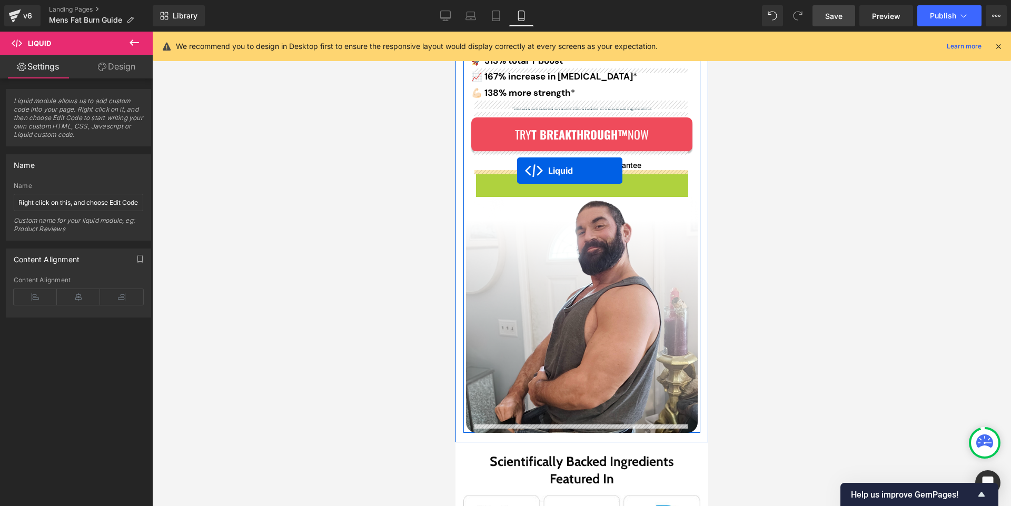
drag, startPoint x: 551, startPoint y: 180, endPoint x: 517, endPoint y: 171, distance: 35.4
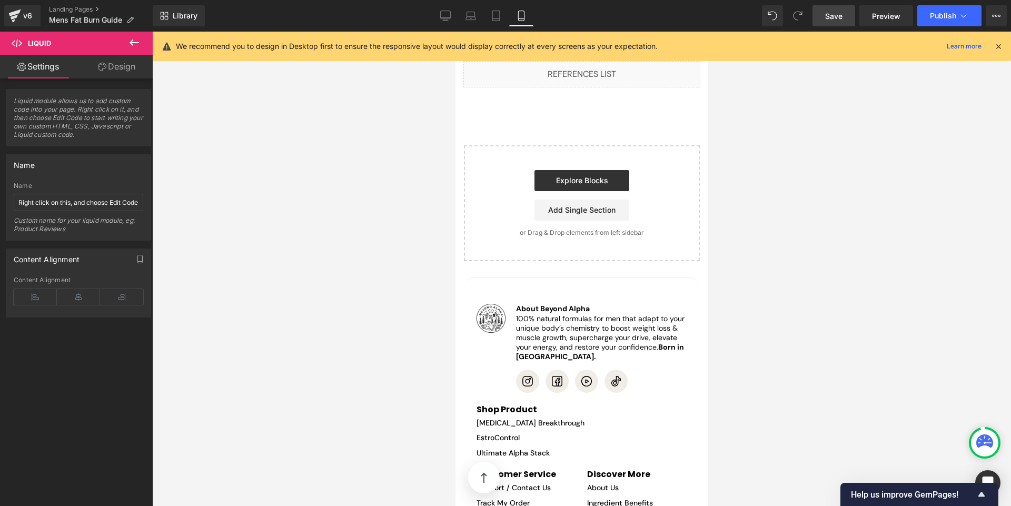
scroll to position [13762, 0]
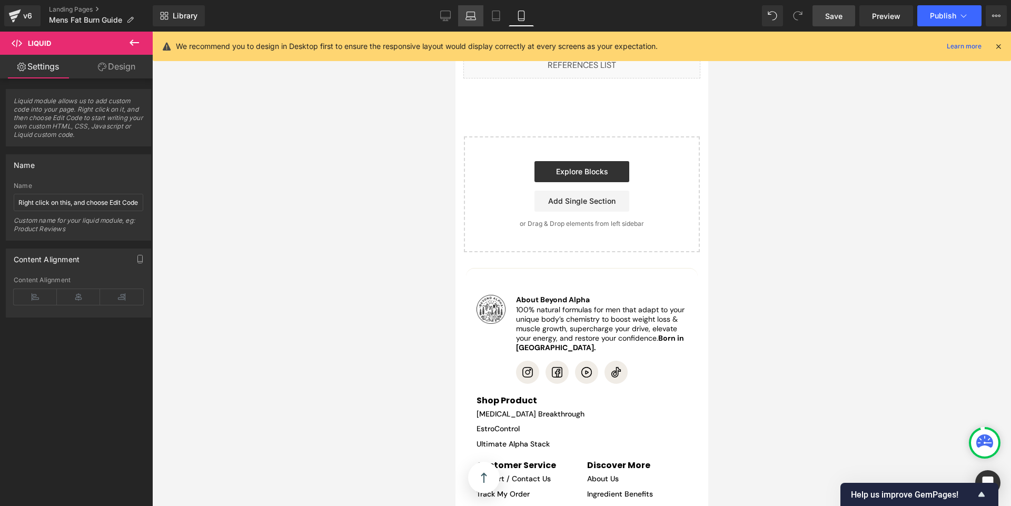
click at [470, 19] on icon at bounding box center [471, 16] width 11 height 11
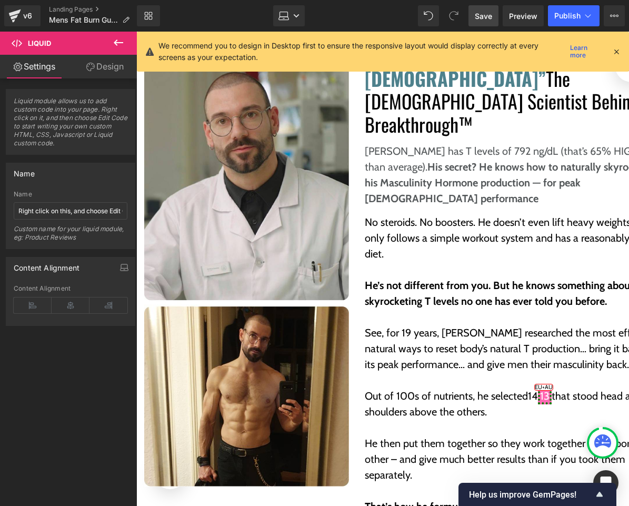
scroll to position [3436, 0]
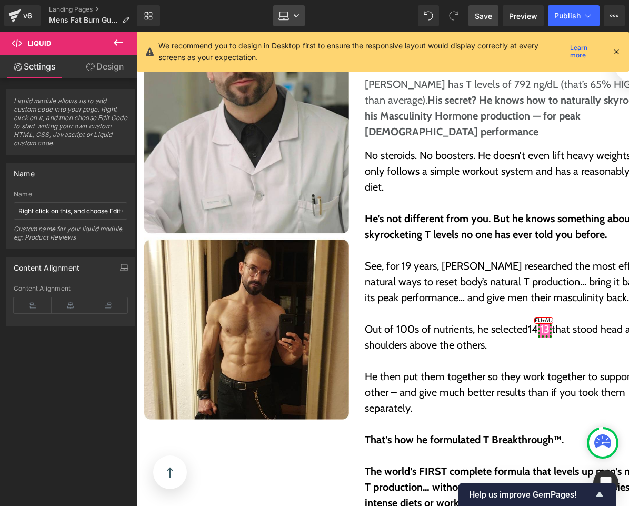
click at [288, 13] on icon at bounding box center [284, 14] width 8 height 5
click at [614, 54] on icon at bounding box center [616, 51] width 9 height 9
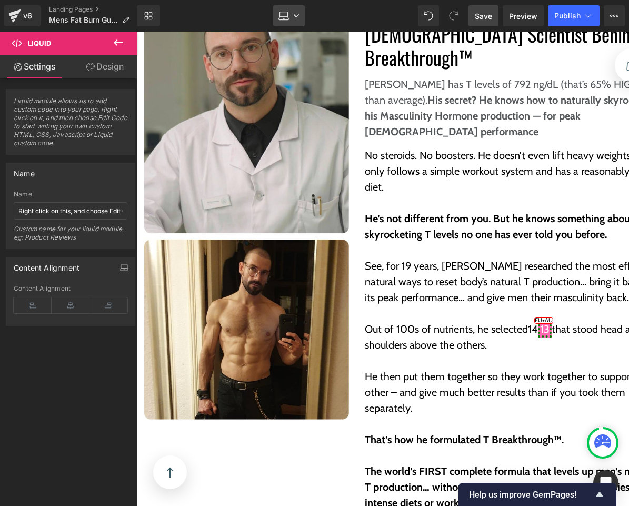
click at [285, 15] on icon at bounding box center [284, 16] width 11 height 11
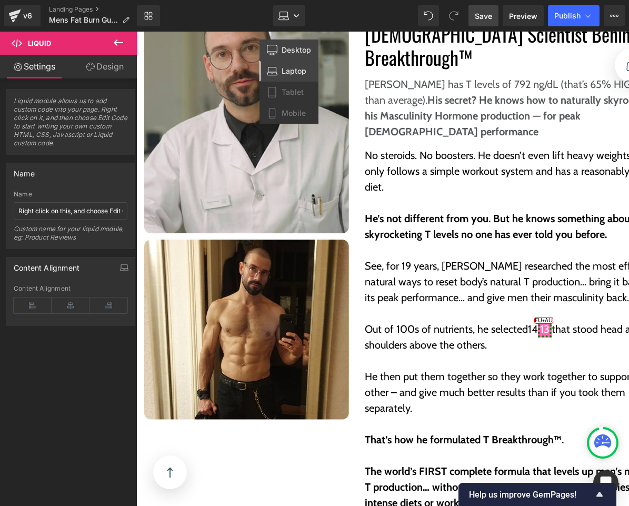
drag, startPoint x: 294, startPoint y: 53, endPoint x: 205, endPoint y: 40, distance: 90.0
click at [294, 53] on span "Desktop" at bounding box center [296, 49] width 29 height 9
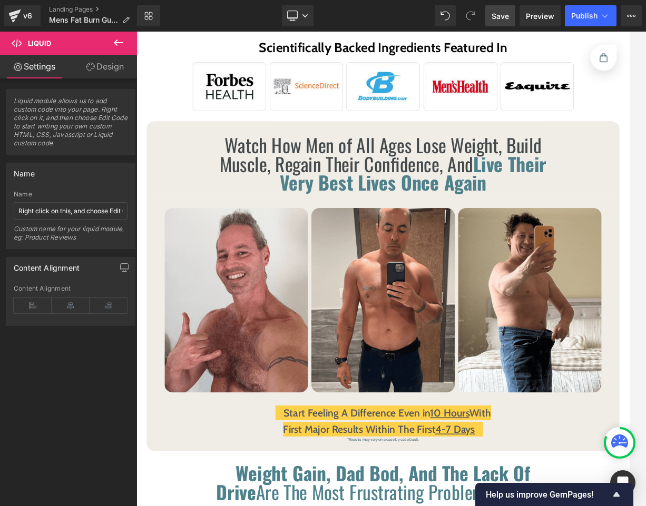
scroll to position [0, 0]
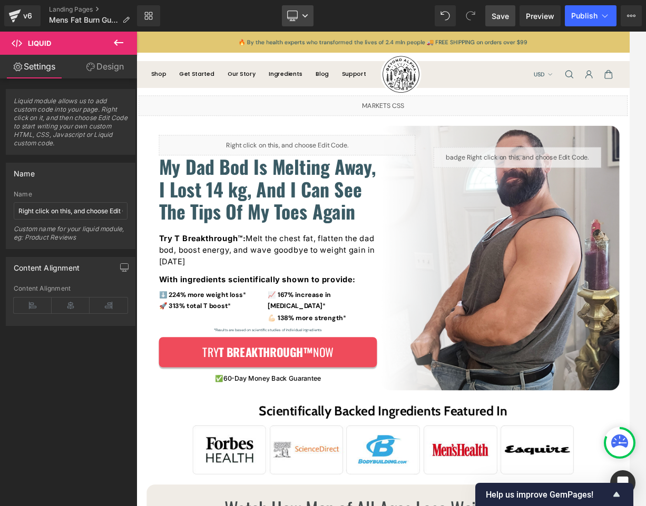
click at [299, 17] on link "Desktop" at bounding box center [298, 15] width 32 height 21
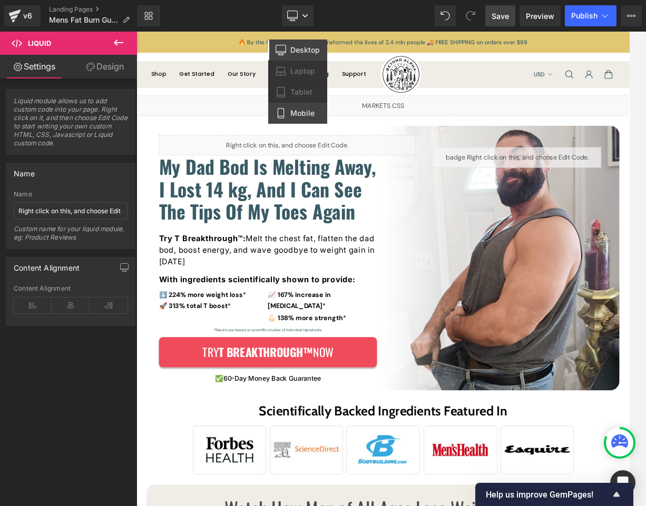
click at [296, 113] on span "Mobile" at bounding box center [302, 113] width 24 height 9
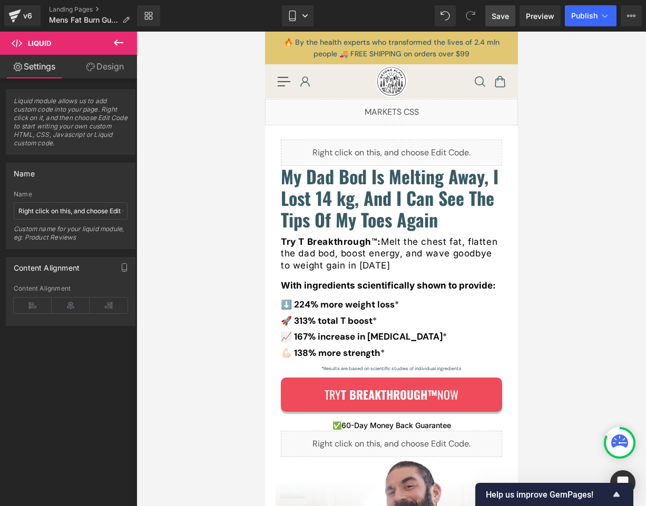
scroll to position [239, 0]
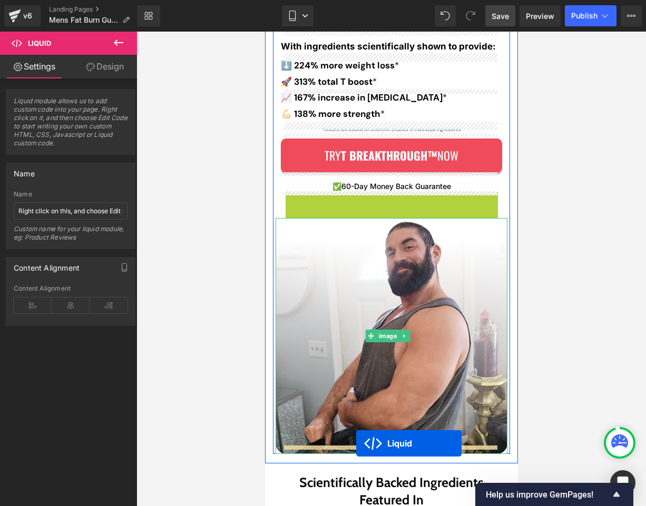
drag, startPoint x: 357, startPoint y: 200, endPoint x: 356, endPoint y: 444, distance: 243.9
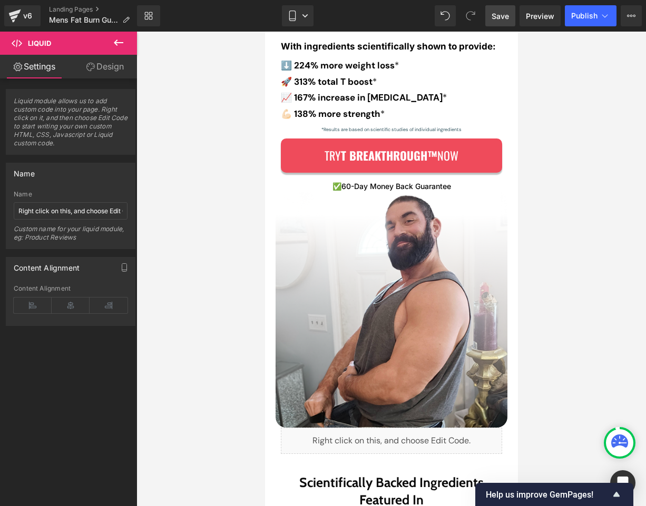
click at [505, 18] on span "Save" at bounding box center [499, 16] width 17 height 11
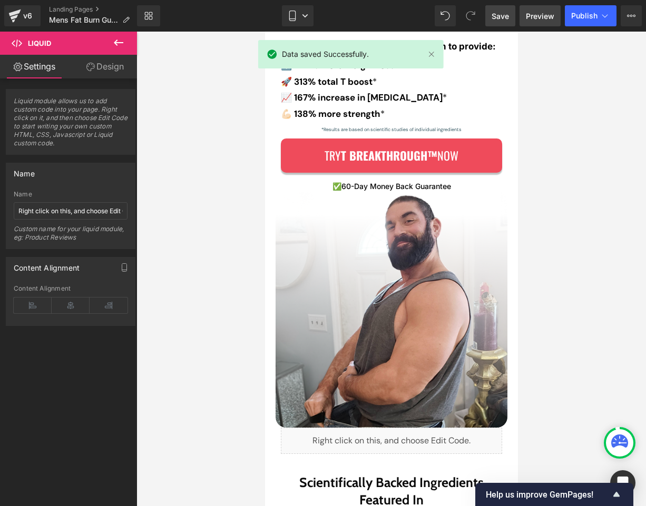
click at [542, 11] on span "Preview" at bounding box center [540, 16] width 28 height 11
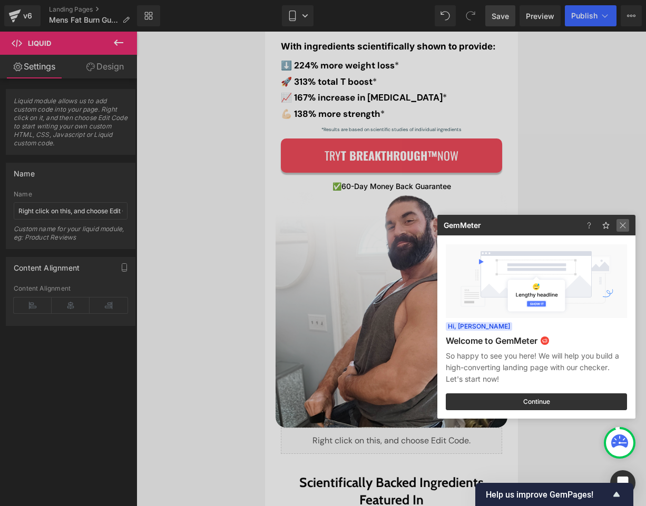
click at [618, 226] on img at bounding box center [622, 225] width 13 height 13
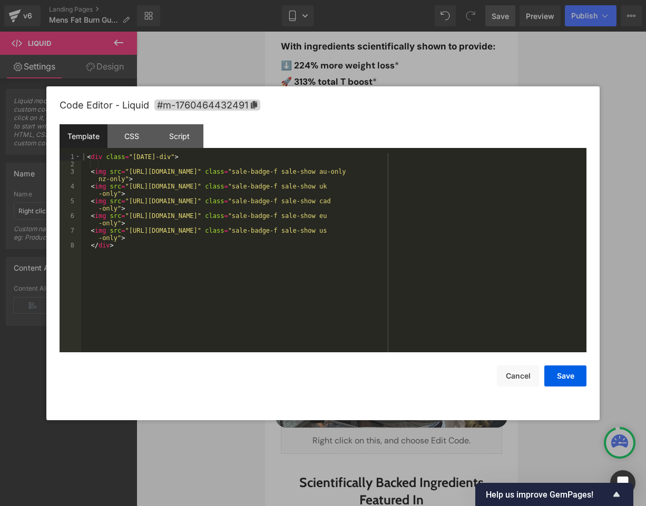
click at [288, 0] on div "Liquid You are previewing how the will restyle your page. You can not edit Elem…" at bounding box center [323, 0] width 646 height 0
click at [134, 139] on div "CSS" at bounding box center [131, 136] width 48 height 24
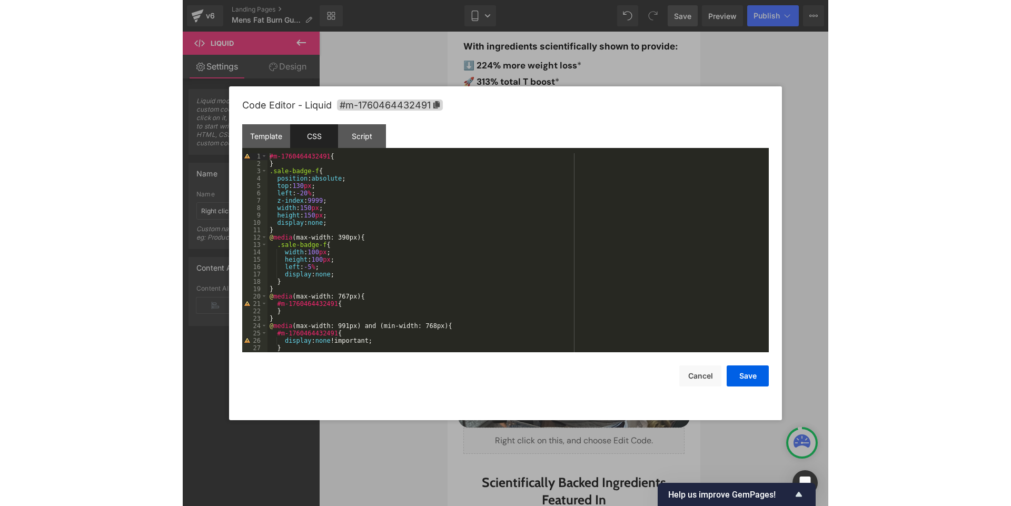
scroll to position [0, 0]
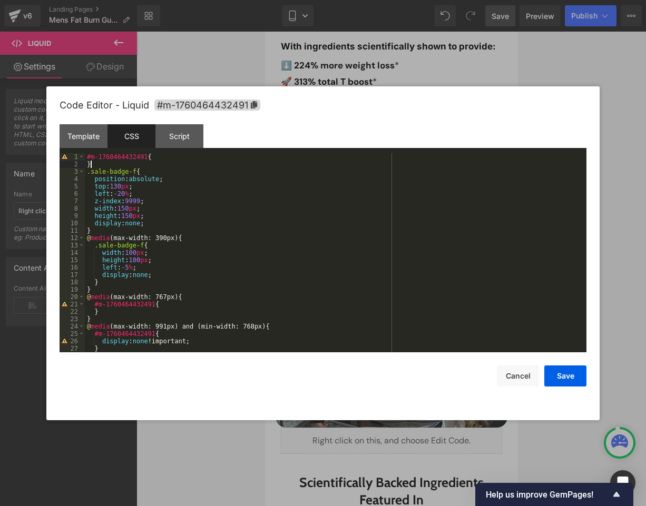
click at [96, 164] on div "#m-1760464432491 { } .sale-badge-f { position : absolute ; top : 130 px ; left …" at bounding box center [333, 260] width 497 height 214
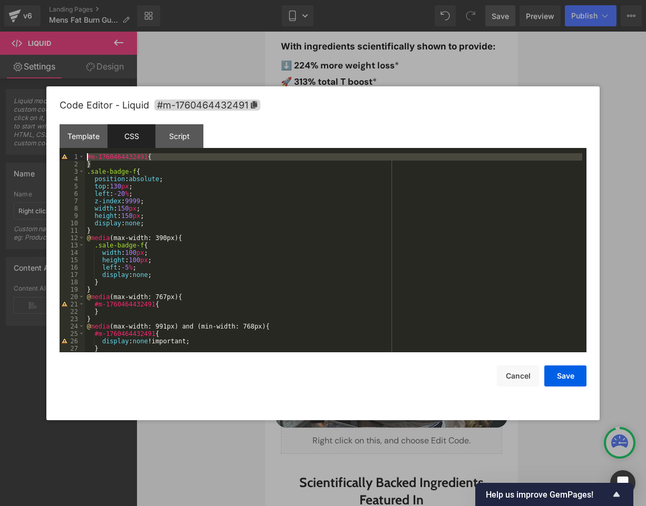
drag, startPoint x: 96, startPoint y: 164, endPoint x: 82, endPoint y: 150, distance: 20.1
click at [82, 150] on div "Template CSS Script Data 1 2 3 4 5 6 7 8 < div class = "[DATE]-div" > < img src…" at bounding box center [323, 238] width 527 height 228
click at [518, 370] on button "Cancel" at bounding box center [518, 376] width 42 height 21
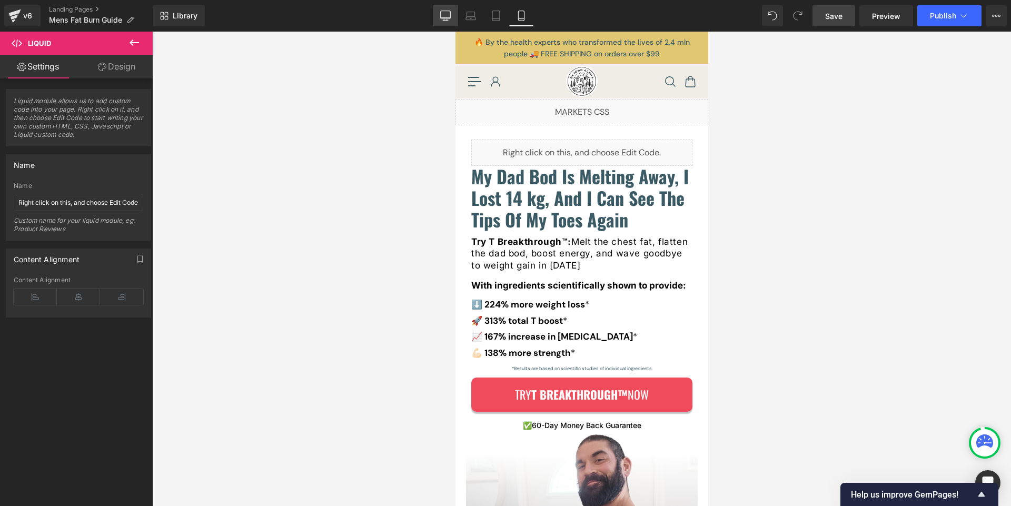
click at [443, 14] on icon at bounding box center [445, 16] width 11 height 11
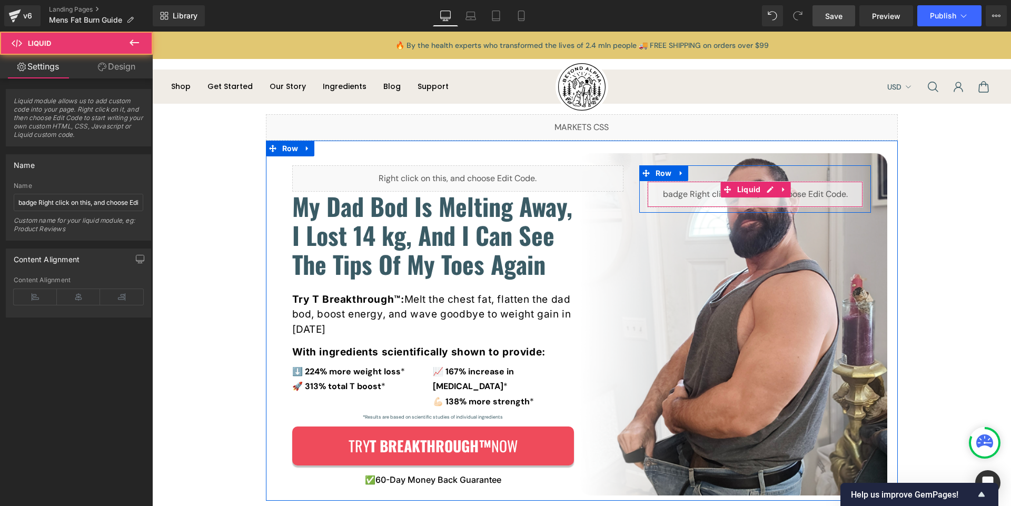
click at [686, 196] on div "Liquid" at bounding box center [755, 194] width 216 height 26
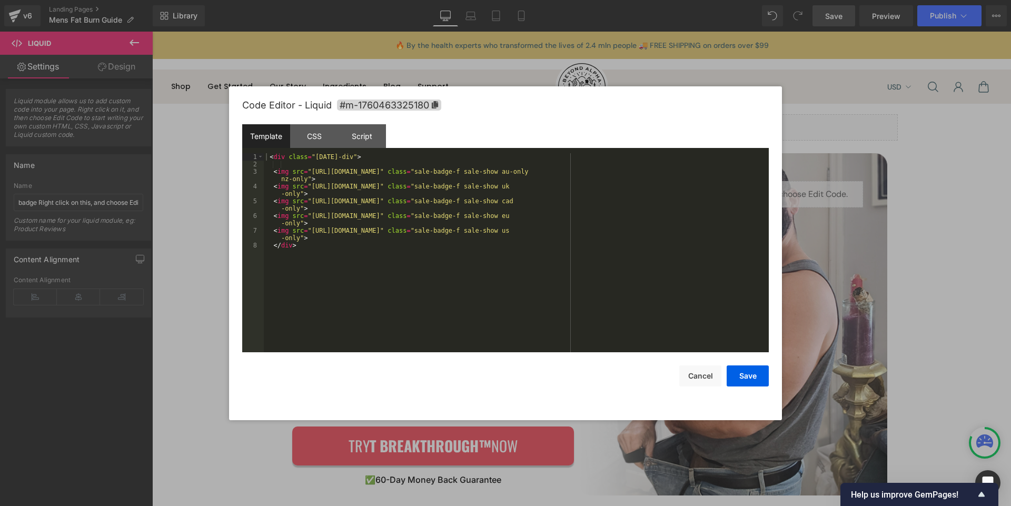
click at [681, 0] on div "Liquid You are previewing how the will restyle your page. You can not edit Elem…" at bounding box center [505, 0] width 1011 height 0
click at [527, 241] on div "< div class = "[DATE]-div" > < img src = "[URL][DOMAIN_NAME]" class = "sale-bad…" at bounding box center [516, 260] width 505 height 214
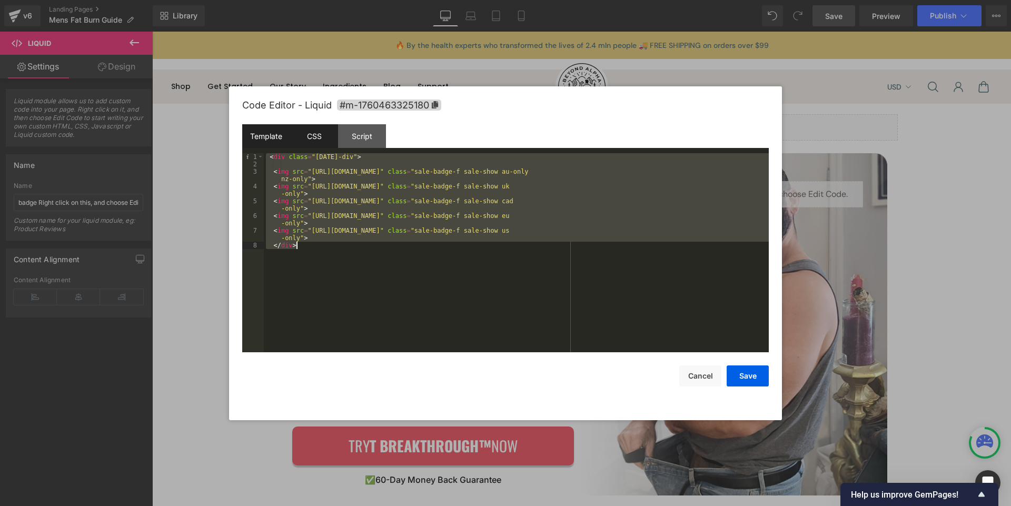
click at [320, 140] on div "CSS" at bounding box center [314, 136] width 48 height 24
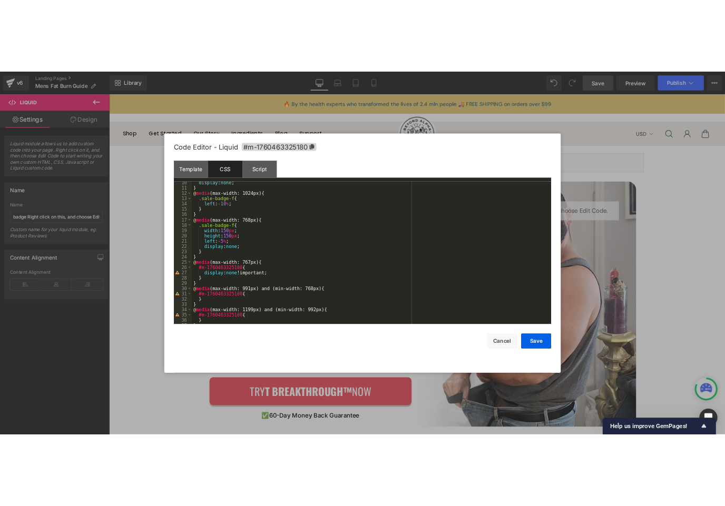
scroll to position [74, 0]
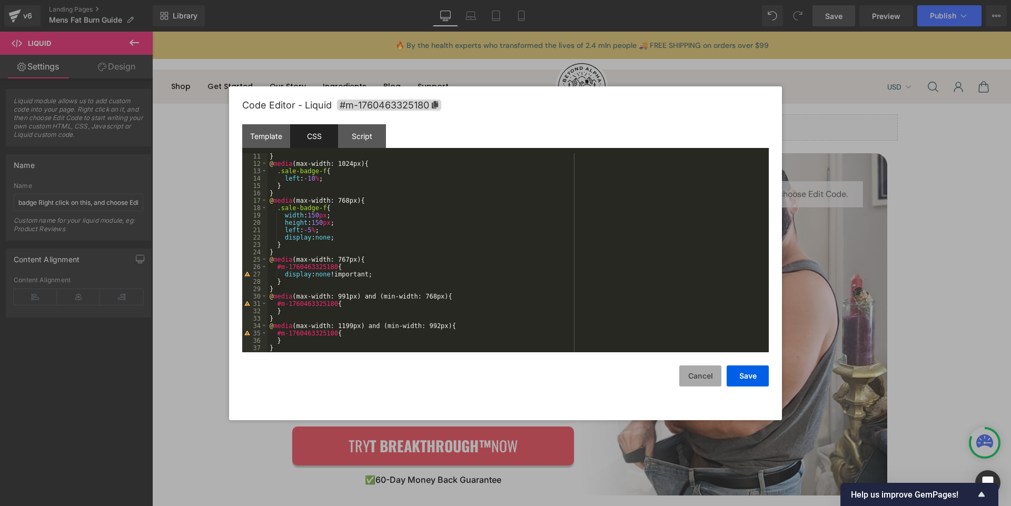
click at [704, 373] on button "Cancel" at bounding box center [700, 376] width 42 height 21
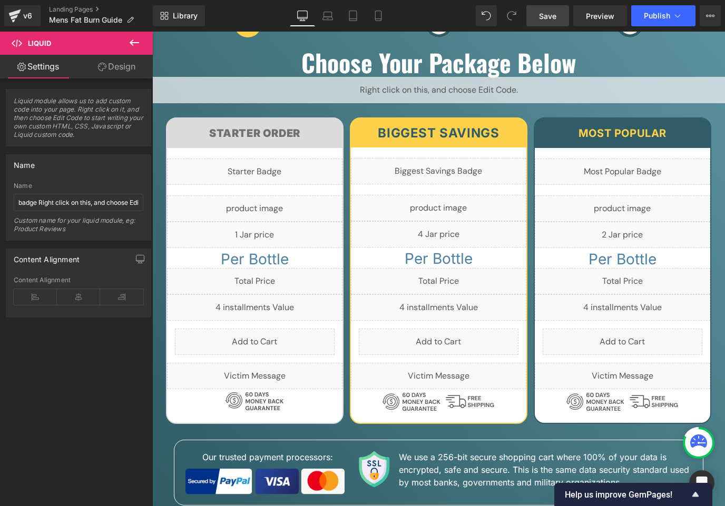
scroll to position [4740, 0]
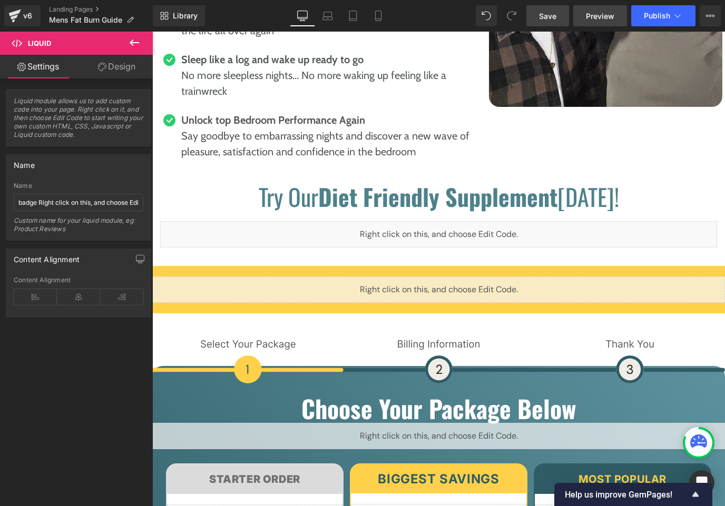
click at [606, 15] on span "Preview" at bounding box center [600, 16] width 28 height 11
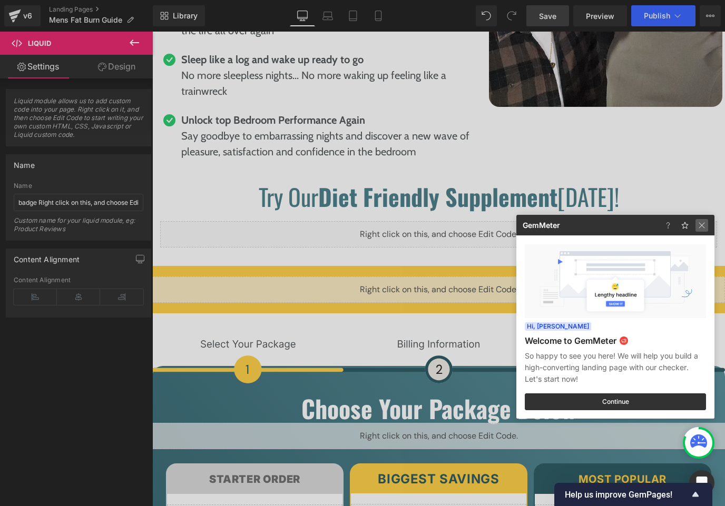
click at [703, 226] on img at bounding box center [701, 225] width 13 height 13
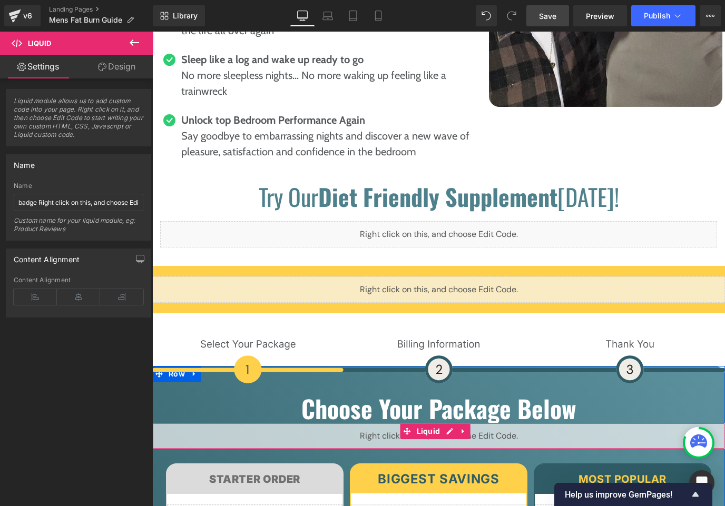
click at [518, 423] on div "Liquid" at bounding box center [438, 436] width 573 height 26
click at [310, 423] on div "Liquid" at bounding box center [438, 436] width 573 height 26
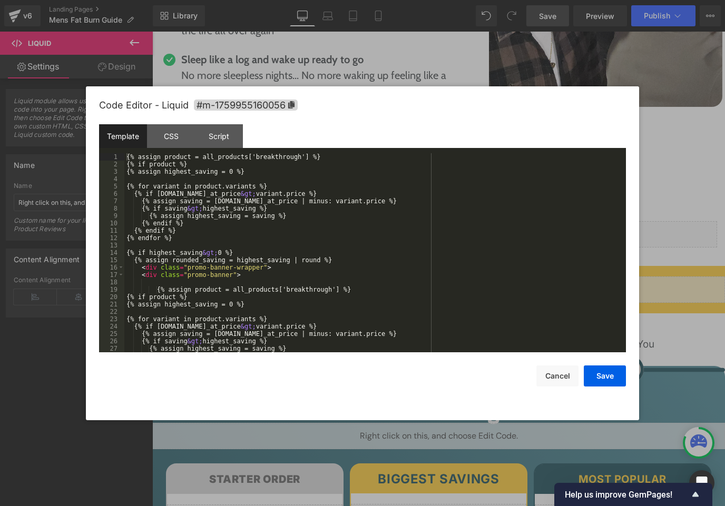
click at [306, 0] on div "Liquid You are previewing how the will restyle your page. You can not edit Elem…" at bounding box center [362, 0] width 725 height 0
click at [326, 242] on div "{% assign product = all_products['breakthrough'] %} {% if product %} {% assign …" at bounding box center [372, 260] width 497 height 214
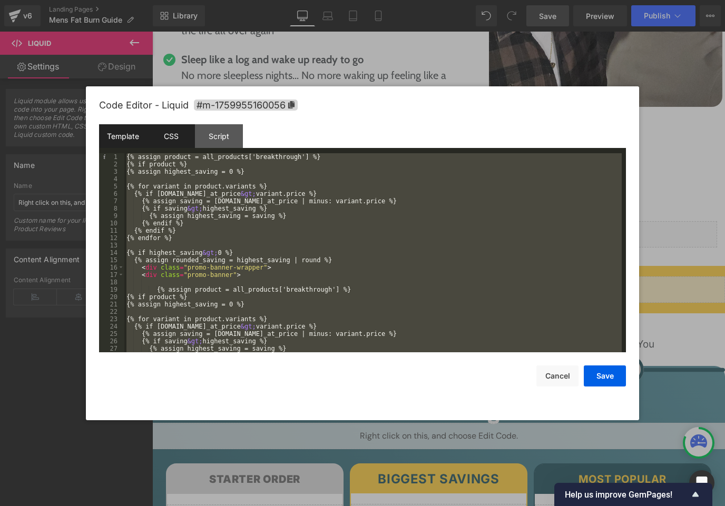
click at [181, 137] on div "CSS" at bounding box center [171, 136] width 48 height 24
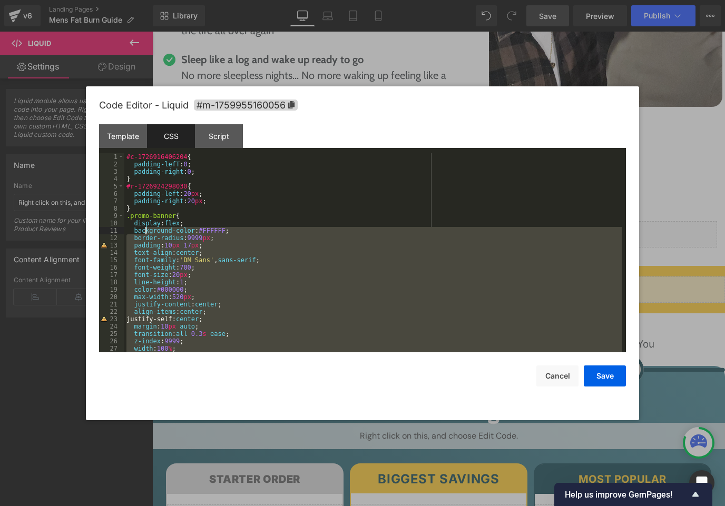
scroll to position [0, 0]
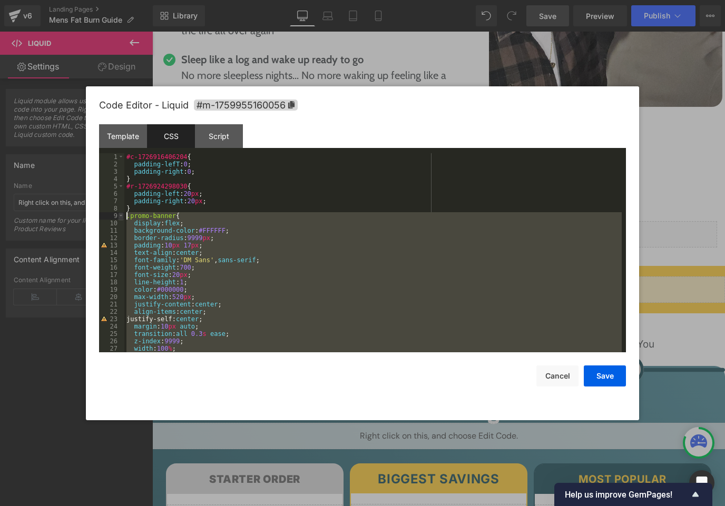
drag, startPoint x: 139, startPoint y: 344, endPoint x: 123, endPoint y: 218, distance: 127.5
click at [123, 218] on pre "1 2 3 4 5 6 7 8 9 10 11 12 13 14 15 16 17 18 19 20 21 22 23 24 25 26 27 28 #c-1…" at bounding box center [362, 252] width 527 height 199
click at [125, 136] on div "Template" at bounding box center [123, 136] width 48 height 24
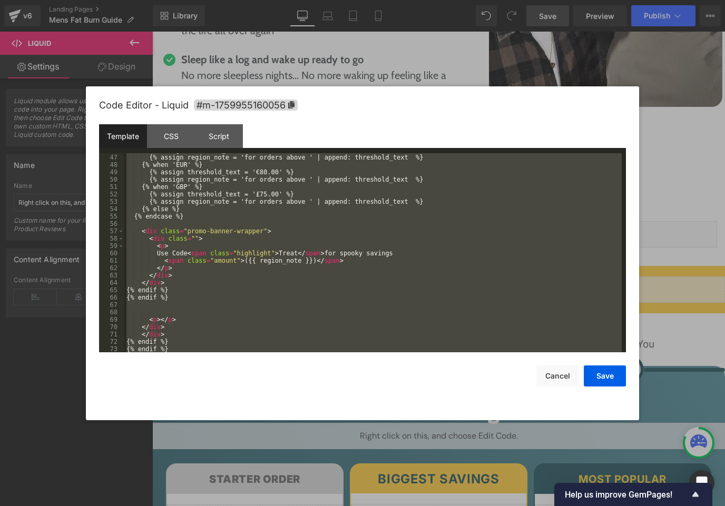
scroll to position [347, 0]
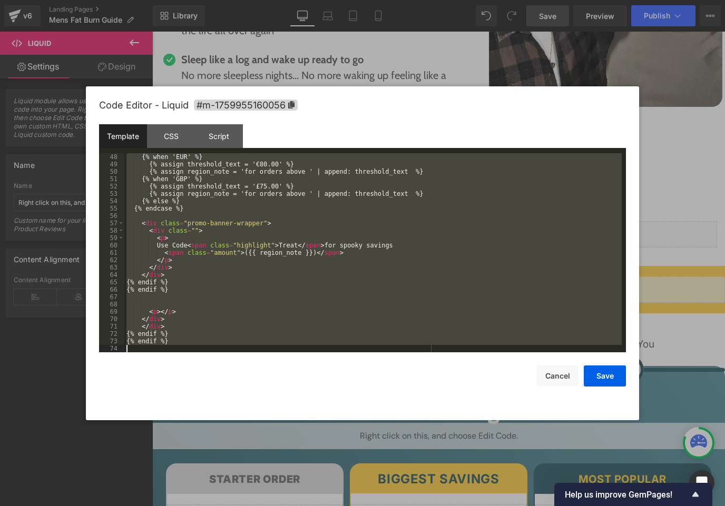
click at [301, 287] on div "{% when 'EUR' %} {% assign threshold_text = '€80.00' %} {% assign region_note =…" at bounding box center [372, 252] width 497 height 199
click at [555, 373] on button "Cancel" at bounding box center [557, 376] width 42 height 21
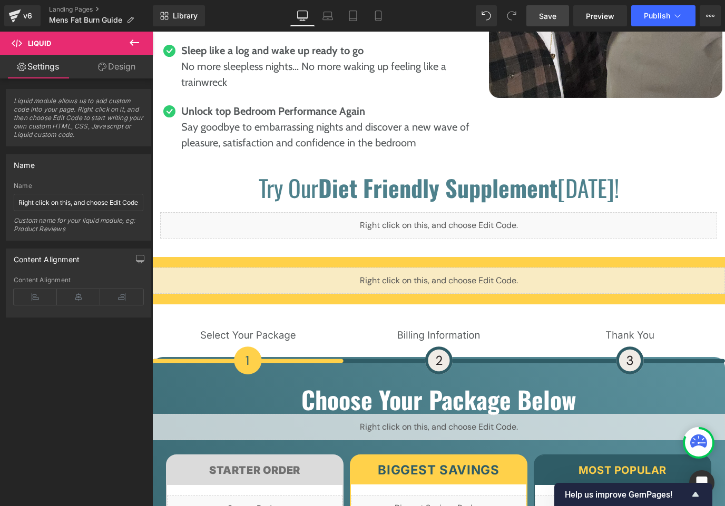
scroll to position [4752, 0]
